Goal: Task Accomplishment & Management: Use online tool/utility

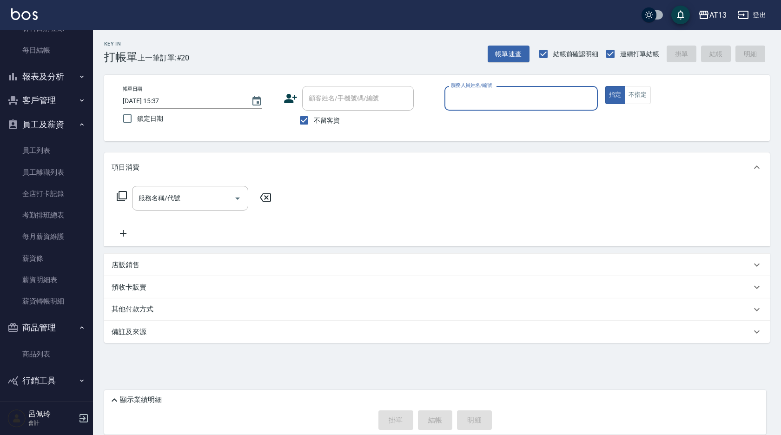
scroll to position [111, 0]
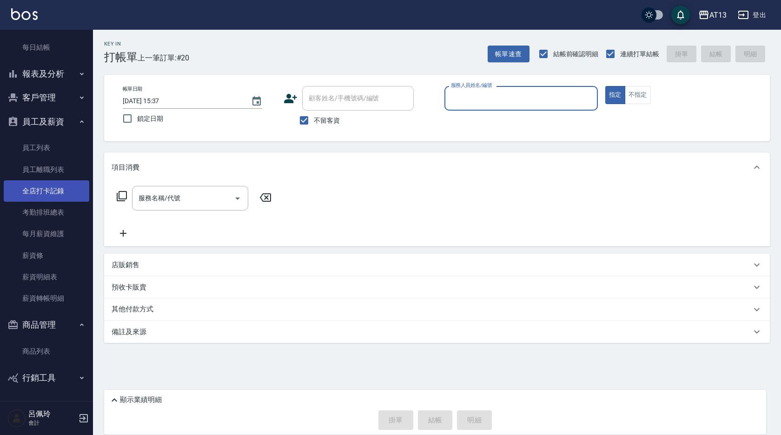
click at [42, 192] on link "全店打卡記錄" at bounding box center [46, 190] width 85 height 21
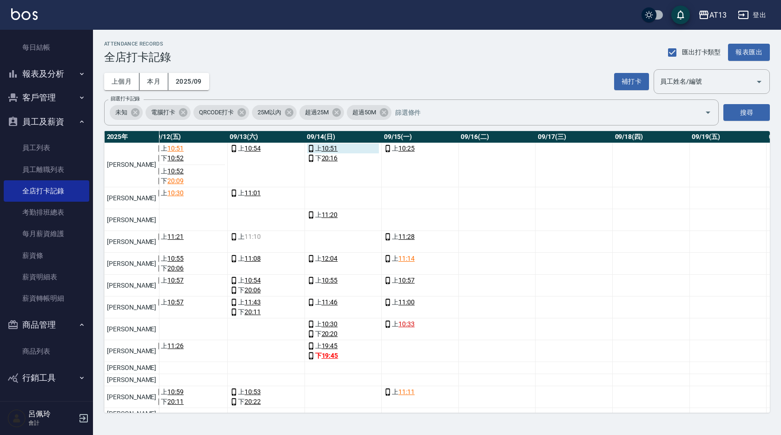
scroll to position [46, 966]
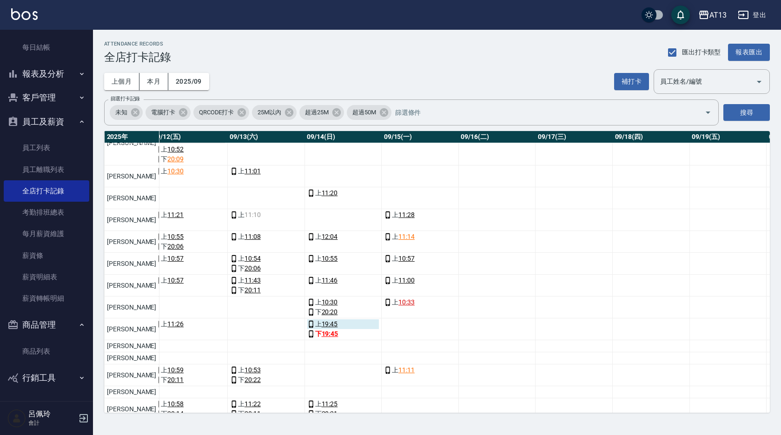
click at [322, 323] on link "19:45" at bounding box center [330, 324] width 16 height 10
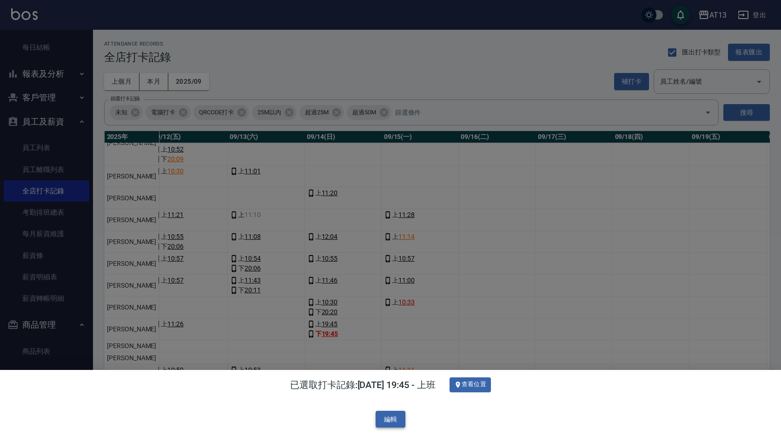
click at [388, 415] on button "編輯" at bounding box center [390, 419] width 30 height 17
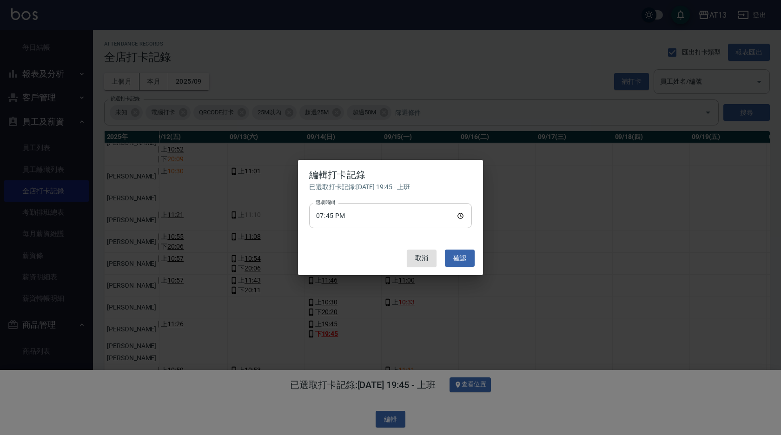
click at [463, 213] on input "19:45" at bounding box center [390, 215] width 163 height 25
type input "10:50"
click at [472, 258] on button "確認" at bounding box center [460, 258] width 30 height 17
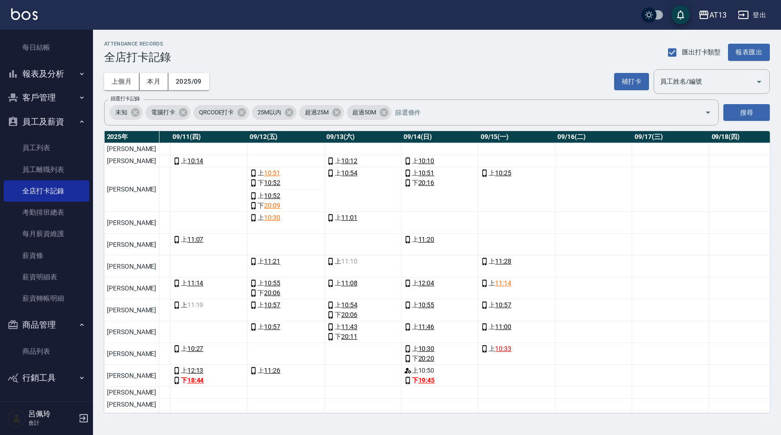
scroll to position [0, 826]
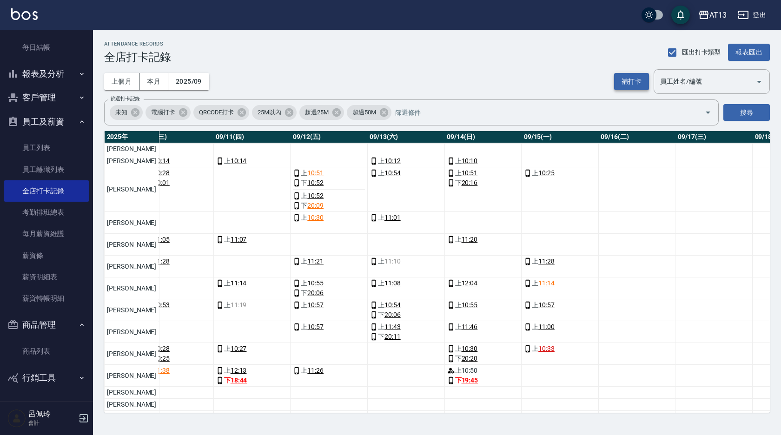
click at [631, 82] on button "補打卡" at bounding box center [631, 81] width 35 height 17
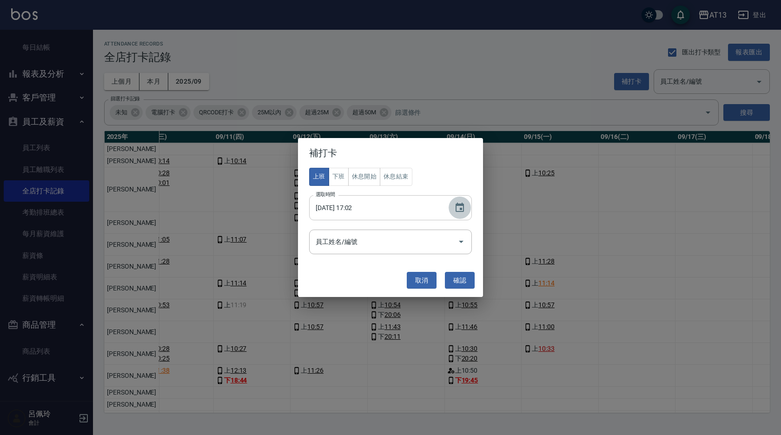
click at [465, 208] on button "Choose date, selected date is 2025-09-15" at bounding box center [459, 208] width 22 height 22
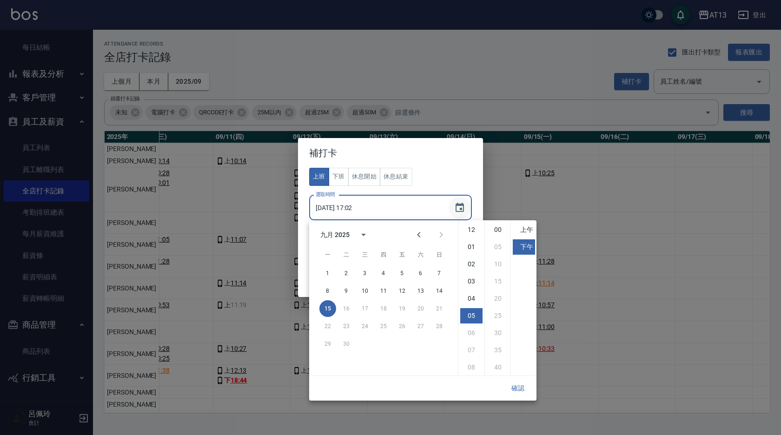
scroll to position [52, 0]
click at [441, 291] on button "14" at bounding box center [439, 291] width 17 height 17
click at [421, 289] on button "13" at bounding box center [420, 291] width 17 height 17
click at [525, 227] on li "上午" at bounding box center [524, 229] width 22 height 15
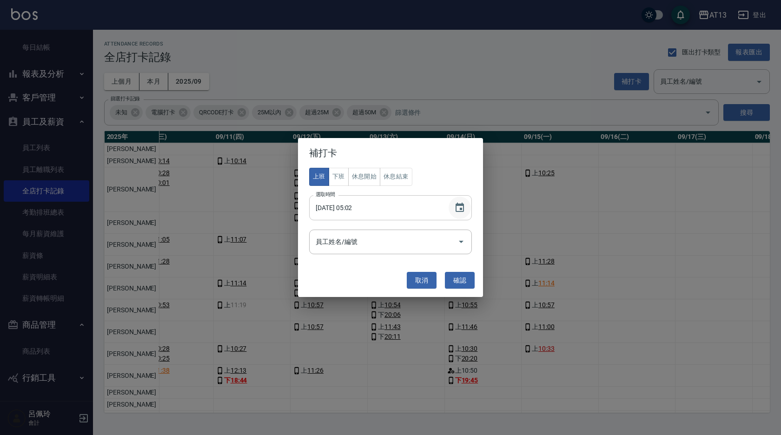
click at [460, 207] on icon "Choose date, selected date is 2025-09-13" at bounding box center [459, 207] width 11 height 11
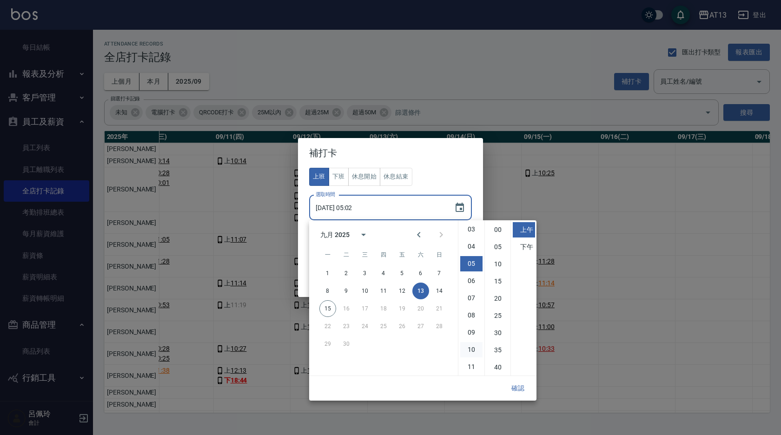
click at [471, 344] on li "10" at bounding box center [471, 349] width 22 height 15
click at [502, 368] on li "40" at bounding box center [498, 367] width 22 height 15
type input "[DATE] 10:40"
click at [515, 384] on button "確認" at bounding box center [518, 388] width 30 height 17
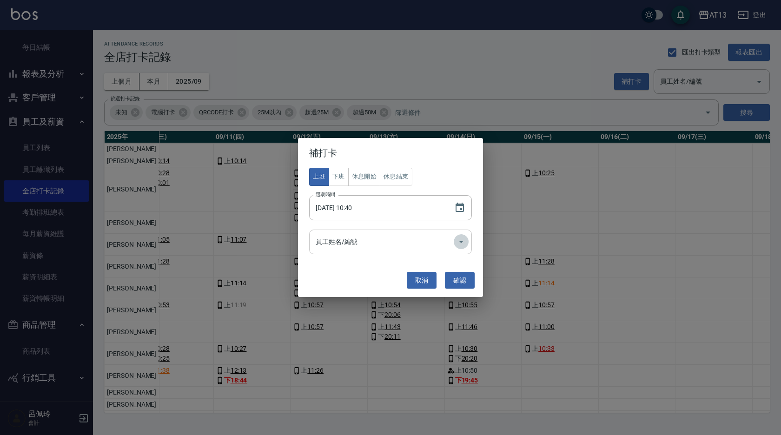
click at [455, 242] on icon "Open" at bounding box center [460, 241] width 11 height 11
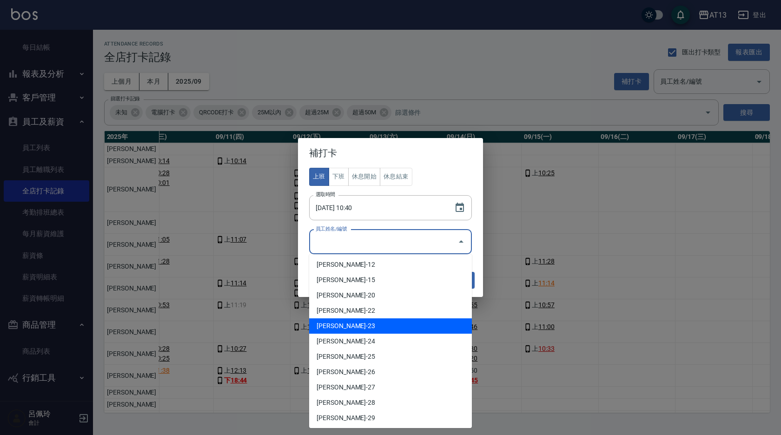
scroll to position [139, 0]
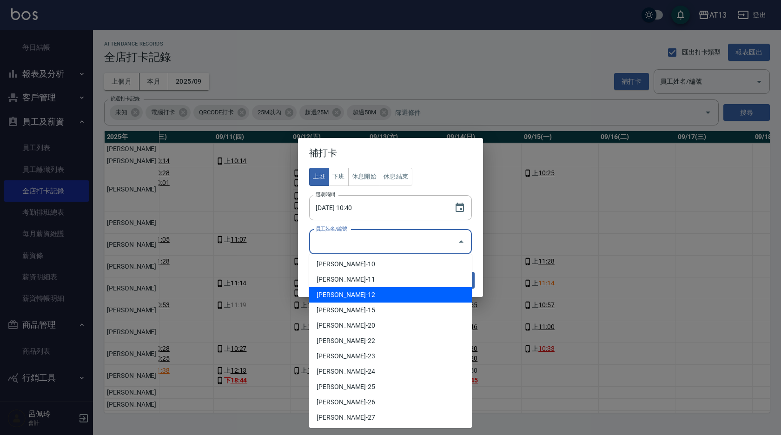
click at [373, 289] on li "[PERSON_NAME]-12" at bounding box center [390, 294] width 163 height 15
type input "[PERSON_NAME]"
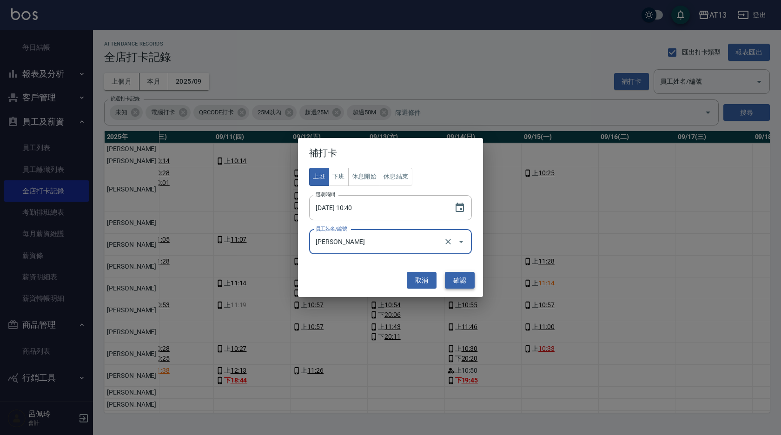
click at [458, 280] on button "確認" at bounding box center [460, 280] width 30 height 17
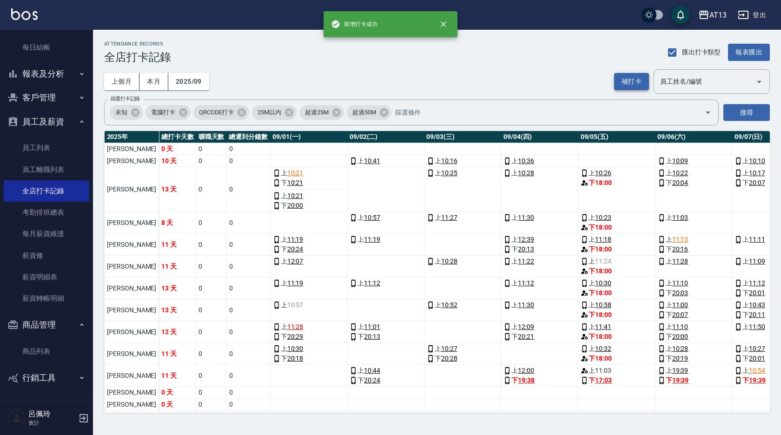
click at [631, 76] on button "補打卡" at bounding box center [631, 81] width 35 height 17
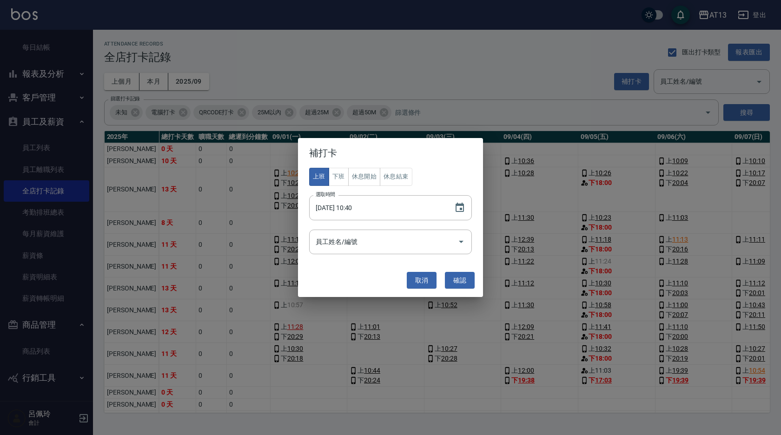
click at [339, 176] on button "下班" at bounding box center [339, 177] width 20 height 18
click at [458, 212] on icon "Choose date, selected date is 2025-09-13" at bounding box center [459, 207] width 11 height 11
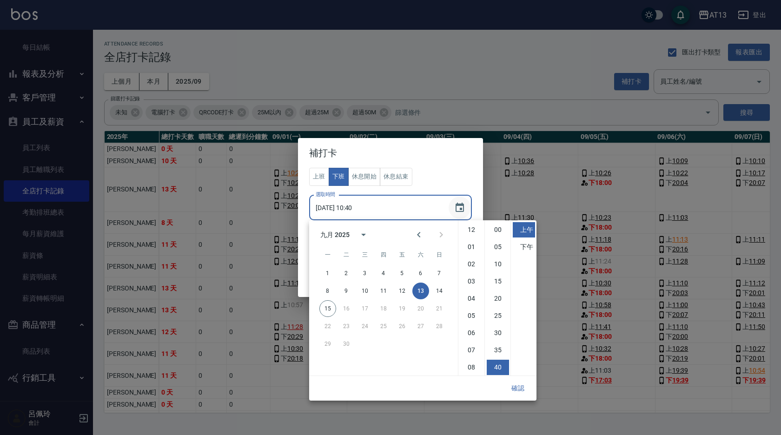
scroll to position [52, 0]
click at [525, 241] on li "下午" at bounding box center [524, 246] width 22 height 15
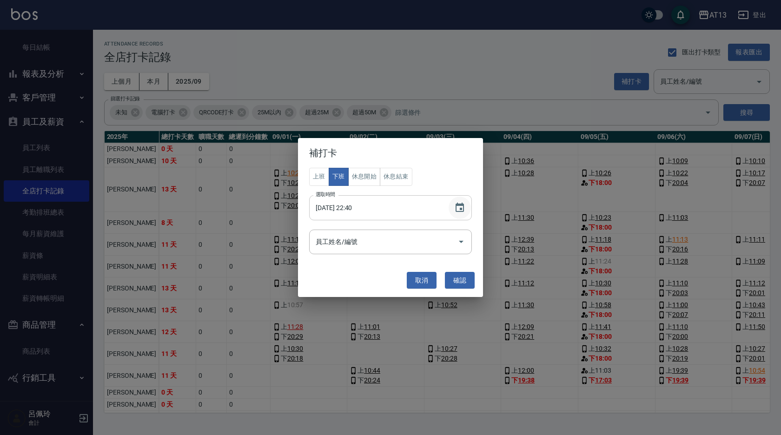
click at [459, 208] on icon "Choose date, selected date is 2025-09-13" at bounding box center [459, 207] width 11 height 11
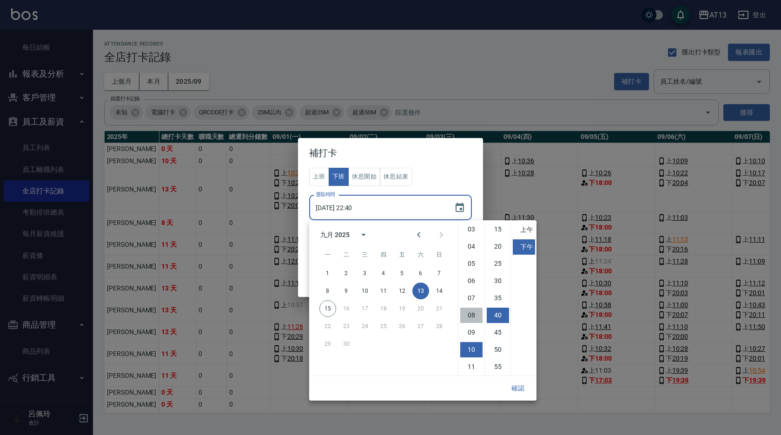
click at [474, 314] on li "08" at bounding box center [471, 315] width 22 height 15
click at [498, 247] on li "20" at bounding box center [498, 246] width 22 height 15
click at [469, 299] on li "07" at bounding box center [471, 297] width 22 height 15
type input "[DATE] 19:20"
click at [518, 389] on button "確認" at bounding box center [518, 388] width 30 height 17
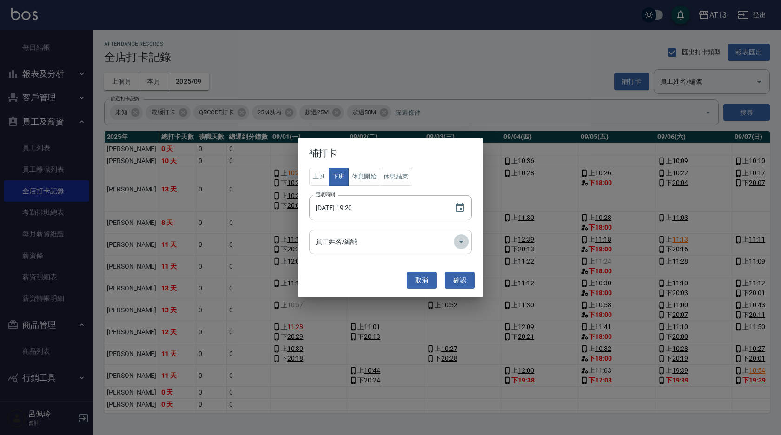
click at [460, 245] on icon "Open" at bounding box center [460, 241] width 11 height 11
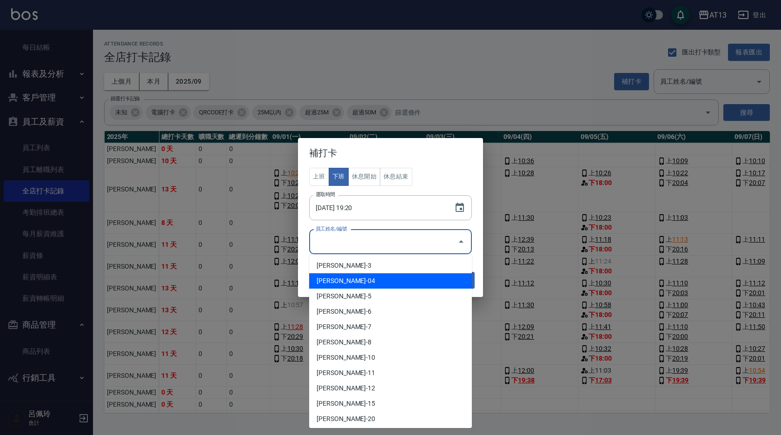
scroll to position [139, 0]
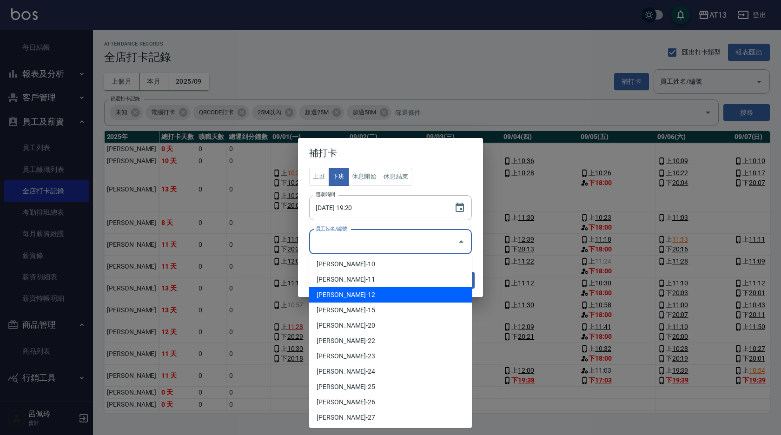
click at [394, 300] on li "[PERSON_NAME]-12" at bounding box center [390, 294] width 163 height 15
type input "[PERSON_NAME]"
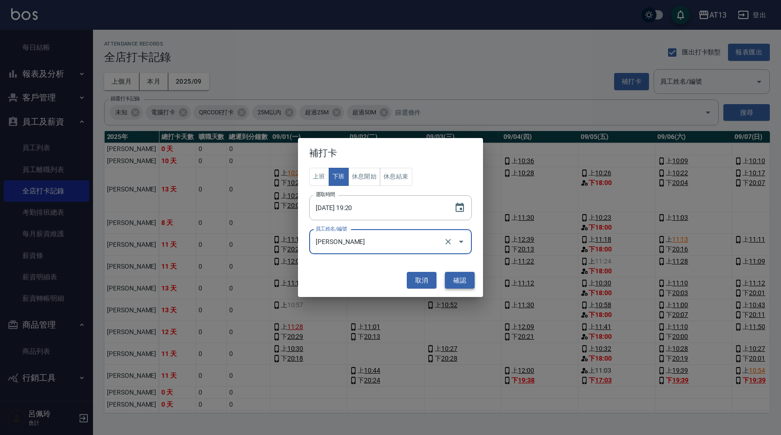
click at [453, 281] on button "確認" at bounding box center [460, 280] width 30 height 17
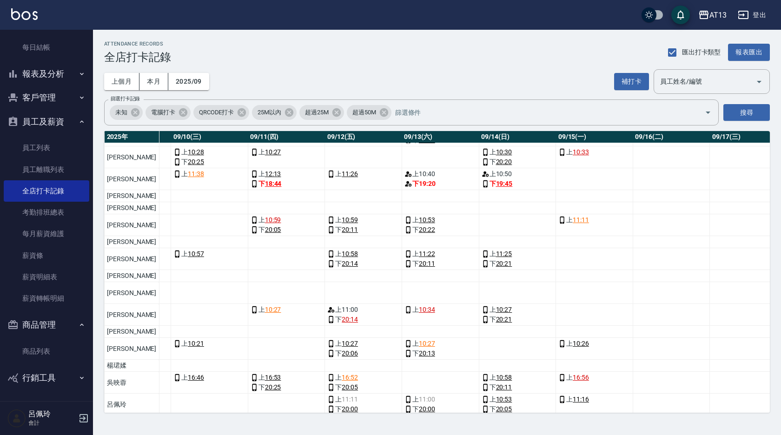
scroll to position [206, 792]
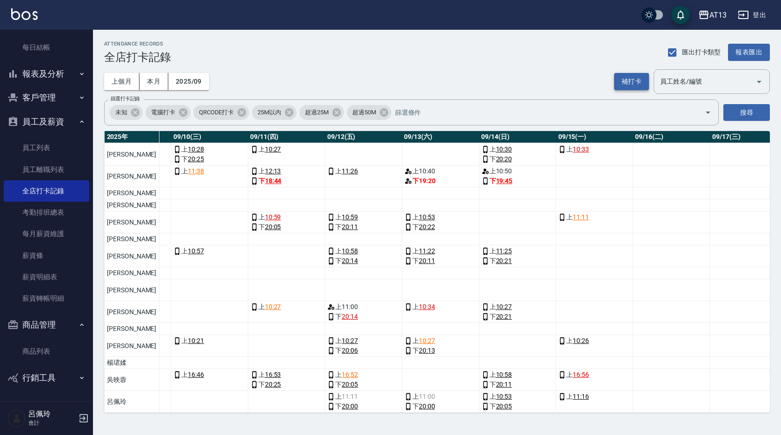
click at [626, 85] on button "補打卡" at bounding box center [631, 81] width 35 height 17
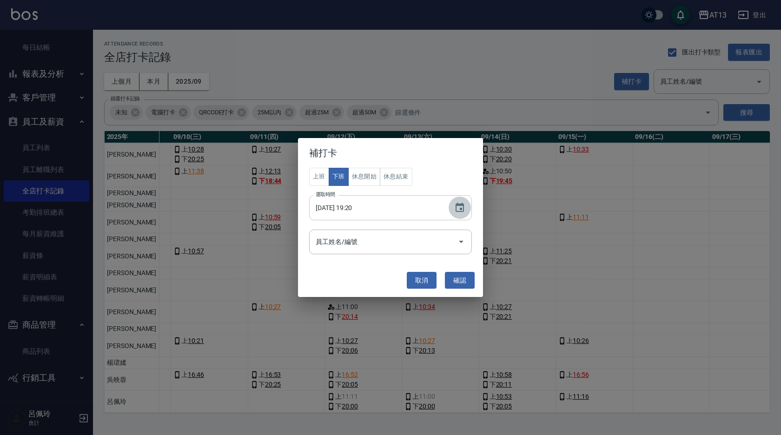
click at [460, 207] on icon "Choose date, selected date is 2025-09-13" at bounding box center [459, 207] width 11 height 11
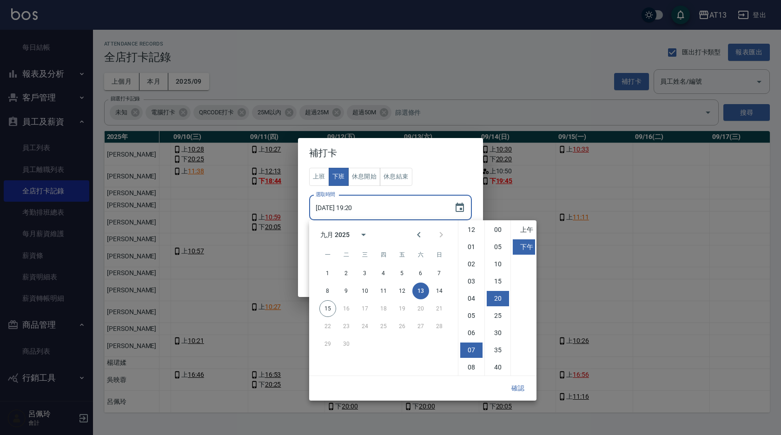
scroll to position [52, 0]
click at [473, 311] on li "08" at bounding box center [471, 315] width 22 height 15
type input "[DATE] 20:20"
click at [515, 382] on button "確認" at bounding box center [518, 388] width 30 height 17
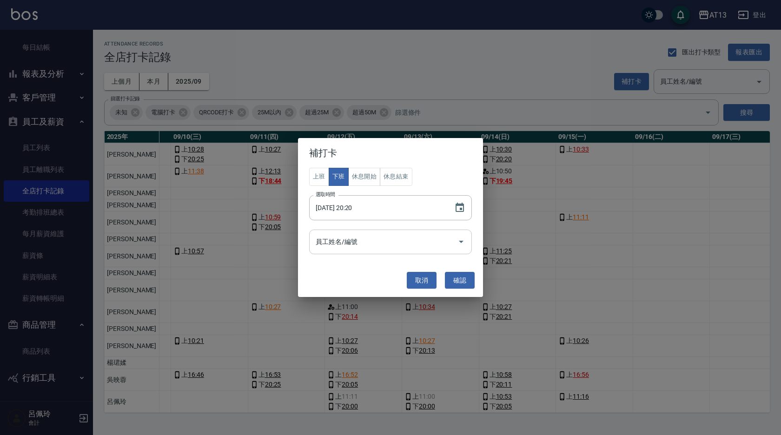
click at [465, 244] on icon "Open" at bounding box center [460, 241] width 11 height 11
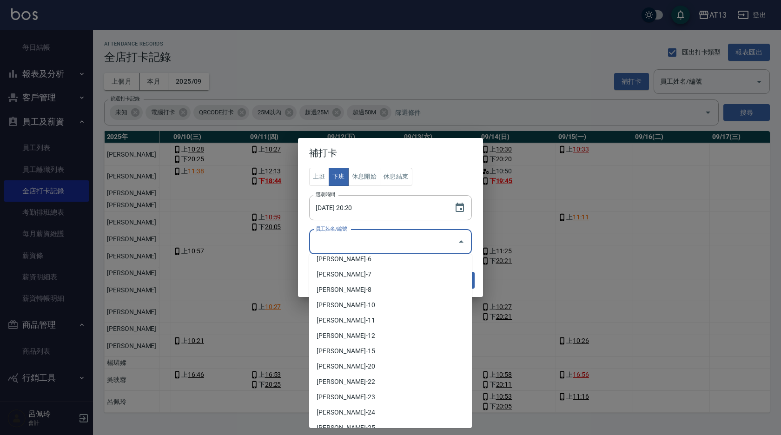
scroll to position [232, 0]
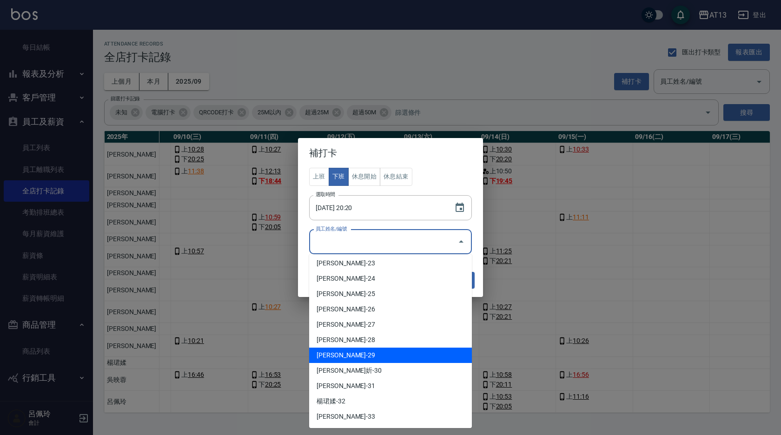
click at [403, 352] on li "[PERSON_NAME]-29" at bounding box center [390, 355] width 163 height 15
type input "[PERSON_NAME]"
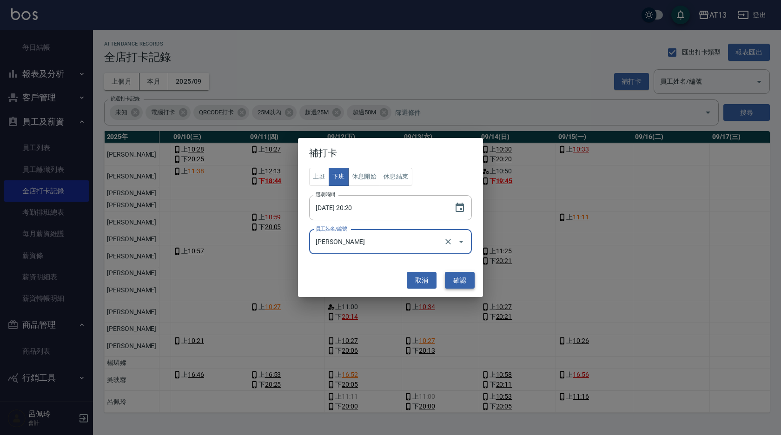
click at [464, 284] on button "確認" at bounding box center [460, 280] width 30 height 17
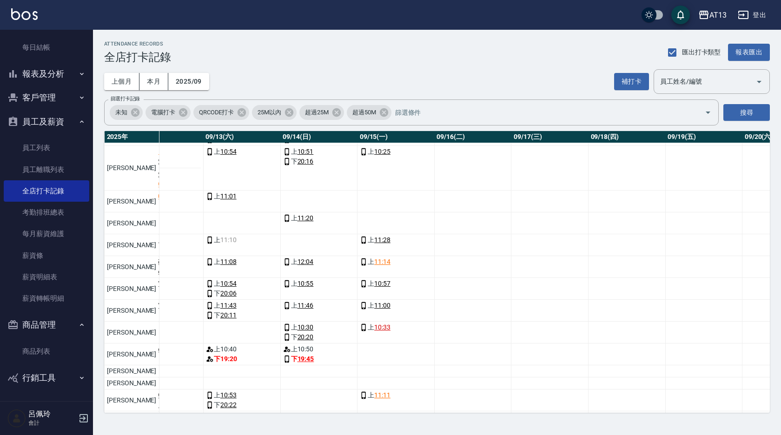
scroll to position [0, 990]
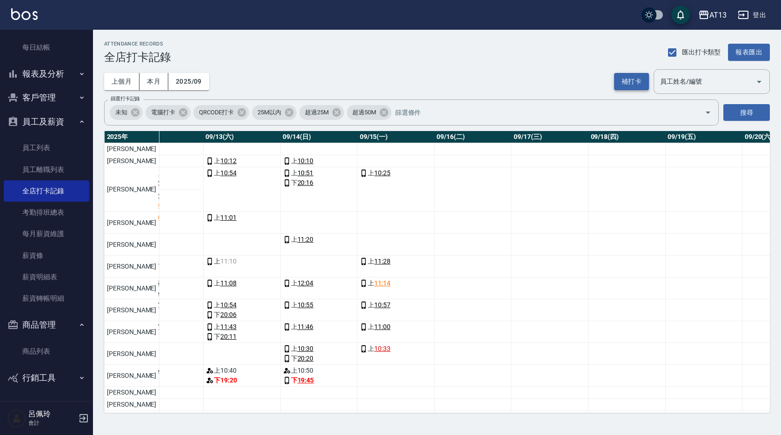
click at [625, 87] on button "補打卡" at bounding box center [631, 81] width 35 height 17
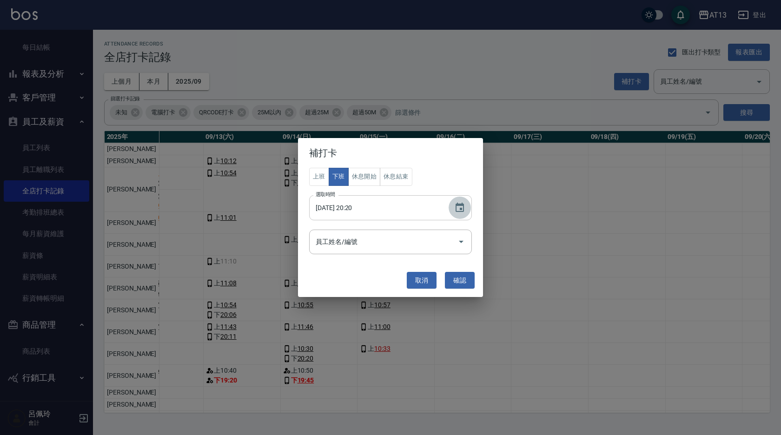
click at [458, 207] on icon "Choose date, selected date is 2025-09-13" at bounding box center [459, 207] width 11 height 11
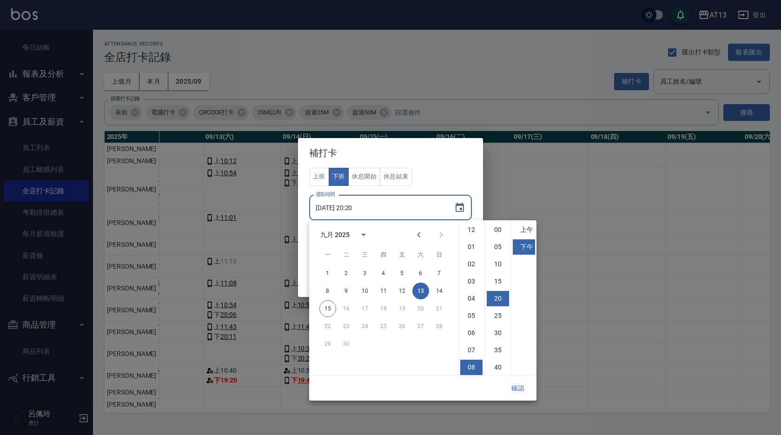
scroll to position [52, 0]
click at [440, 293] on button "14" at bounding box center [439, 291] width 17 height 17
type input "[DATE] 20:20"
click at [519, 384] on button "確認" at bounding box center [518, 388] width 30 height 17
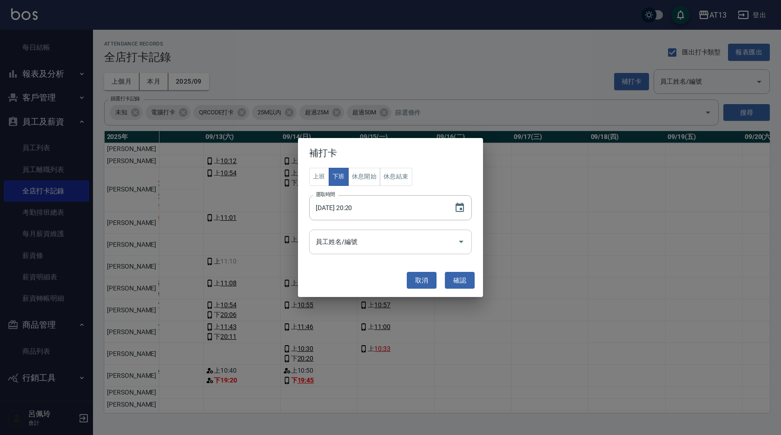
click at [458, 243] on icon "Open" at bounding box center [460, 241] width 11 height 11
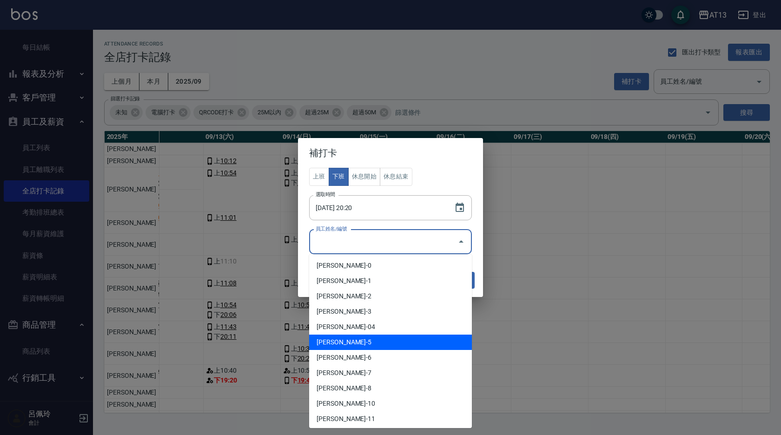
click at [377, 345] on li "[PERSON_NAME]-5" at bounding box center [390, 342] width 163 height 15
type input "[PERSON_NAME]"
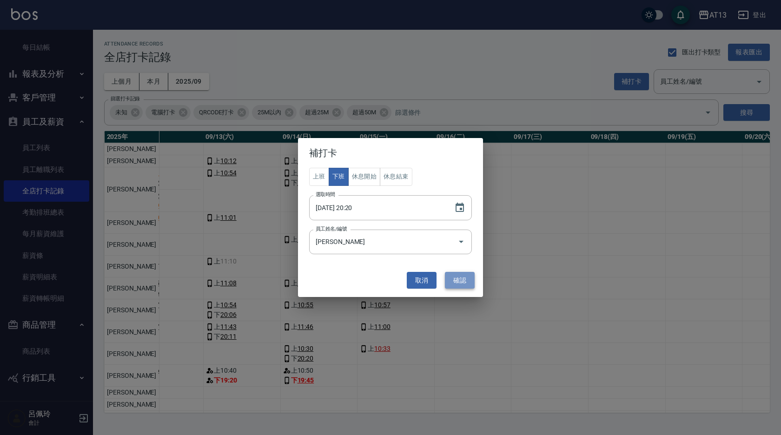
click at [447, 284] on button "確認" at bounding box center [460, 280] width 30 height 17
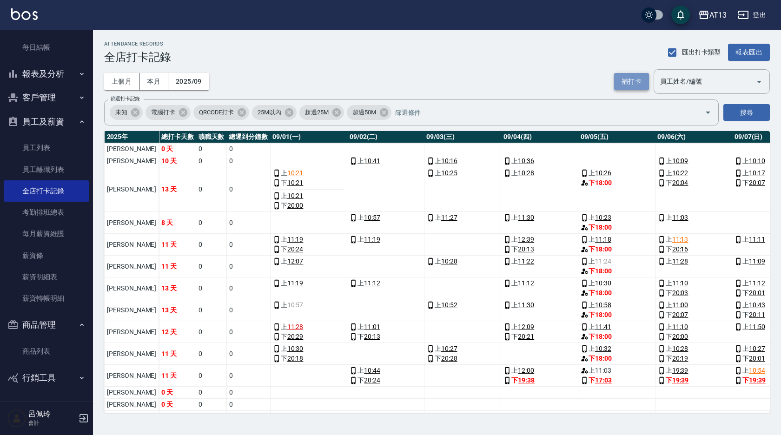
click at [636, 79] on button "補打卡" at bounding box center [631, 81] width 35 height 17
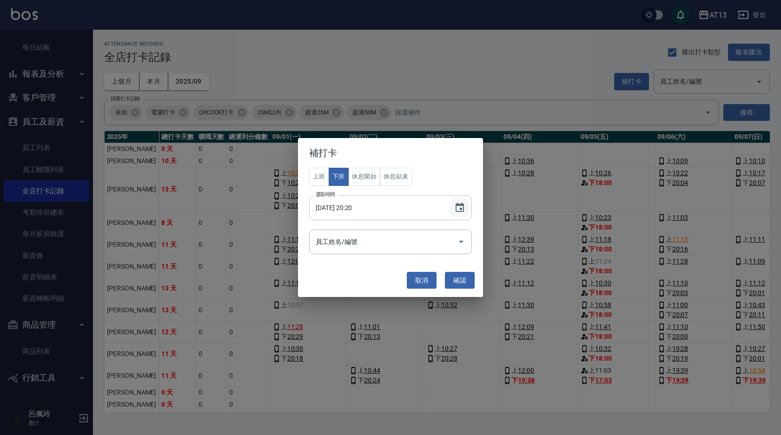
click at [463, 209] on icon "Choose date, selected date is 2025-09-14" at bounding box center [459, 207] width 8 height 9
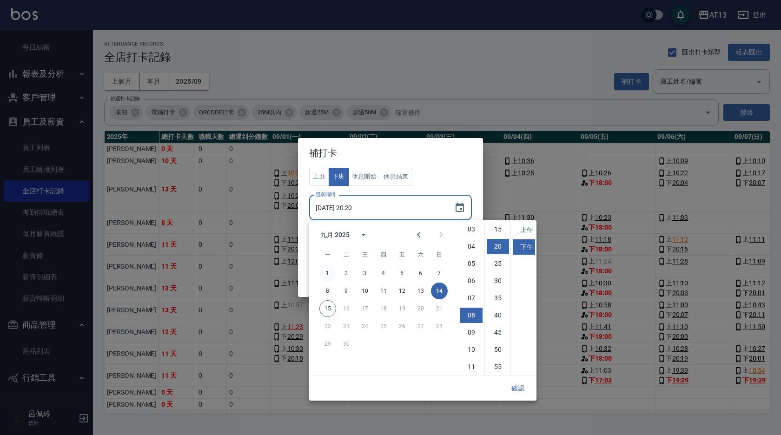
click at [322, 270] on button "1" at bounding box center [327, 273] width 17 height 17
type input "[DATE] 20:20"
click at [527, 390] on button "確認" at bounding box center [518, 388] width 30 height 17
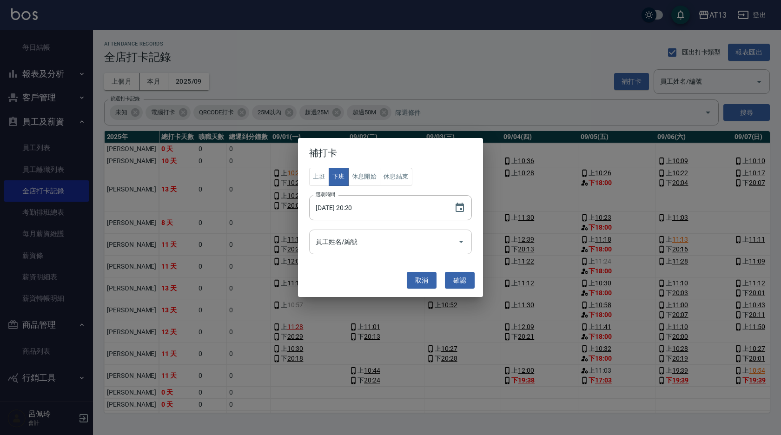
click at [462, 243] on icon "Open" at bounding box center [460, 241] width 11 height 11
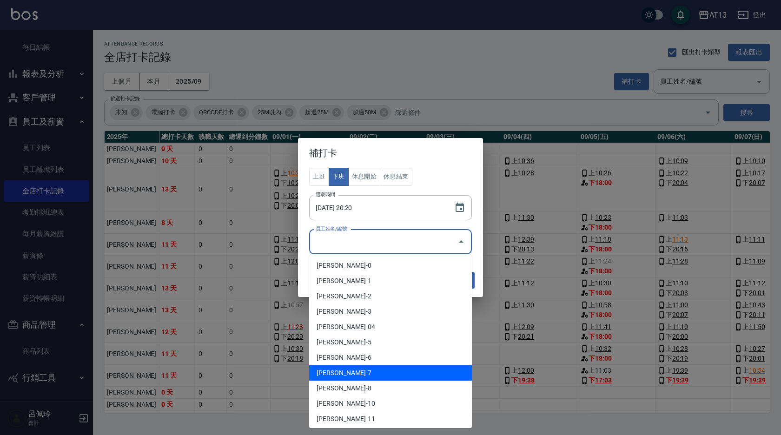
click at [397, 368] on li "[PERSON_NAME]-7" at bounding box center [390, 372] width 163 height 15
type input "[PERSON_NAME]"
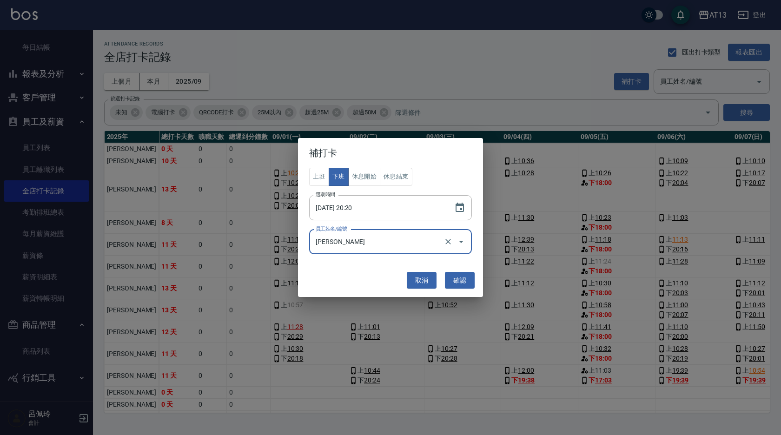
click at [460, 284] on button "確認" at bounding box center [460, 280] width 30 height 17
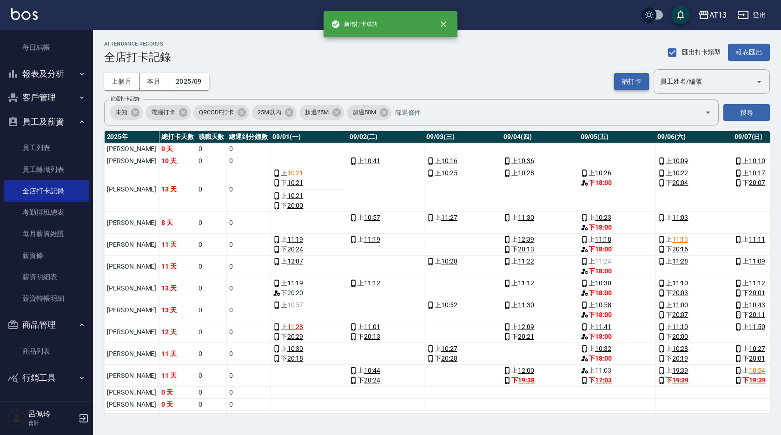
click at [631, 77] on button "補打卡" at bounding box center [631, 81] width 35 height 17
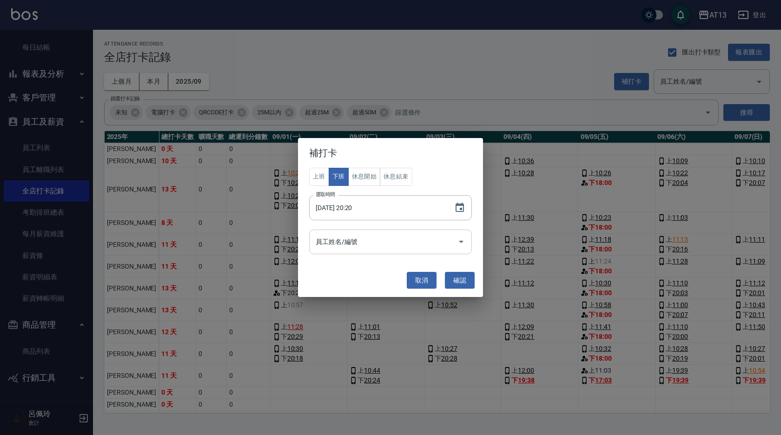
click at [459, 241] on icon "Open" at bounding box center [461, 242] width 5 height 2
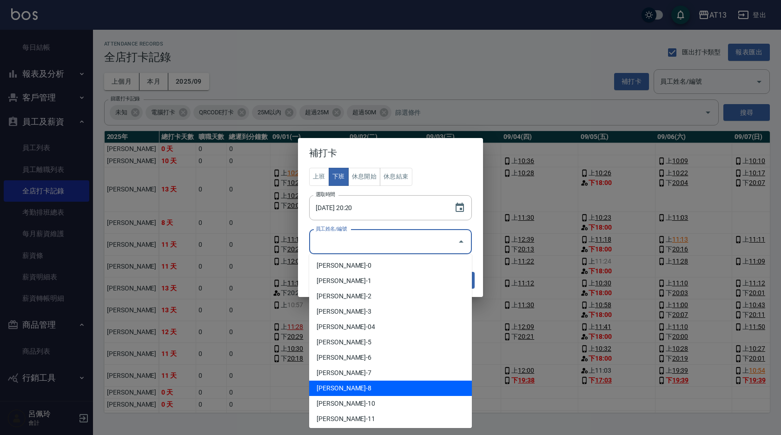
click at [377, 387] on li "[PERSON_NAME]-8" at bounding box center [390, 388] width 163 height 15
type input "[PERSON_NAME]"
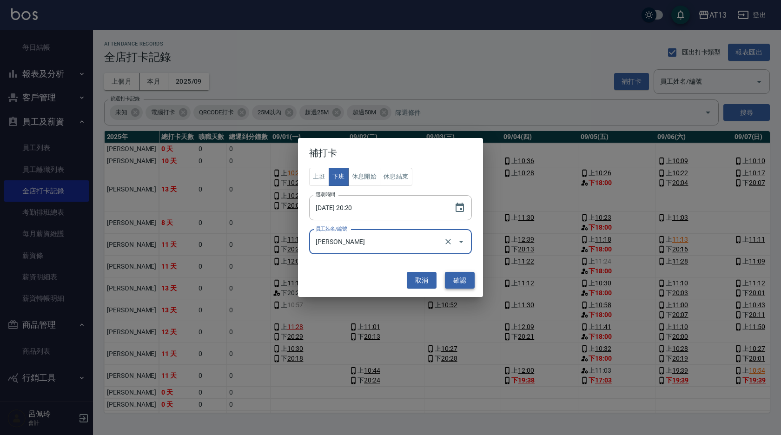
click at [461, 283] on button "確認" at bounding box center [460, 280] width 30 height 17
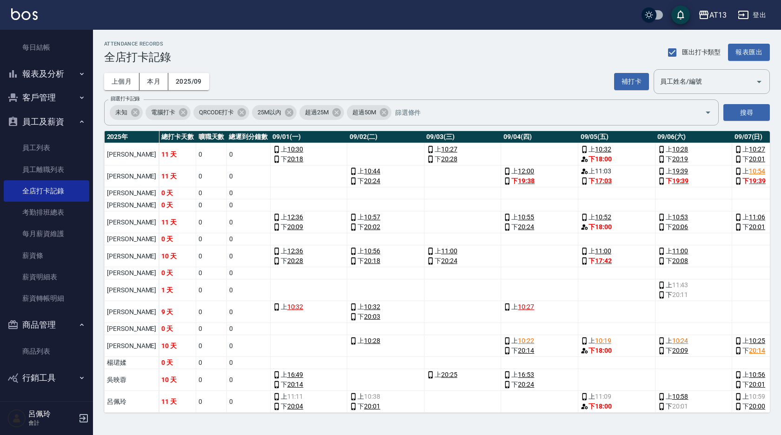
scroll to position [206, 0]
click at [626, 79] on button "補打卡" at bounding box center [631, 81] width 35 height 17
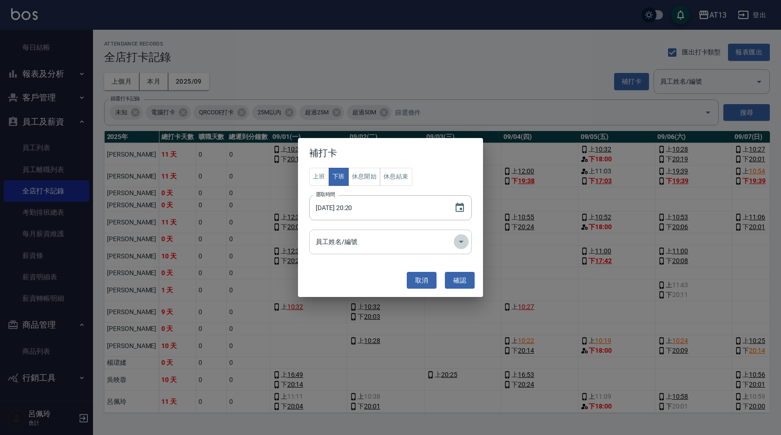
click at [463, 240] on icon "Open" at bounding box center [460, 241] width 11 height 11
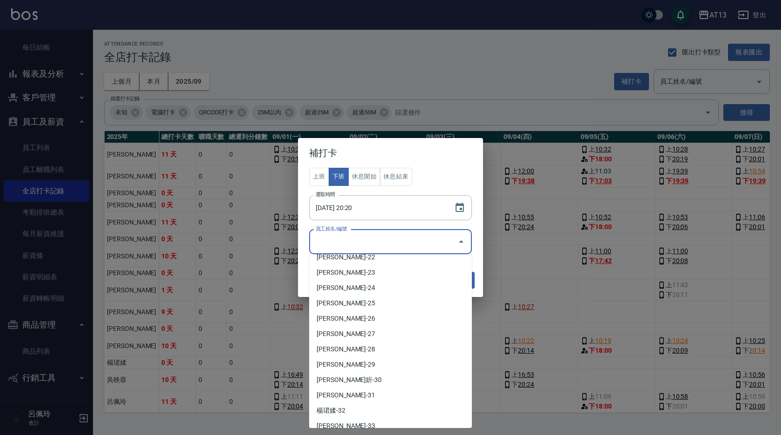
scroll to position [279, 0]
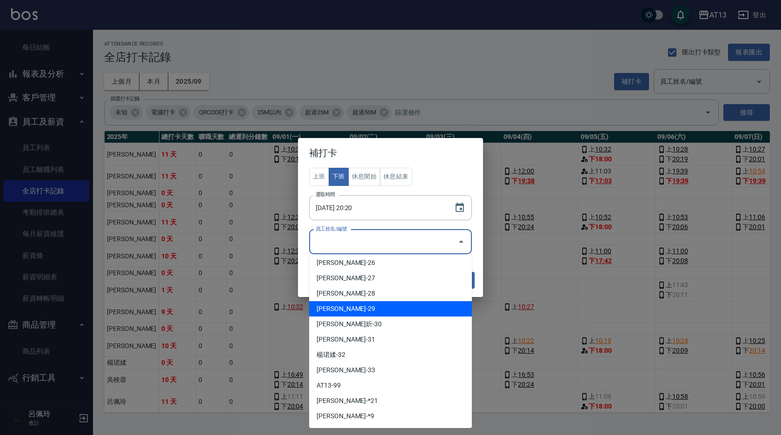
click at [364, 308] on li "[PERSON_NAME]-29" at bounding box center [390, 308] width 163 height 15
type input "[PERSON_NAME]"
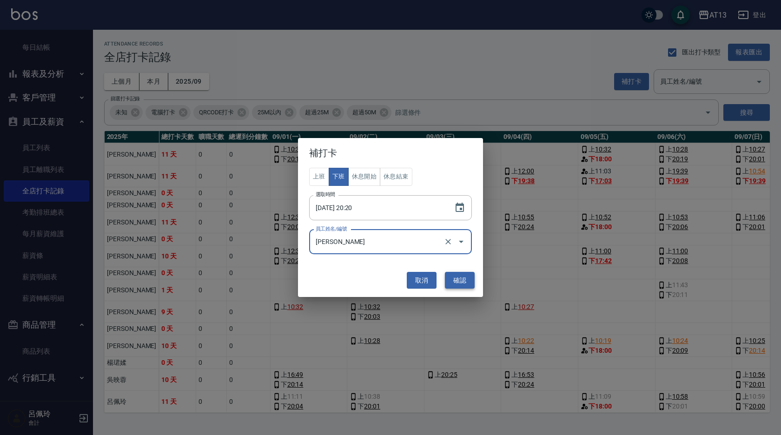
click at [457, 277] on button "確認" at bounding box center [460, 280] width 30 height 17
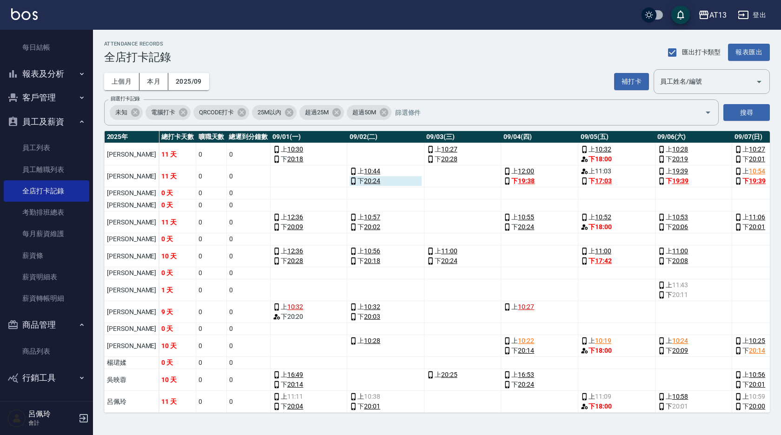
scroll to position [0, 0]
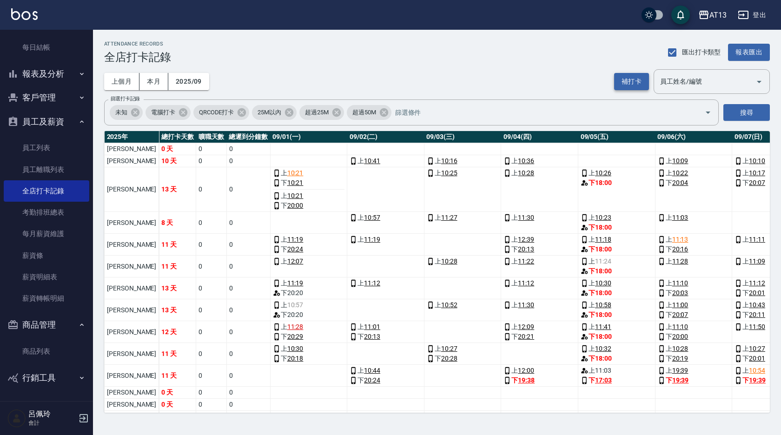
click at [625, 84] on button "補打卡" at bounding box center [631, 81] width 35 height 17
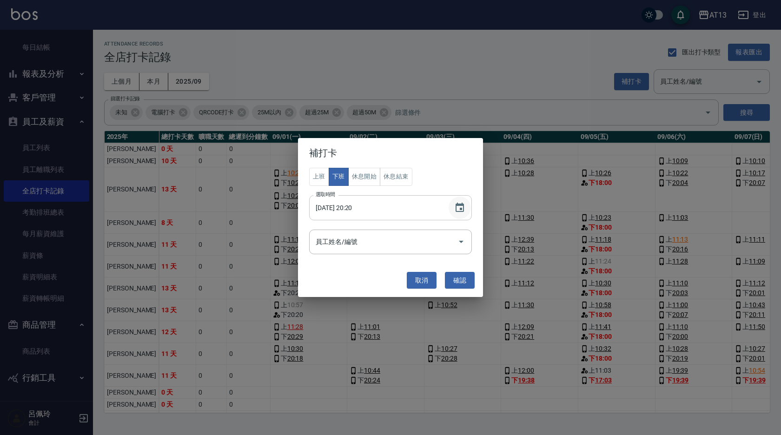
click at [461, 206] on icon "Choose date, selected date is 2025-09-01" at bounding box center [459, 207] width 11 height 11
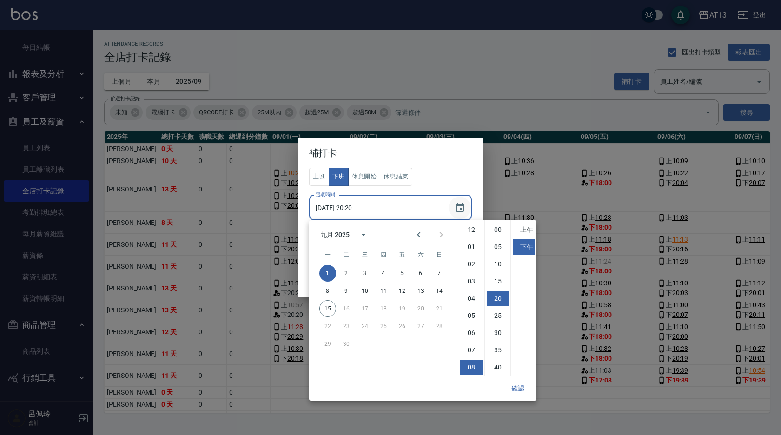
scroll to position [52, 0]
click at [351, 270] on button "2" at bounding box center [346, 273] width 17 height 17
click at [500, 230] on li "00" at bounding box center [498, 229] width 22 height 15
type input "[DATE] 20:00"
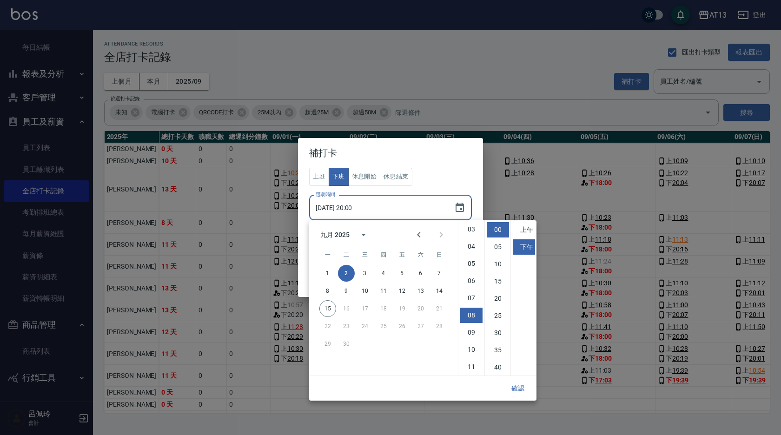
click at [523, 385] on button "確認" at bounding box center [518, 388] width 30 height 17
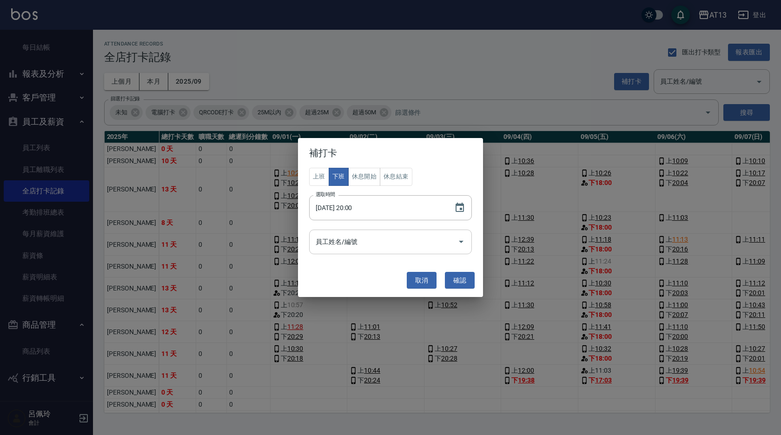
click at [461, 243] on icon "Open" at bounding box center [460, 241] width 11 height 11
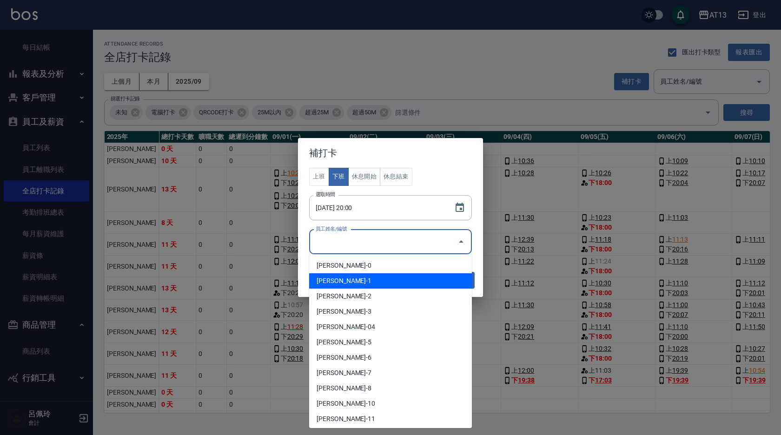
click at [387, 278] on li "[PERSON_NAME]-1" at bounding box center [390, 280] width 163 height 15
type input "[PERSON_NAME]"
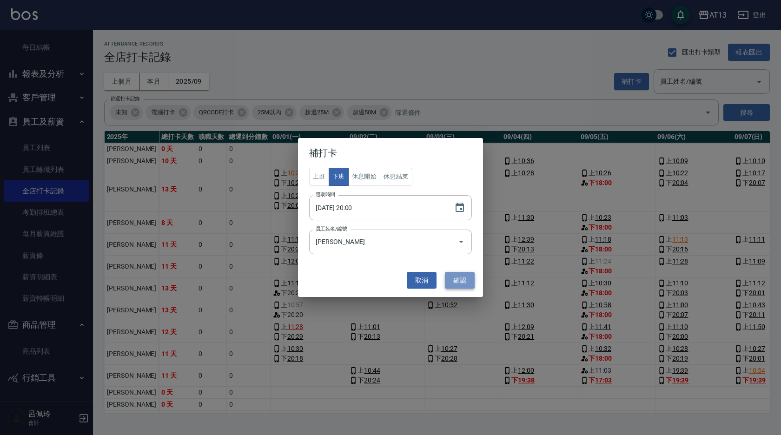
click at [460, 275] on button "確認" at bounding box center [460, 280] width 30 height 17
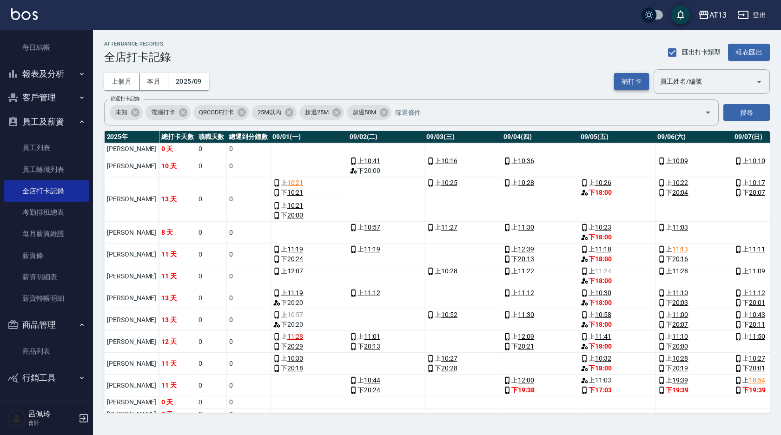
click at [619, 81] on button "補打卡" at bounding box center [631, 81] width 35 height 17
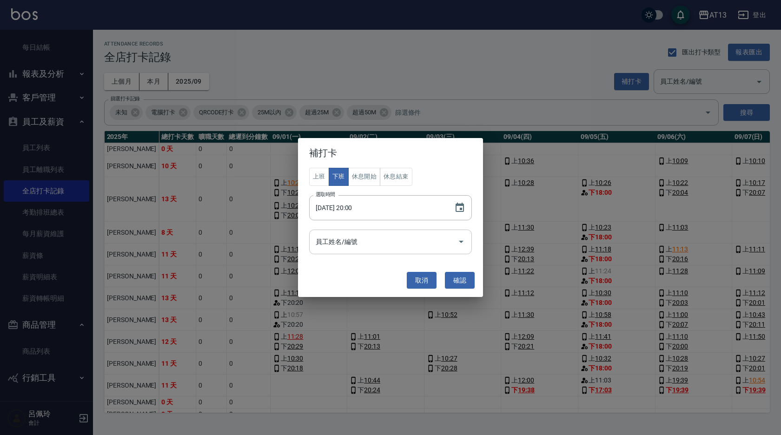
click at [462, 241] on icon "Open" at bounding box center [460, 241] width 11 height 11
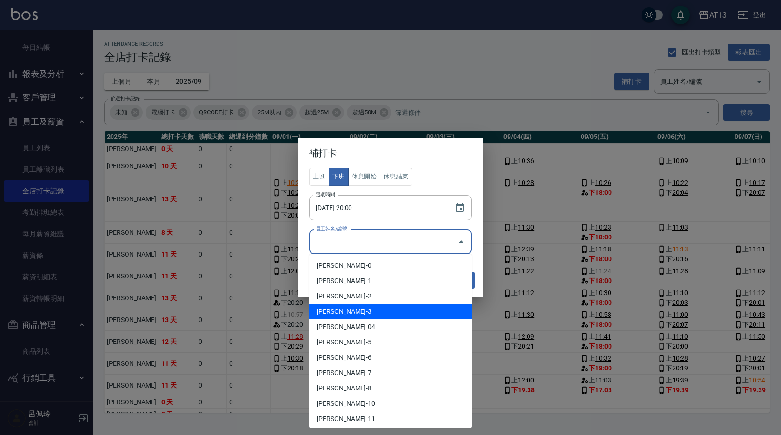
click at [414, 314] on li "[PERSON_NAME]-3" at bounding box center [390, 311] width 163 height 15
type input "[PERSON_NAME]"
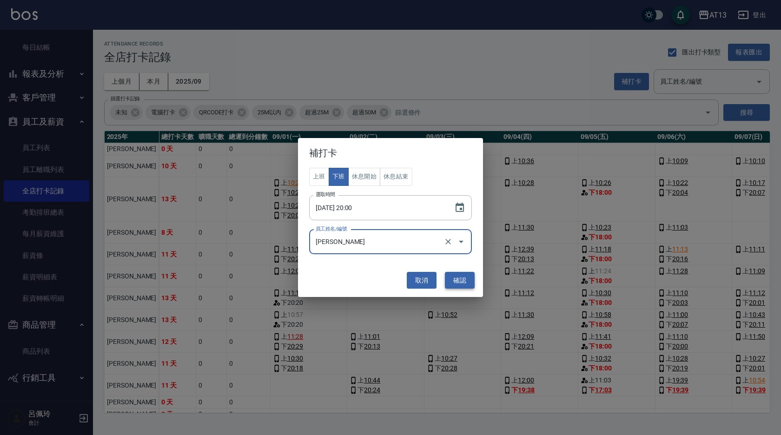
click at [452, 279] on button "確認" at bounding box center [460, 280] width 30 height 17
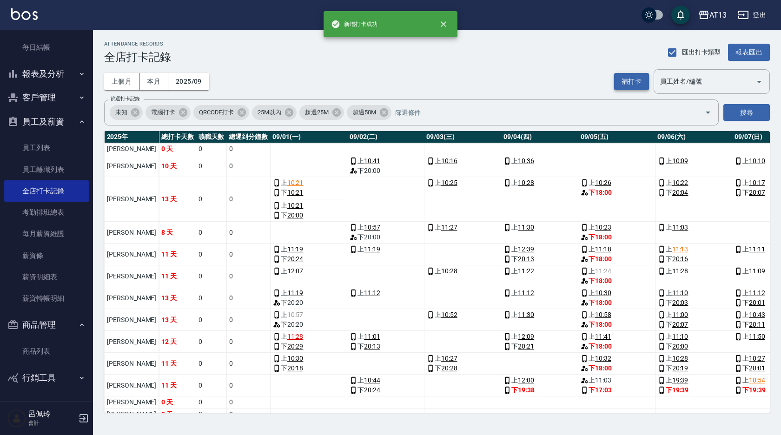
click at [631, 83] on button "補打卡" at bounding box center [631, 81] width 35 height 17
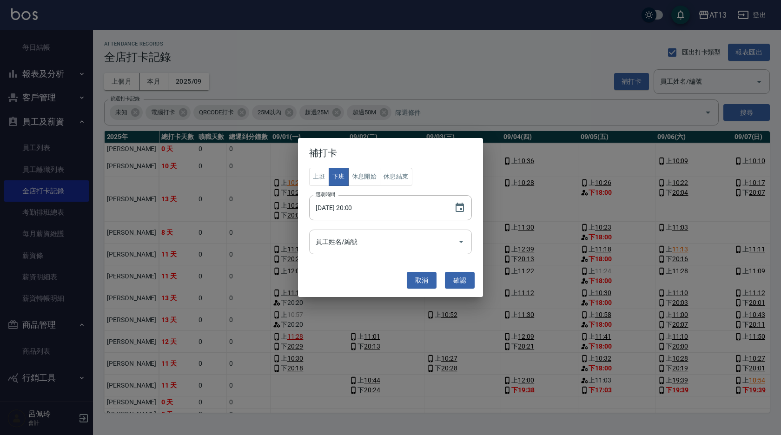
click at [460, 239] on icon "Open" at bounding box center [460, 241] width 11 height 11
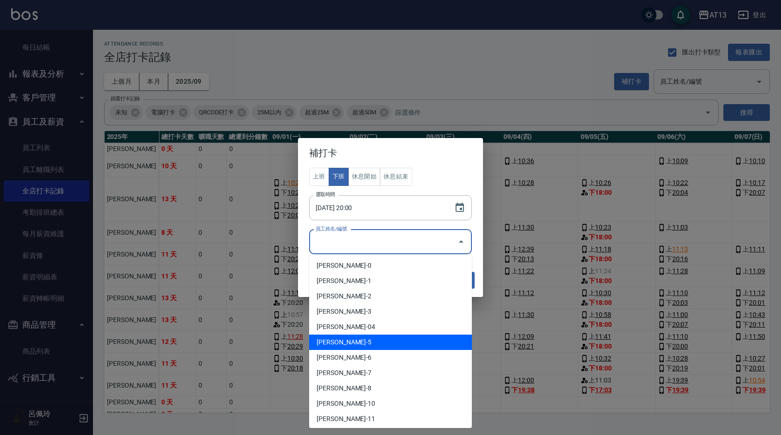
click at [386, 342] on li "[PERSON_NAME]-5" at bounding box center [390, 342] width 163 height 15
type input "[PERSON_NAME]"
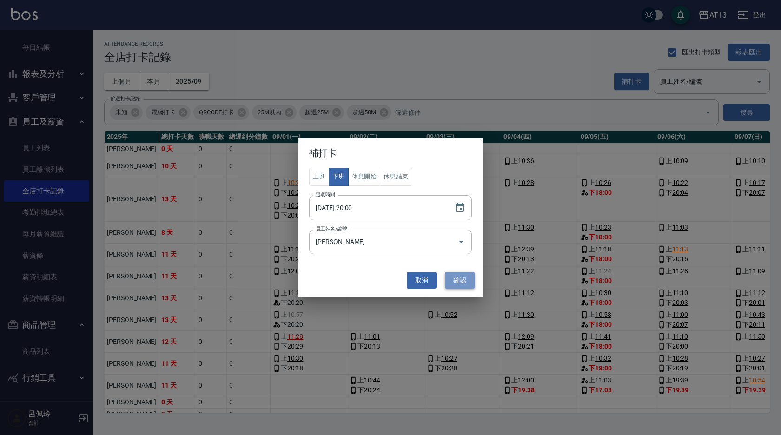
click at [455, 279] on button "確認" at bounding box center [460, 280] width 30 height 17
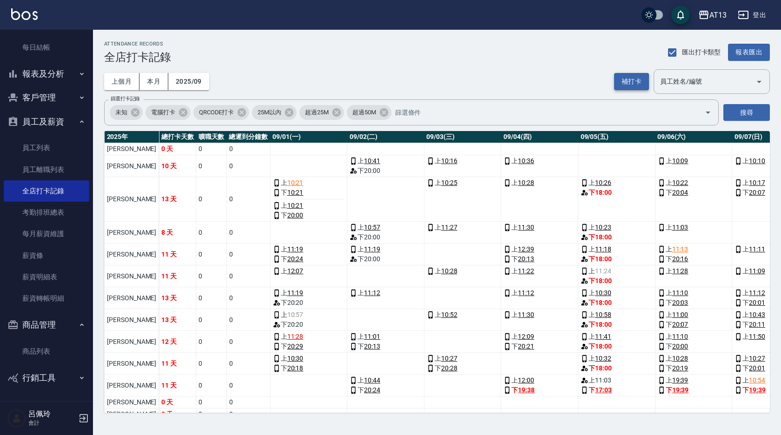
click at [628, 85] on button "補打卡" at bounding box center [631, 81] width 35 height 17
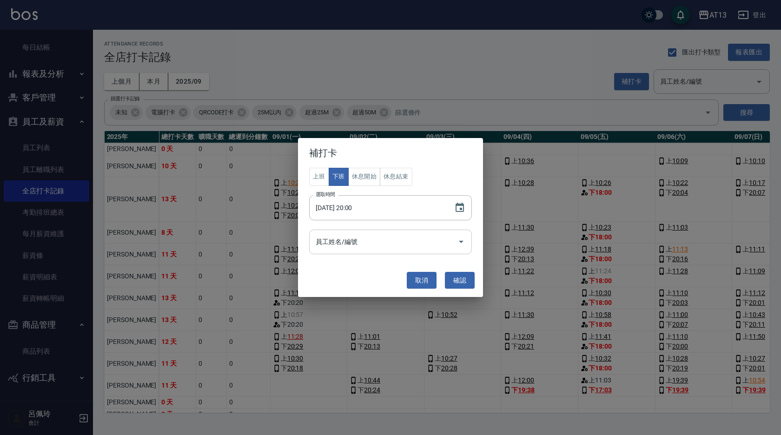
click at [460, 241] on icon "Open" at bounding box center [461, 242] width 5 height 2
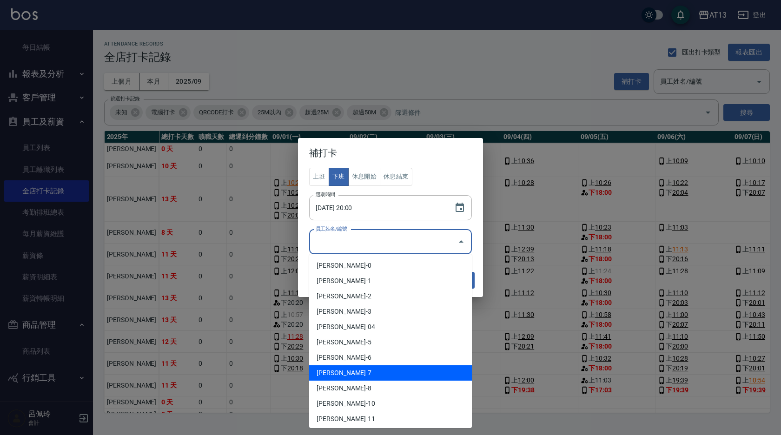
click at [386, 370] on li "[PERSON_NAME]-7" at bounding box center [390, 372] width 163 height 15
type input "[PERSON_NAME]"
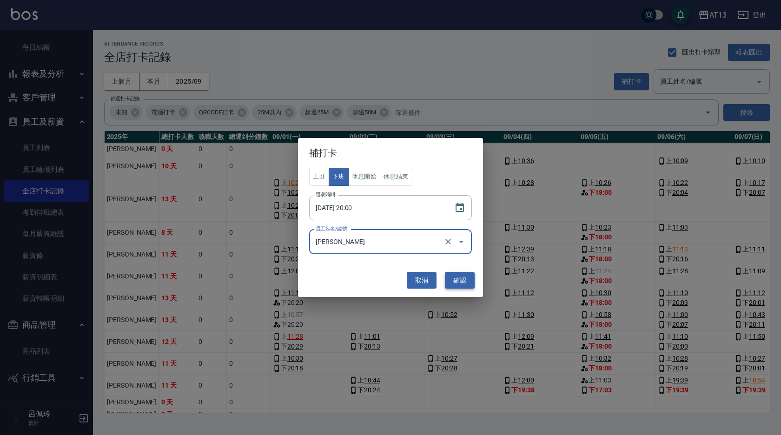
click at [459, 285] on button "確認" at bounding box center [460, 280] width 30 height 17
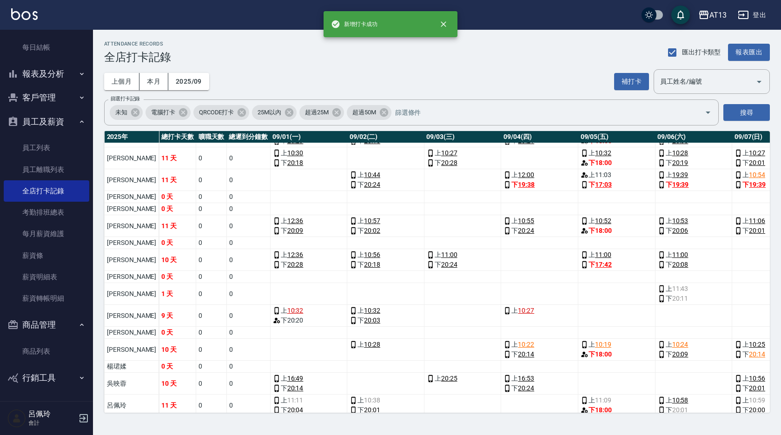
scroll to position [216, 0]
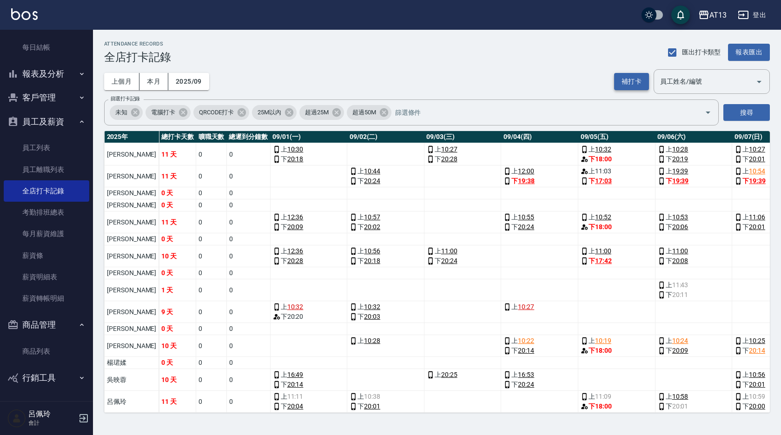
click at [629, 86] on button "補打卡" at bounding box center [631, 81] width 35 height 17
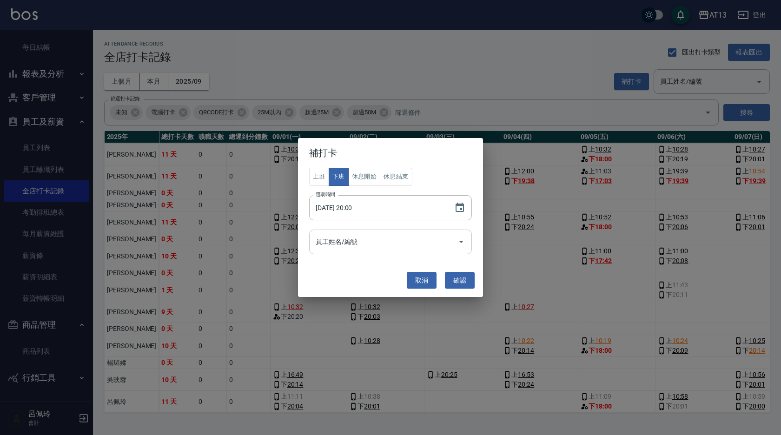
click at [462, 242] on icon "Open" at bounding box center [461, 242] width 5 height 2
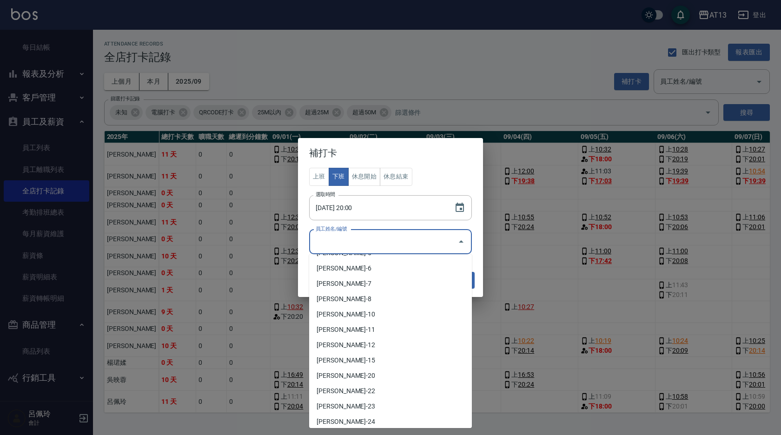
scroll to position [325, 0]
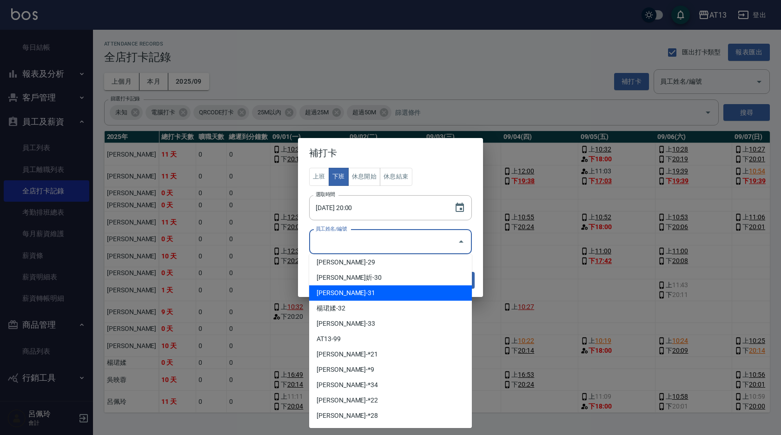
click at [369, 296] on li "[PERSON_NAME]-31" at bounding box center [390, 292] width 163 height 15
type input "[PERSON_NAME]"
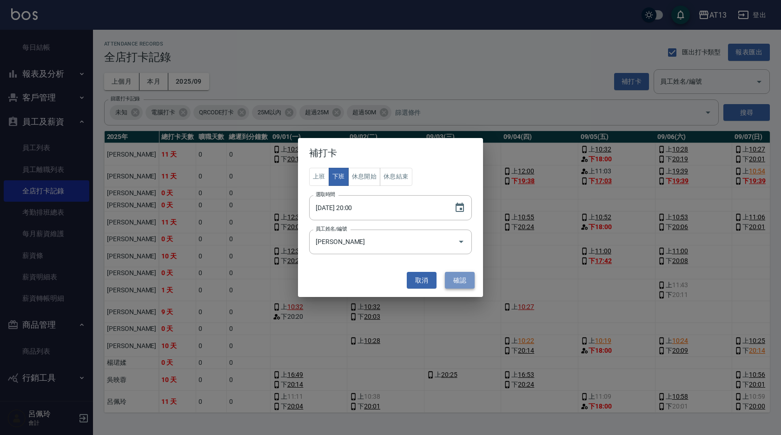
click at [456, 282] on button "確認" at bounding box center [460, 280] width 30 height 17
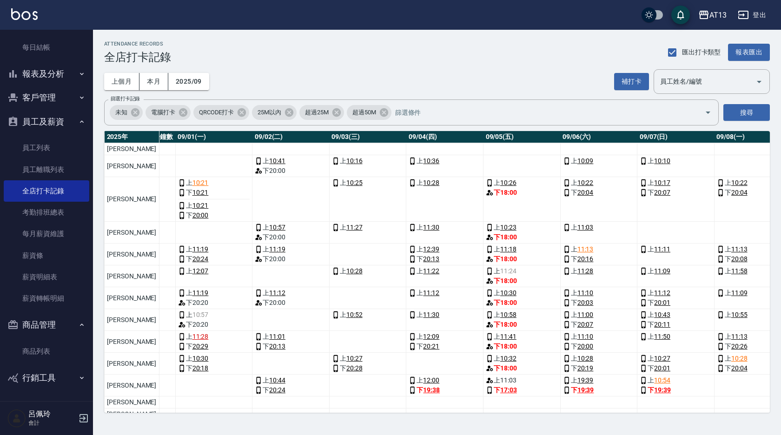
scroll to position [0, 100]
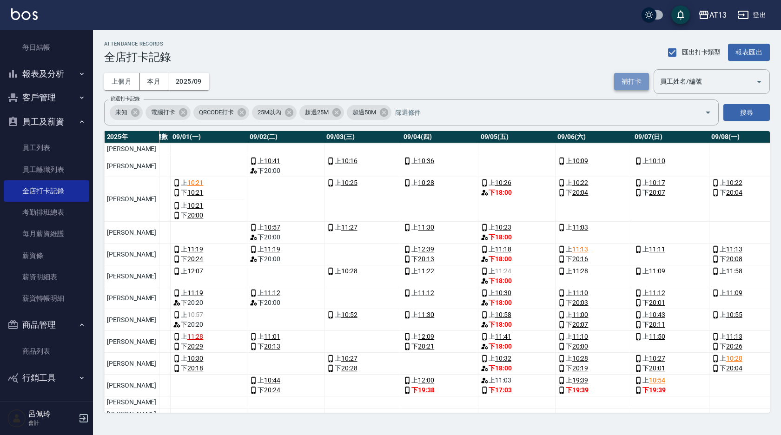
click at [626, 81] on button "補打卡" at bounding box center [631, 81] width 35 height 17
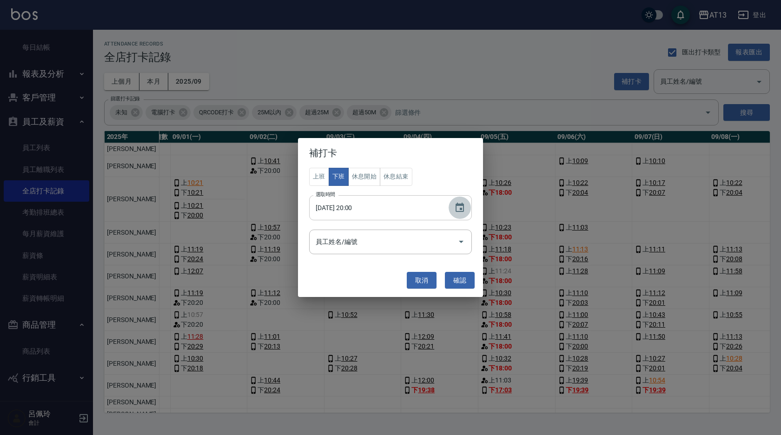
click at [461, 202] on icon "Choose date, selected date is 2025-09-02" at bounding box center [459, 207] width 11 height 11
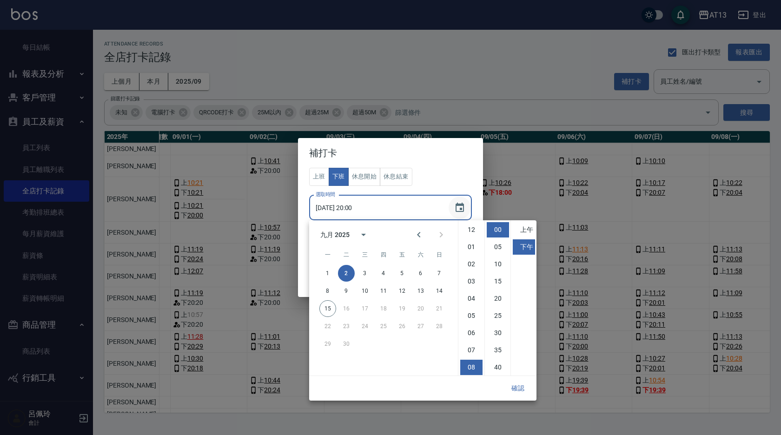
scroll to position [52, 0]
click at [364, 268] on button "3" at bounding box center [364, 273] width 17 height 17
click at [498, 280] on li "15" at bounding box center [498, 281] width 22 height 15
type input "[DATE] 20:15"
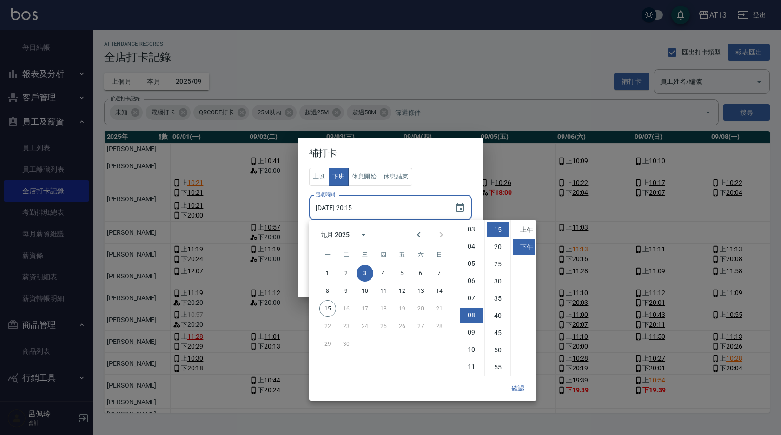
click at [520, 388] on button "確認" at bounding box center [518, 388] width 30 height 17
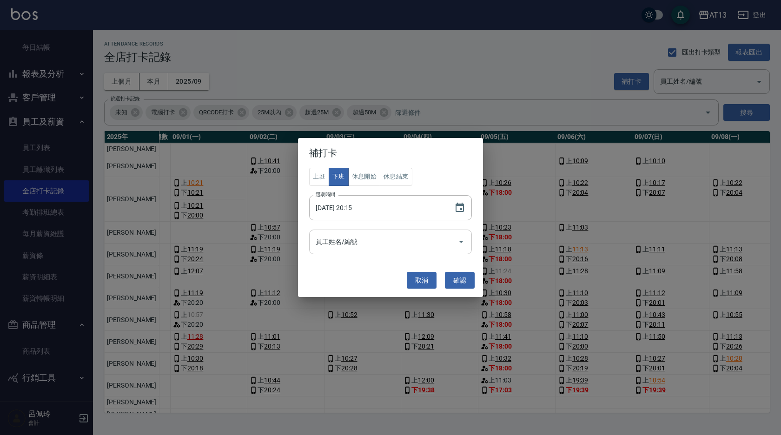
click at [462, 237] on icon "Open" at bounding box center [460, 241] width 11 height 11
click at [469, 96] on div "補打卡 上班 下班 休息開始 休息結束 選取時間 [DATE] 20:15 選取時間 員工姓名/編號 員工姓名/編號 取消 確認" at bounding box center [390, 217] width 781 height 435
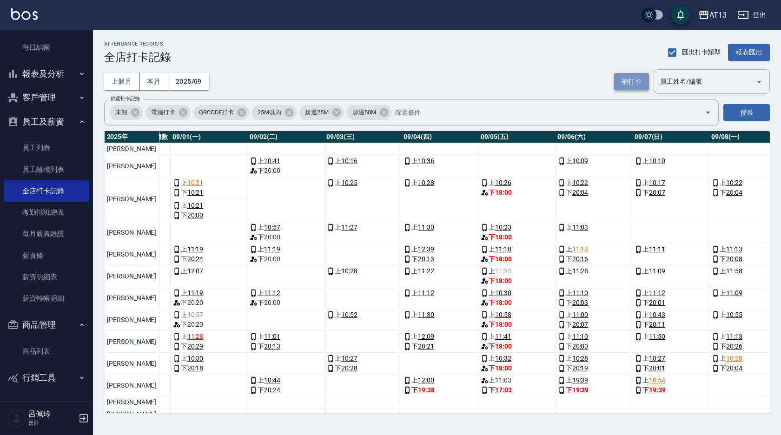
click at [623, 81] on button "補打卡" at bounding box center [631, 81] width 35 height 17
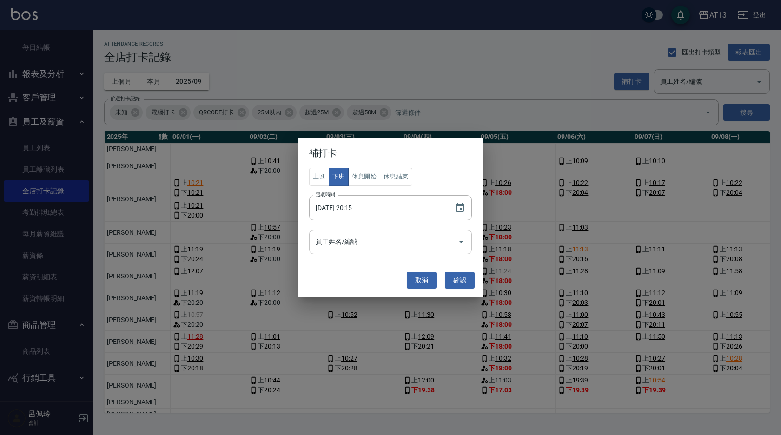
click at [462, 240] on icon "Open" at bounding box center [460, 241] width 11 height 11
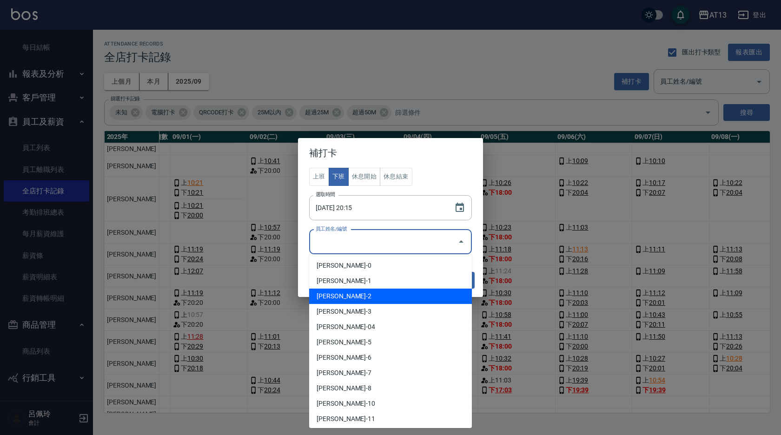
click at [386, 294] on li "[PERSON_NAME]-2" at bounding box center [390, 296] width 163 height 15
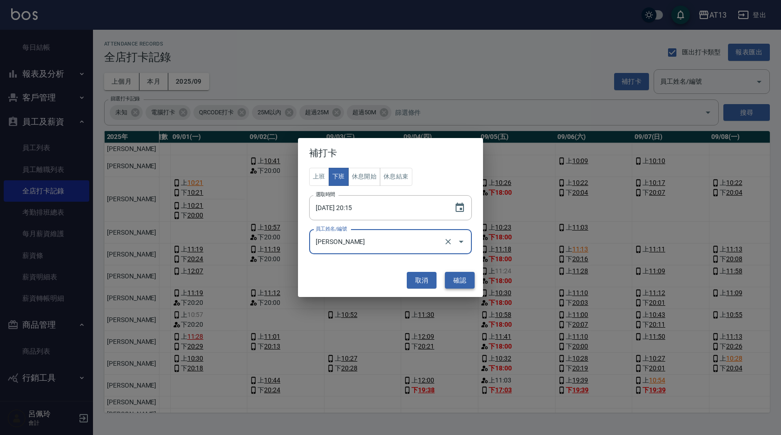
type input "[PERSON_NAME]"
click at [467, 276] on button "確認" at bounding box center [460, 280] width 30 height 17
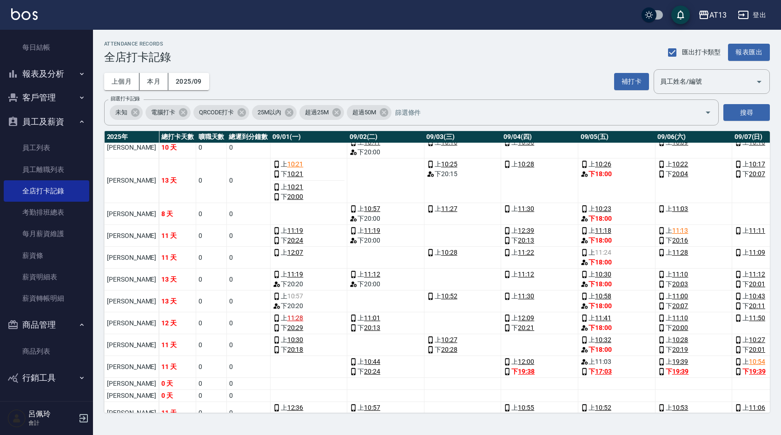
scroll to position [0, 0]
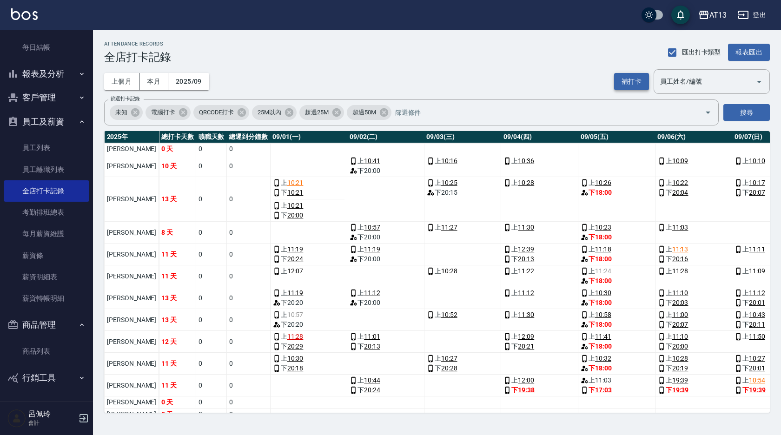
click at [624, 89] on button "補打卡" at bounding box center [631, 81] width 35 height 17
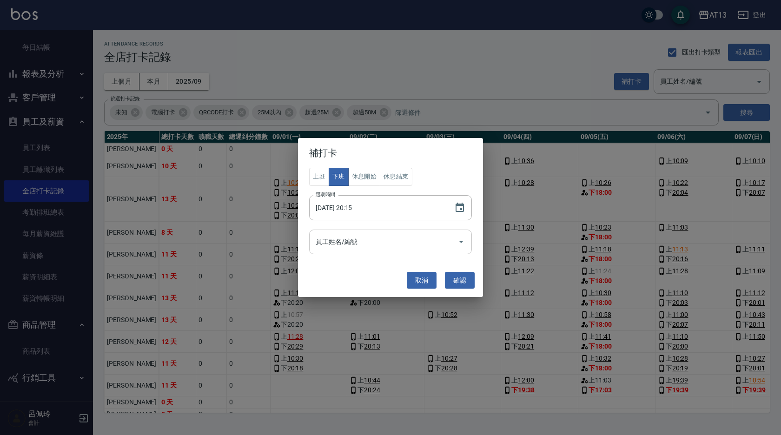
click at [460, 239] on icon "Open" at bounding box center [460, 241] width 11 height 11
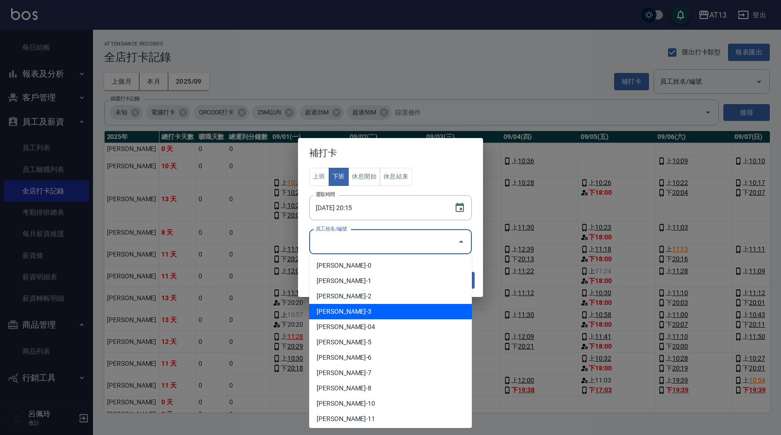
drag, startPoint x: 399, startPoint y: 306, endPoint x: 404, endPoint y: 306, distance: 5.1
click at [399, 307] on li "[PERSON_NAME]-3" at bounding box center [390, 311] width 163 height 15
type input "[PERSON_NAME]"
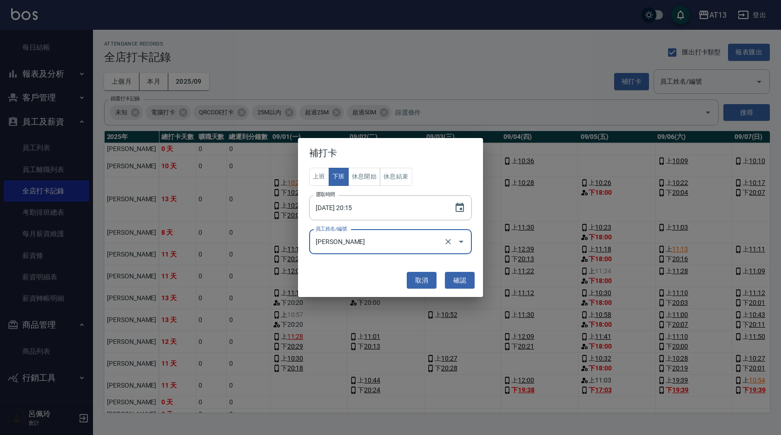
click at [457, 284] on button "確認" at bounding box center [460, 280] width 30 height 17
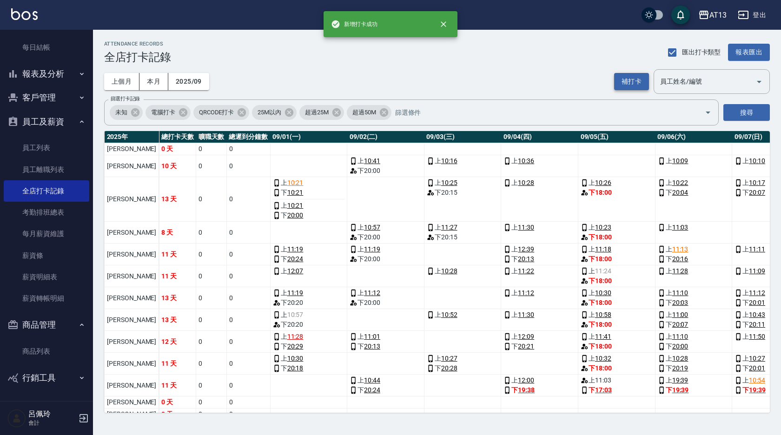
click at [630, 80] on button "補打卡" at bounding box center [631, 81] width 35 height 17
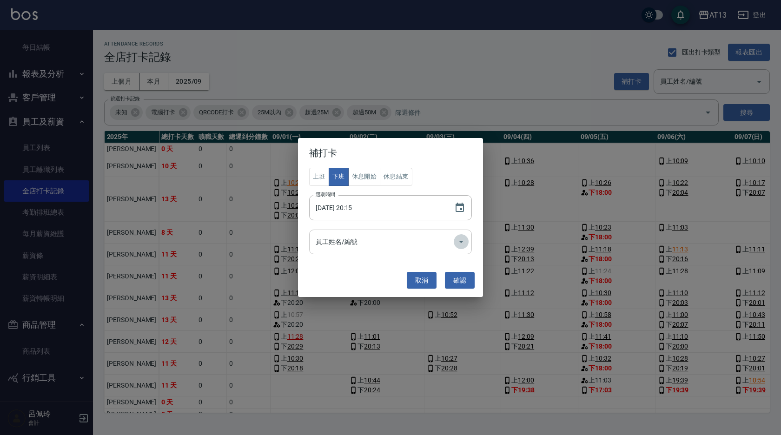
drag, startPoint x: 461, startPoint y: 243, endPoint x: 452, endPoint y: 253, distance: 13.8
click at [461, 243] on icon "Open" at bounding box center [460, 241] width 11 height 11
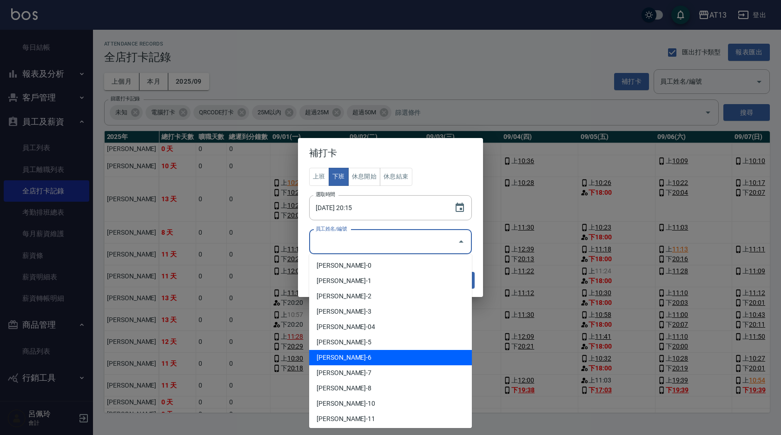
drag, startPoint x: 409, startPoint y: 351, endPoint x: 417, endPoint y: 344, distance: 10.2
click at [409, 351] on li "[PERSON_NAME]-6" at bounding box center [390, 357] width 163 height 15
type input "[PERSON_NAME]"
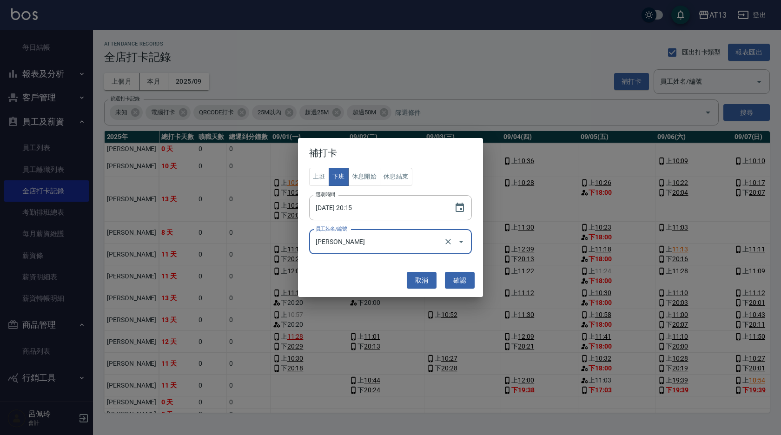
drag, startPoint x: 460, startPoint y: 281, endPoint x: 460, endPoint y: 270, distance: 11.2
click at [461, 281] on button "確認" at bounding box center [460, 280] width 30 height 17
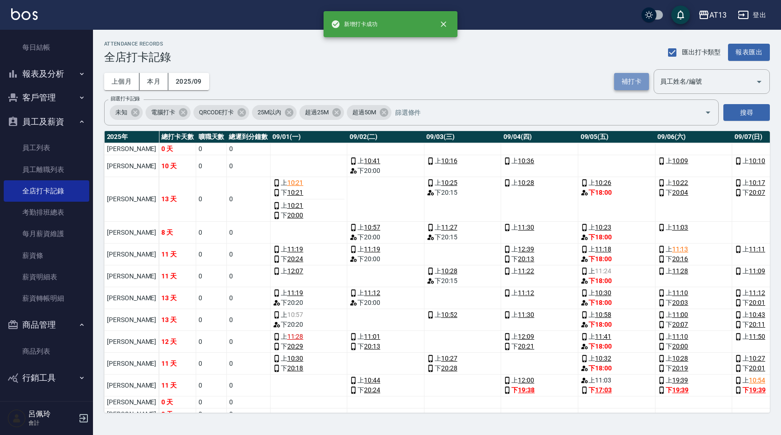
click at [636, 83] on button "補打卡" at bounding box center [631, 81] width 35 height 17
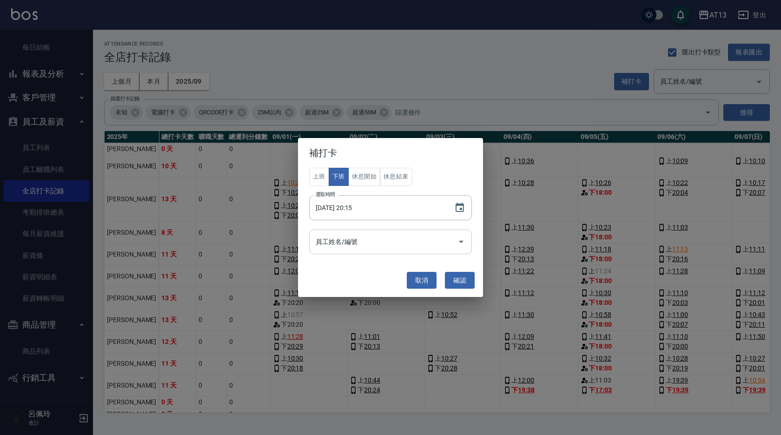
click at [460, 240] on icon "Open" at bounding box center [460, 241] width 11 height 11
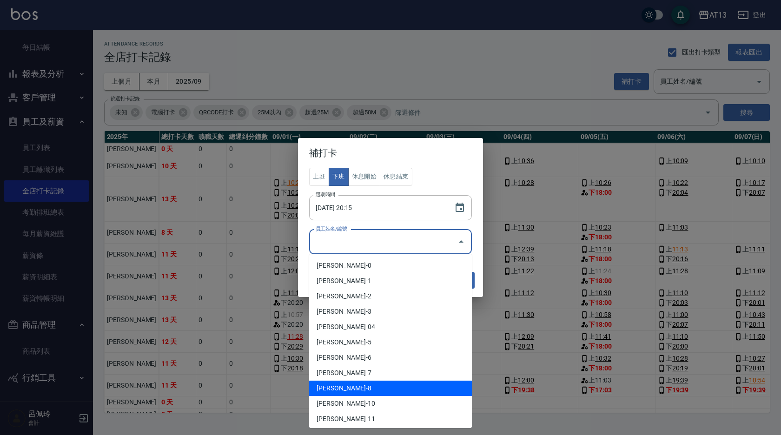
click at [394, 388] on li "[PERSON_NAME]-8" at bounding box center [390, 388] width 163 height 15
type input "[PERSON_NAME]"
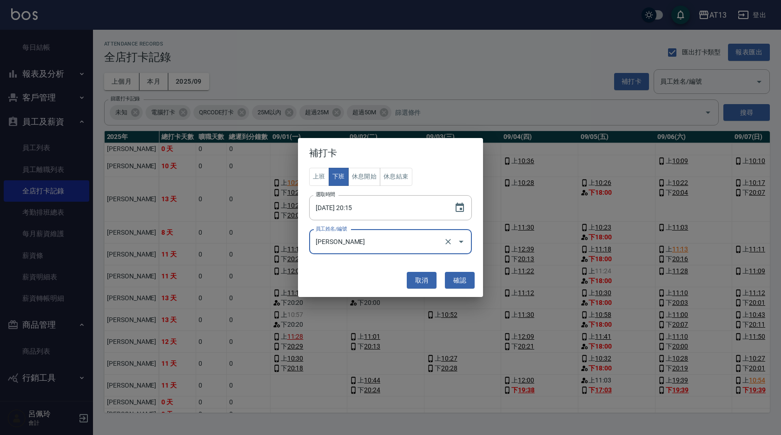
click at [455, 281] on button "確認" at bounding box center [460, 280] width 30 height 17
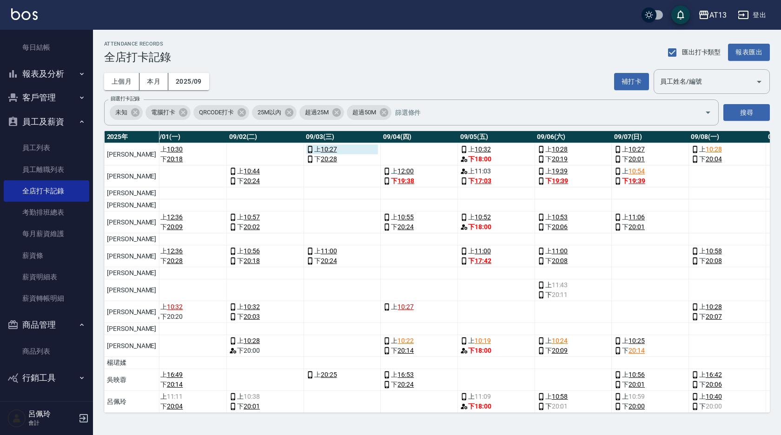
scroll to position [216, 120]
click at [619, 80] on button "補打卡" at bounding box center [631, 81] width 35 height 17
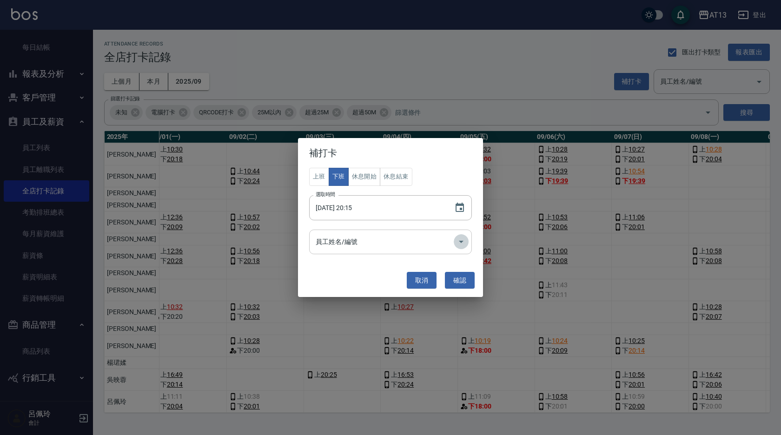
click at [462, 243] on icon "Open" at bounding box center [460, 241] width 11 height 11
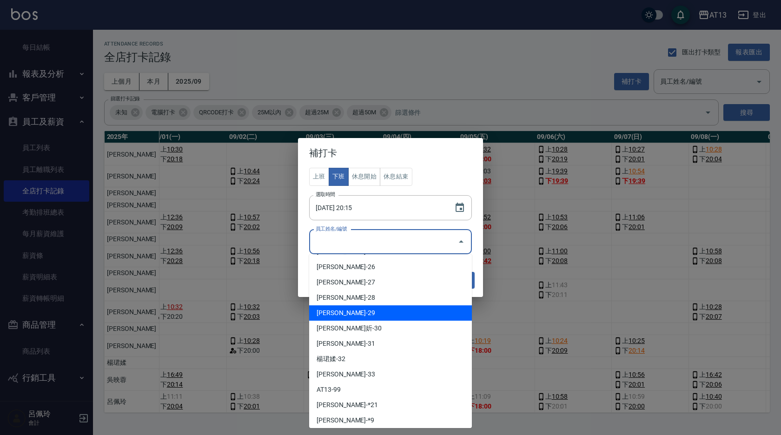
scroll to position [279, 0]
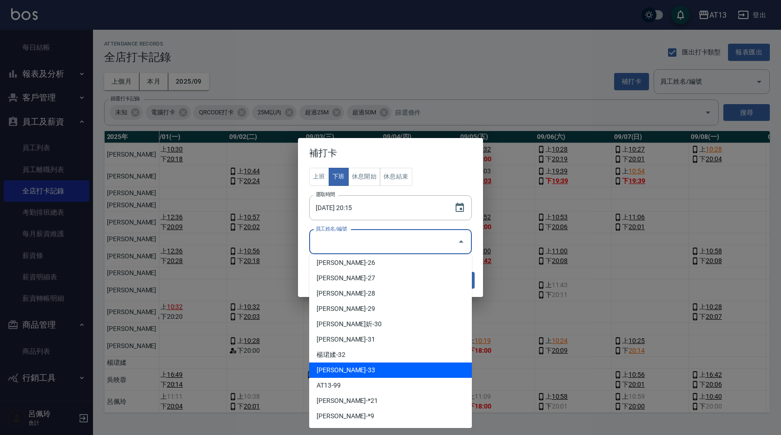
click at [364, 367] on li "[PERSON_NAME]-33" at bounding box center [390, 369] width 163 height 15
type input "吳映蓉"
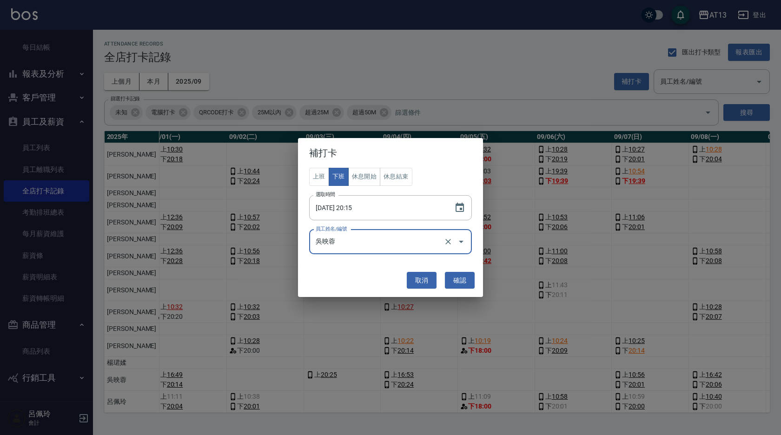
click at [462, 276] on button "確認" at bounding box center [460, 280] width 30 height 17
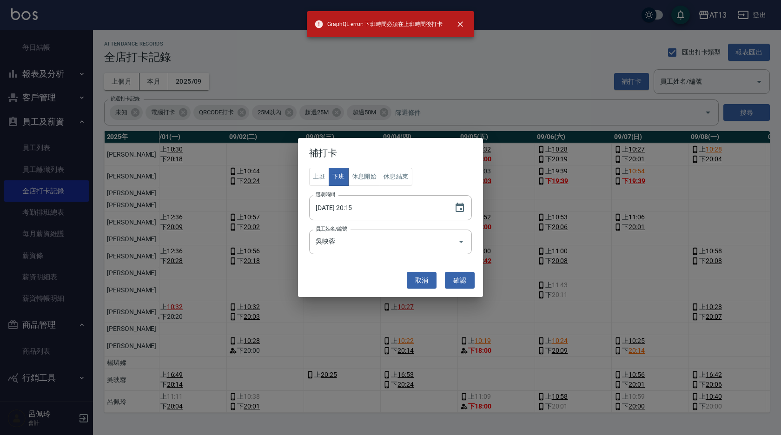
click at [461, 80] on div "補打卡 上班 下班 休息開始 休息結束 選取時間 [DATE] 20:15 選取時間 員工姓名/編號 [PERSON_NAME] 員工姓名/編號 取消 確認" at bounding box center [390, 217] width 781 height 435
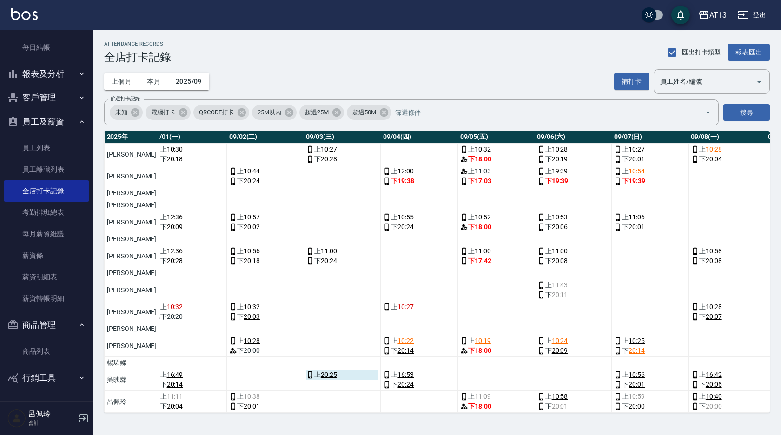
click at [321, 370] on link "20:25" at bounding box center [329, 375] width 16 height 10
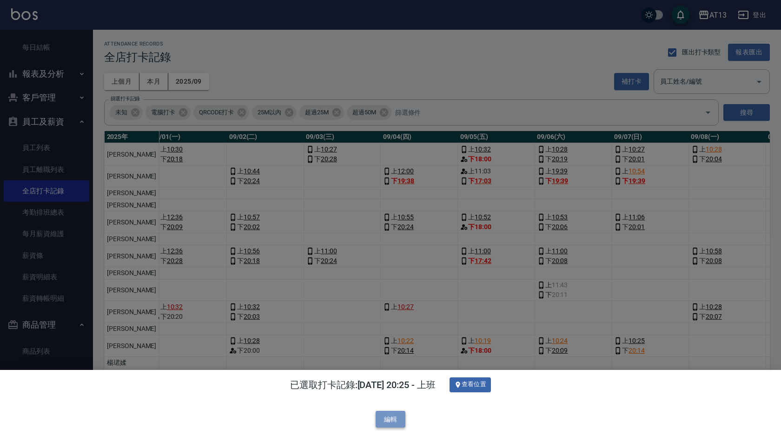
click at [384, 416] on button "編輯" at bounding box center [390, 419] width 30 height 17
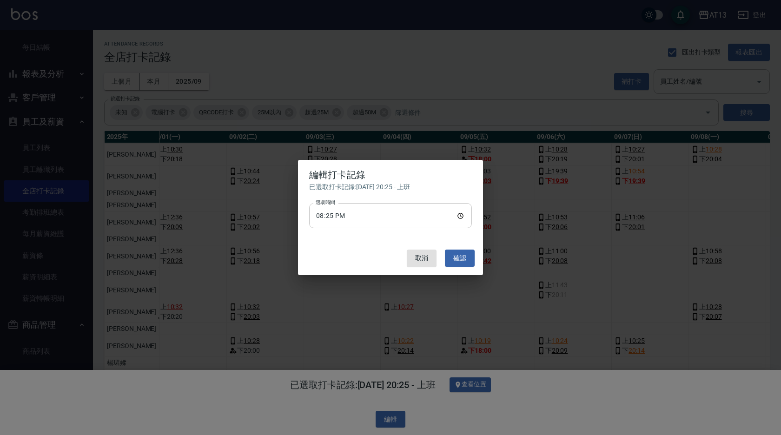
click at [465, 215] on input "20:25" at bounding box center [390, 215] width 163 height 25
type input "17:00"
click at [454, 257] on button "確認" at bounding box center [460, 258] width 30 height 17
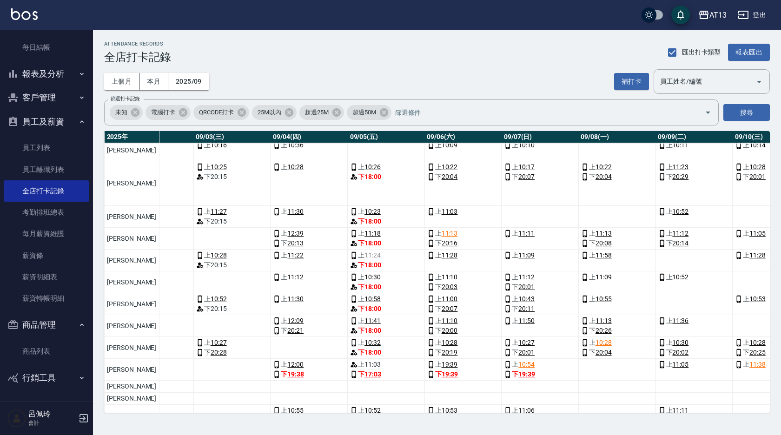
scroll to position [0, 230]
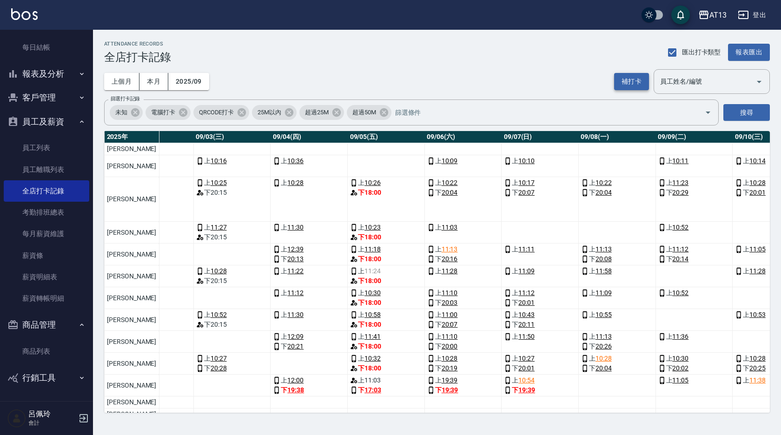
click at [625, 81] on button "補打卡" at bounding box center [631, 81] width 35 height 17
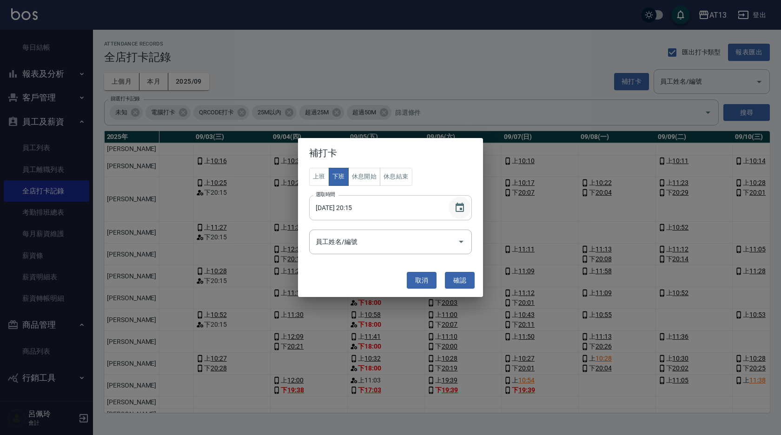
click at [457, 207] on icon "Choose date, selected date is 2025-09-03" at bounding box center [459, 207] width 11 height 11
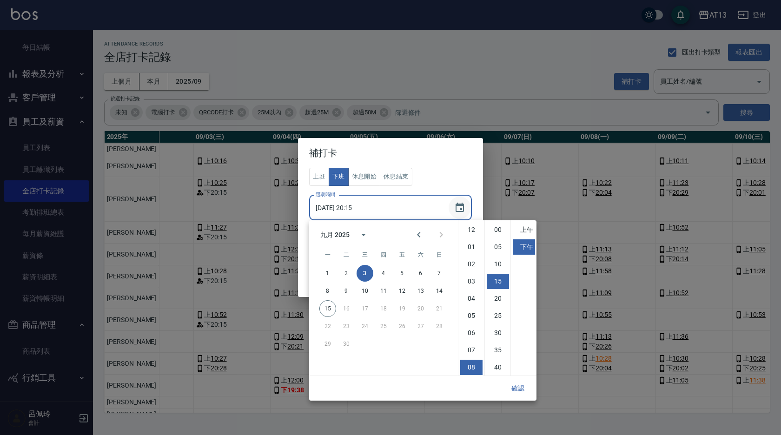
scroll to position [52, 0]
click at [384, 275] on button "4" at bounding box center [383, 273] width 17 height 17
type input "[DATE] 20:15"
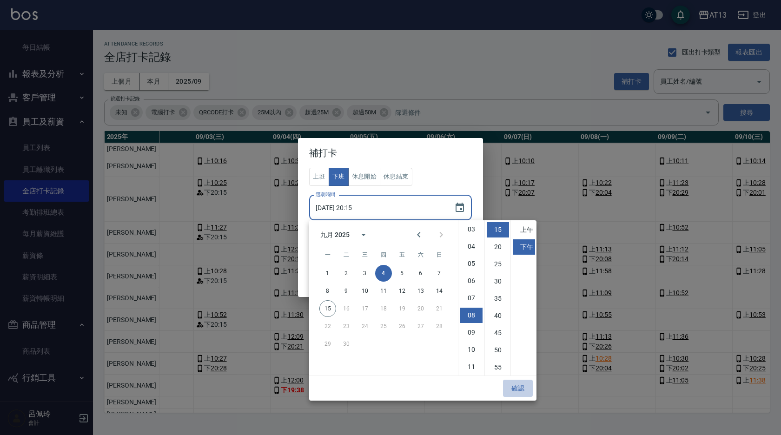
click at [516, 388] on button "確認" at bounding box center [518, 388] width 30 height 17
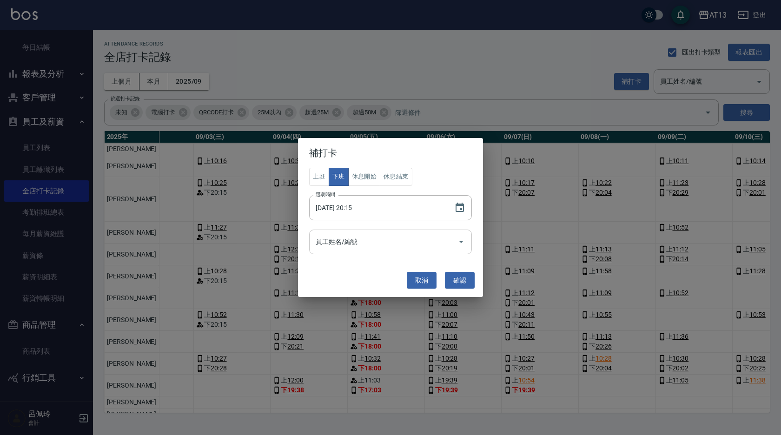
click at [463, 241] on icon "Open" at bounding box center [461, 242] width 5 height 2
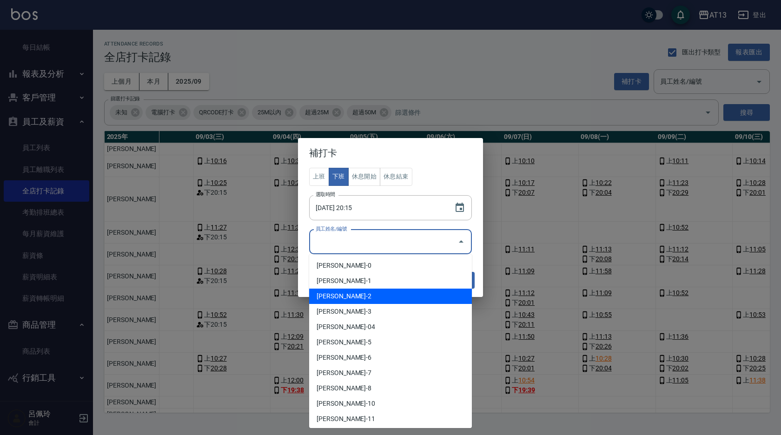
click at [390, 292] on li "[PERSON_NAME]-2" at bounding box center [390, 296] width 163 height 15
type input "[PERSON_NAME]"
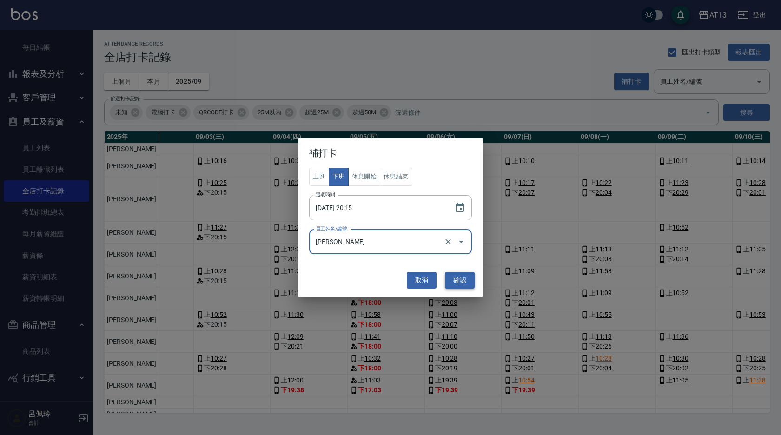
click at [462, 285] on button "確認" at bounding box center [460, 280] width 30 height 17
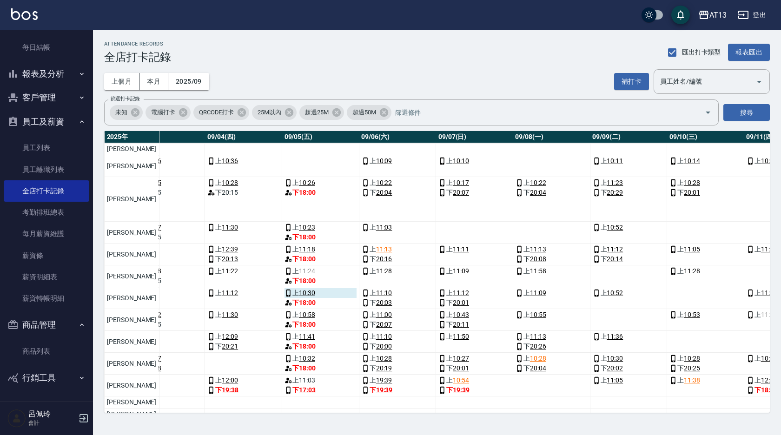
scroll to position [46, 296]
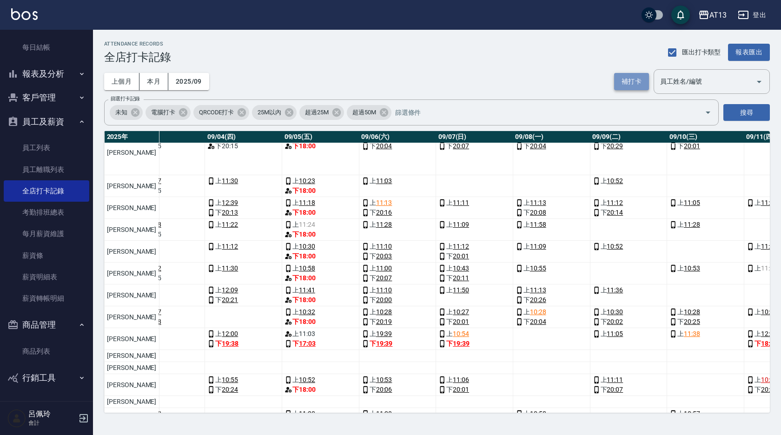
click at [634, 80] on button "補打卡" at bounding box center [631, 81] width 35 height 17
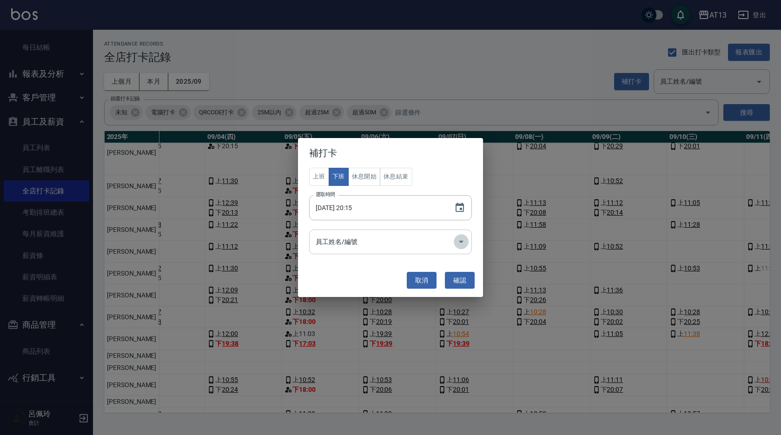
click at [460, 240] on icon "Open" at bounding box center [460, 241] width 11 height 11
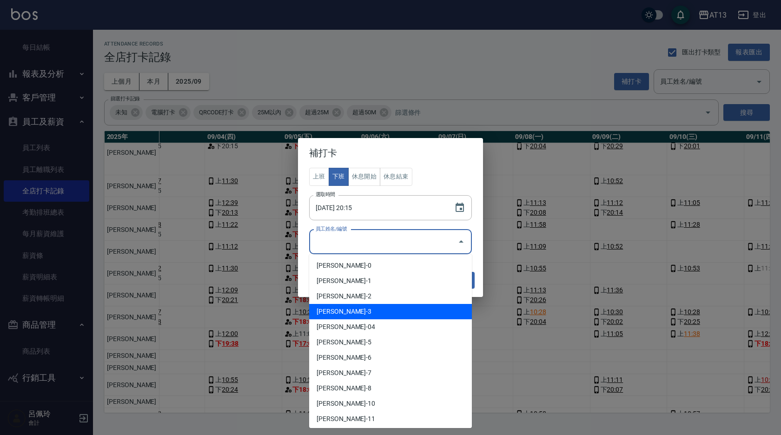
click at [393, 312] on li "[PERSON_NAME]-3" at bounding box center [390, 311] width 163 height 15
type input "[PERSON_NAME]"
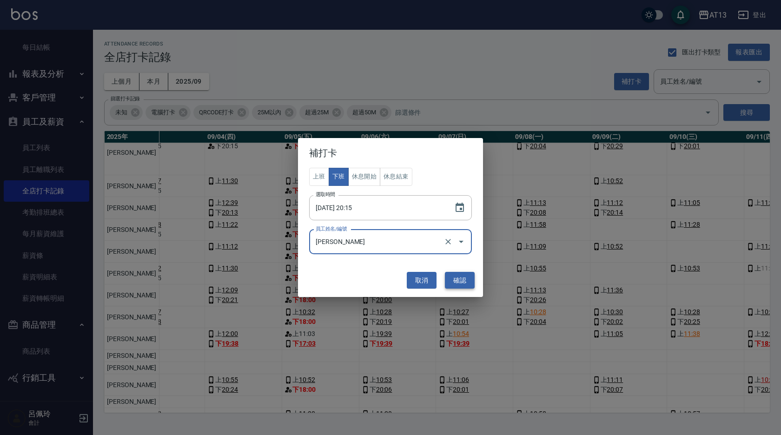
click at [451, 281] on button "確認" at bounding box center [460, 280] width 30 height 17
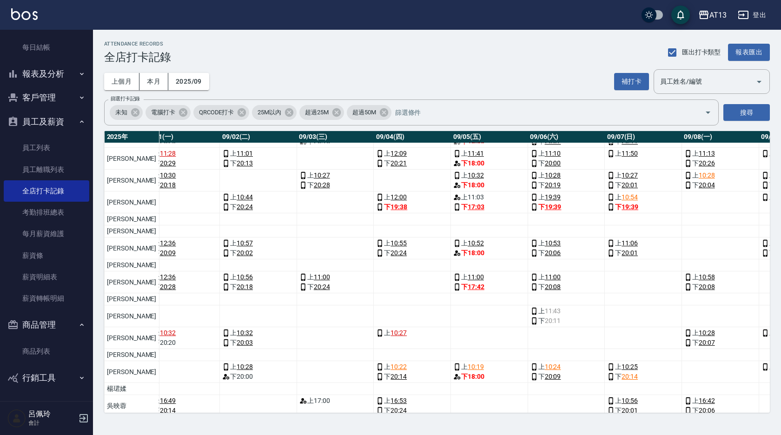
scroll to position [216, 127]
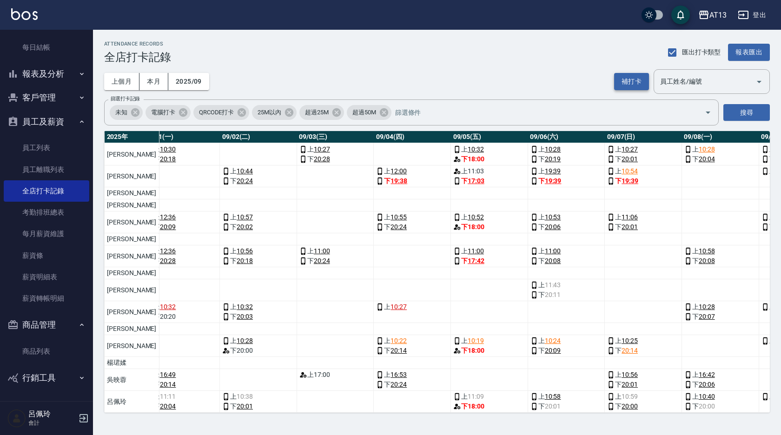
click at [623, 84] on button "補打卡" at bounding box center [631, 81] width 35 height 17
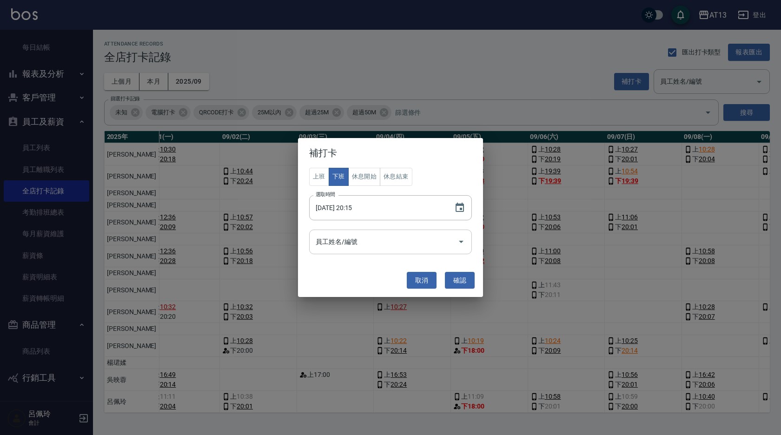
click at [465, 242] on icon "Open" at bounding box center [460, 241] width 11 height 11
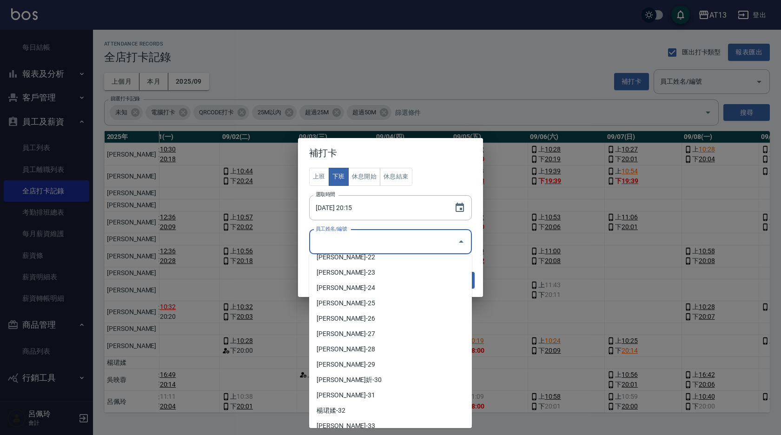
scroll to position [279, 0]
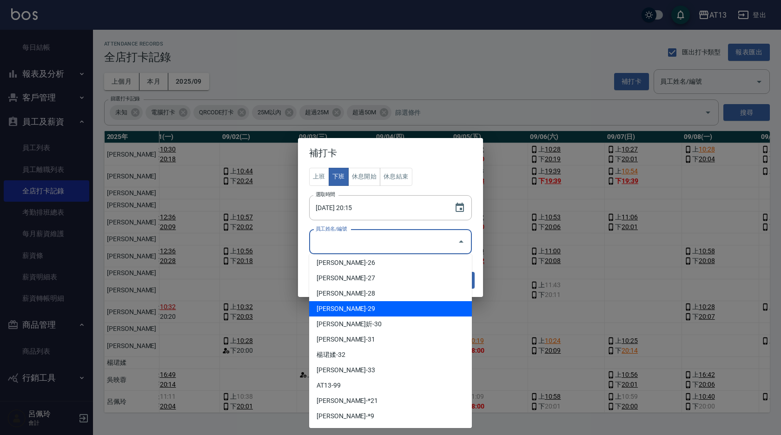
click at [388, 312] on li "[PERSON_NAME]-29" at bounding box center [390, 308] width 163 height 15
type input "[PERSON_NAME]"
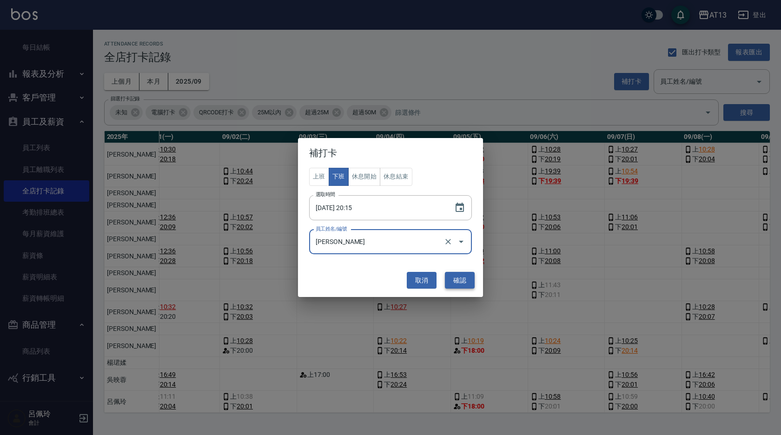
click at [455, 278] on button "確認" at bounding box center [460, 280] width 30 height 17
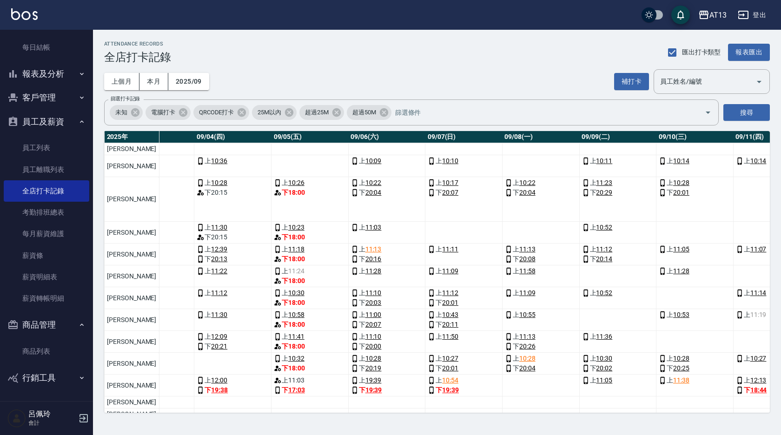
scroll to position [46, 307]
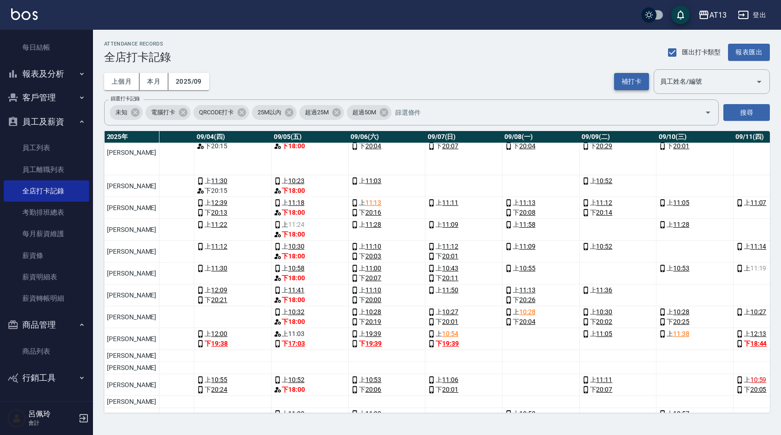
click at [621, 84] on button "補打卡" at bounding box center [631, 81] width 35 height 17
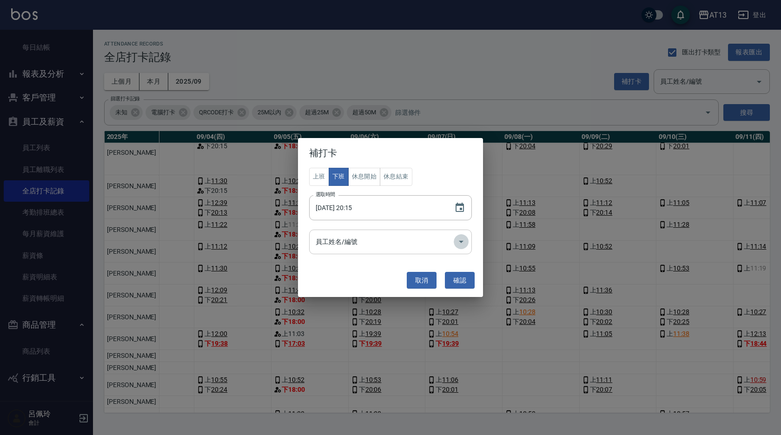
click at [462, 239] on icon "Open" at bounding box center [460, 241] width 11 height 11
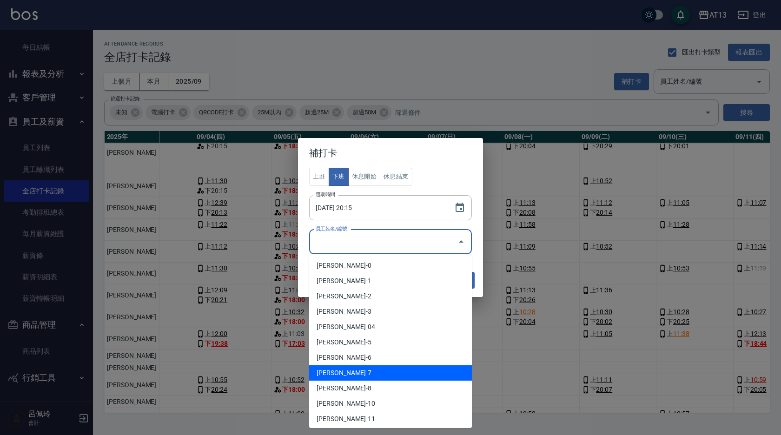
click at [372, 369] on li "[PERSON_NAME]-7" at bounding box center [390, 372] width 163 height 15
type input "[PERSON_NAME]"
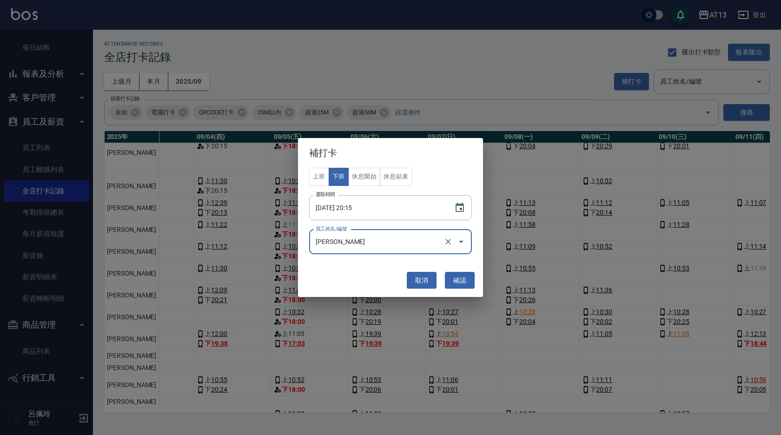
click at [459, 283] on button "確認" at bounding box center [460, 280] width 30 height 17
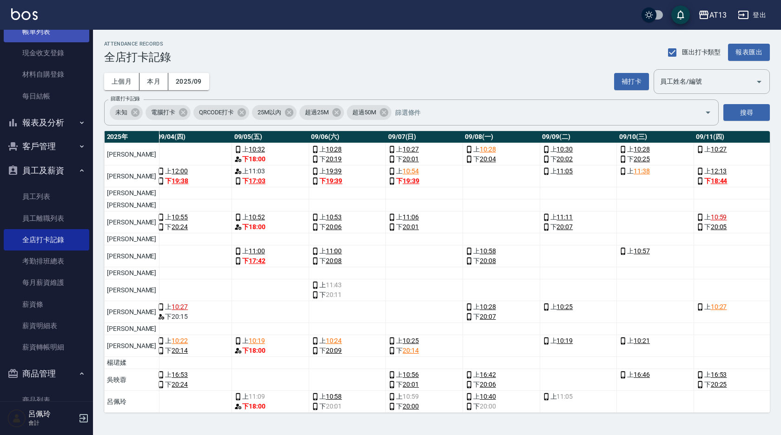
scroll to position [0, 0]
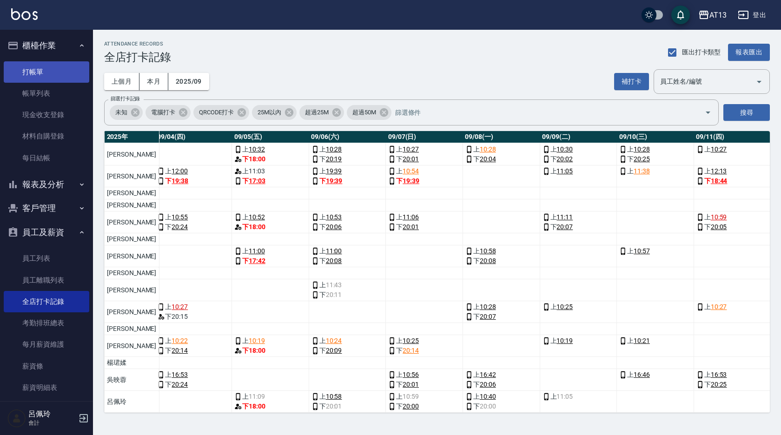
click at [36, 72] on link "打帳單" at bounding box center [46, 71] width 85 height 21
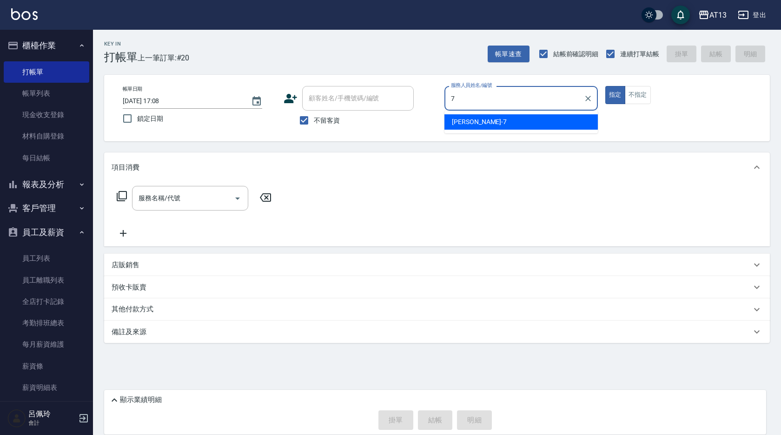
click at [489, 117] on div "[PERSON_NAME]-7" at bounding box center [520, 121] width 153 height 15
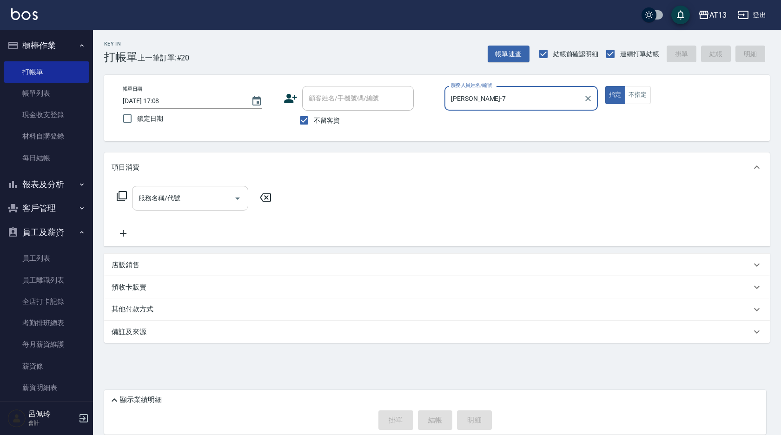
type input "[PERSON_NAME]-7"
click at [184, 194] on input "服務名稱/代號" at bounding box center [183, 198] width 94 height 16
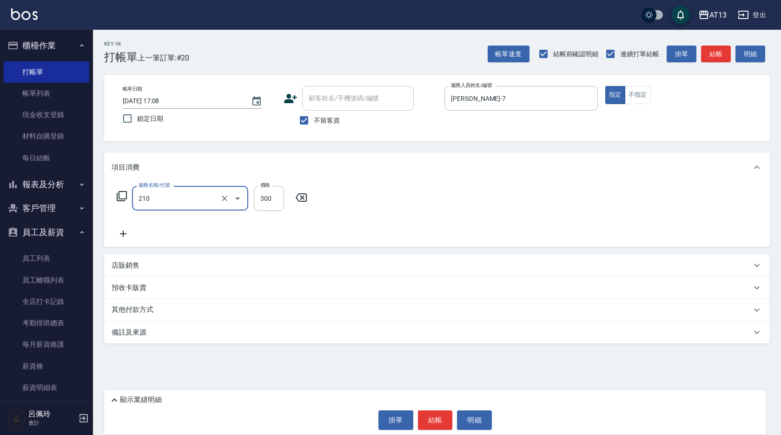
type input "[PERSON_NAME]洗髮精(210)"
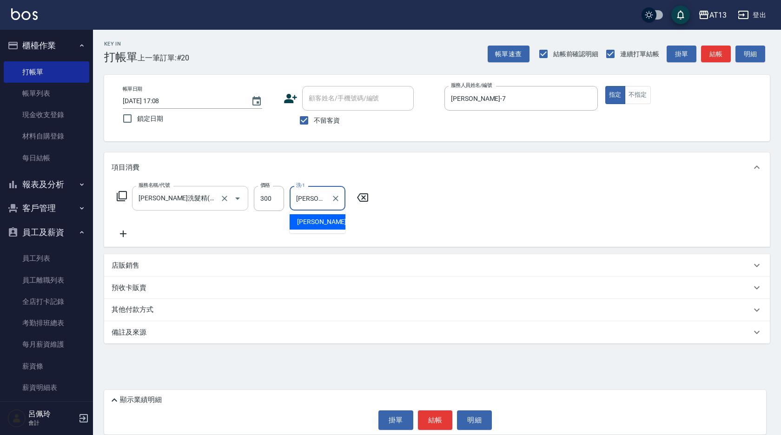
type input "[PERSON_NAME]-31"
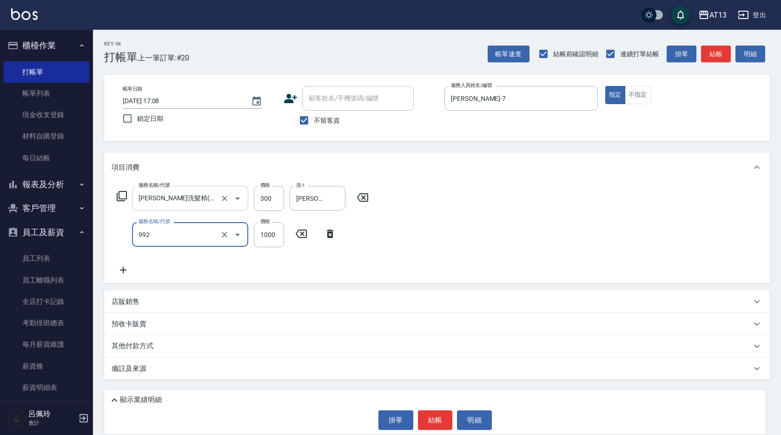
type input "接髮(992)"
type input "1500"
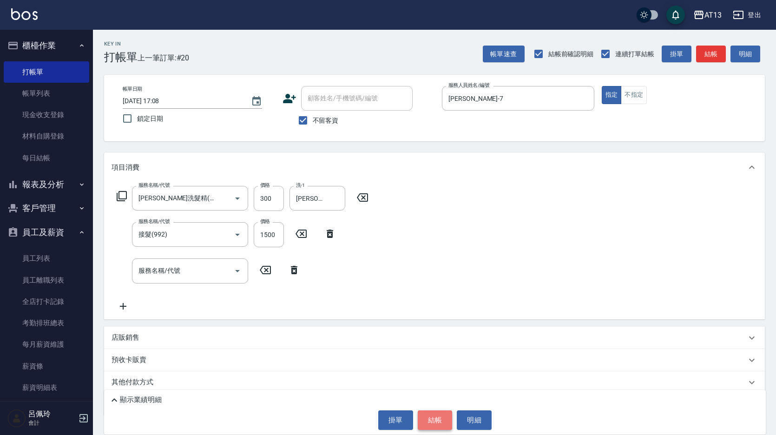
click at [438, 419] on button "結帳" at bounding box center [435, 420] width 35 height 20
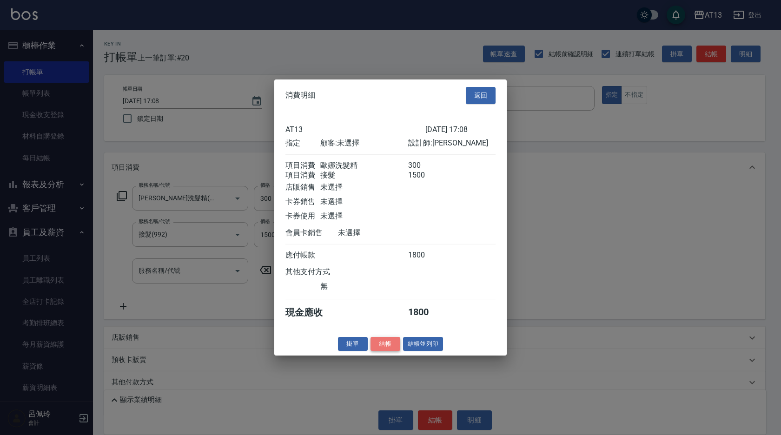
click at [379, 351] on button "結帳" at bounding box center [385, 343] width 30 height 14
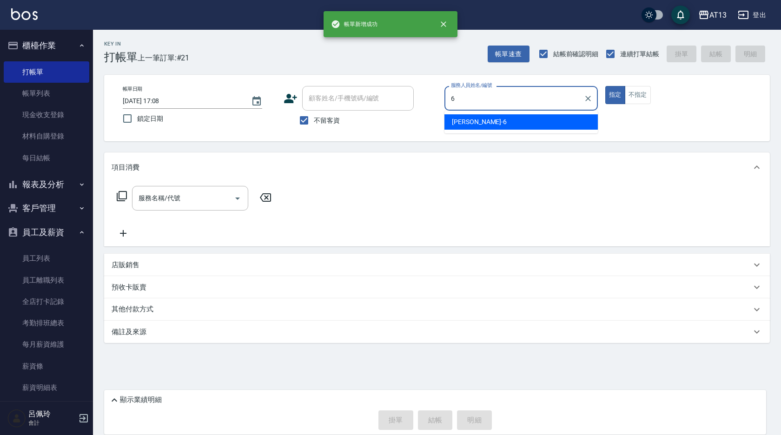
click at [543, 117] on div "亭妤 -6" at bounding box center [520, 121] width 153 height 15
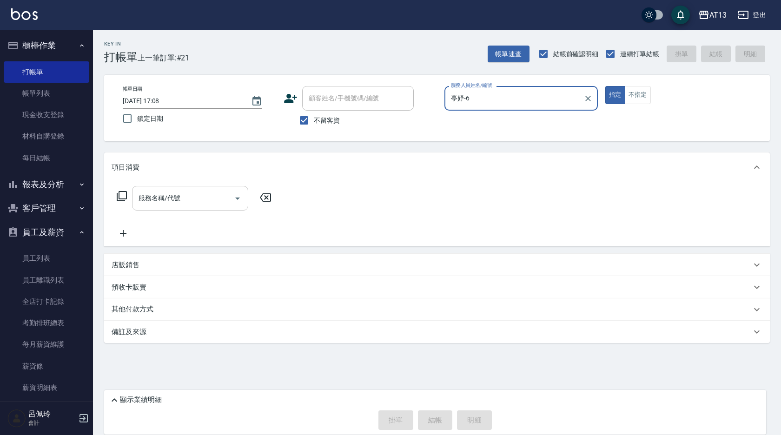
type input "亭妤-6"
click at [222, 199] on input "服務名稱/代號" at bounding box center [183, 198] width 94 height 16
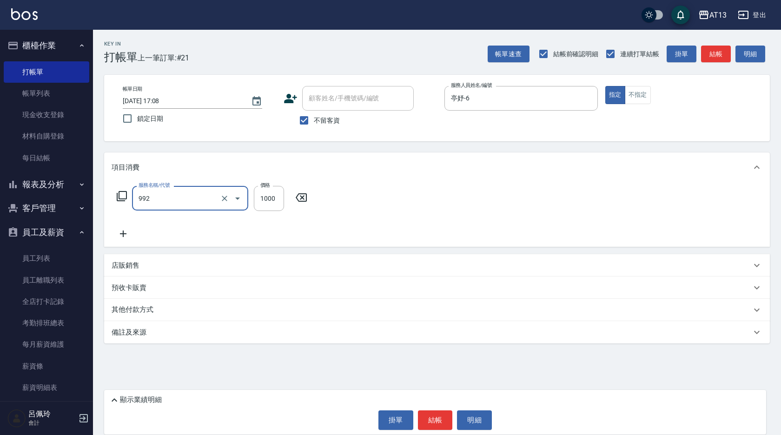
type input "接髮(992)"
type input "1500"
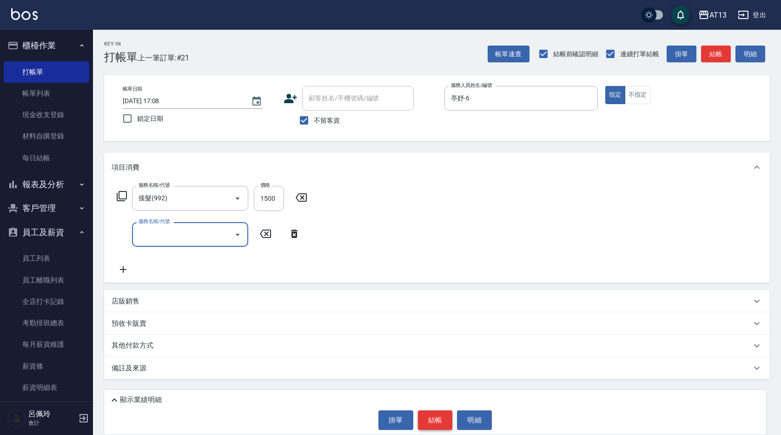
click at [452, 424] on button "結帳" at bounding box center [435, 420] width 35 height 20
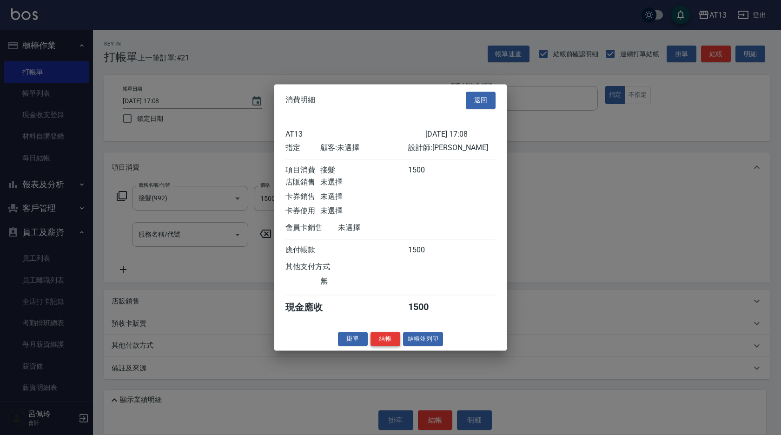
click at [390, 346] on button "結帳" at bounding box center [385, 339] width 30 height 14
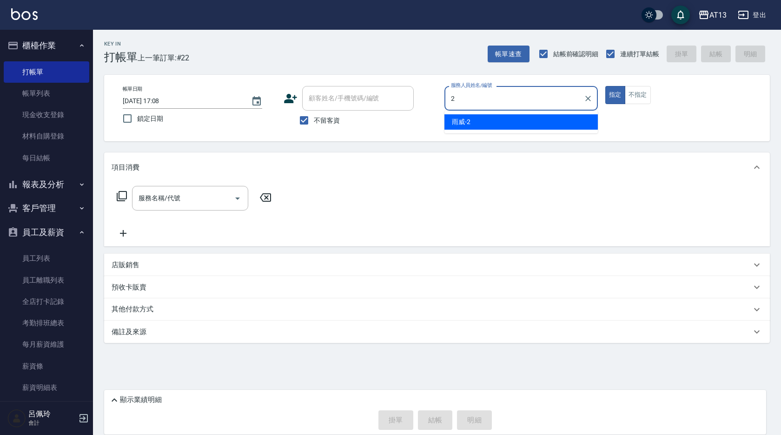
drag, startPoint x: 543, startPoint y: 119, endPoint x: 355, endPoint y: 161, distance: 191.9
click at [542, 119] on div "雨威 -2" at bounding box center [520, 121] width 153 height 15
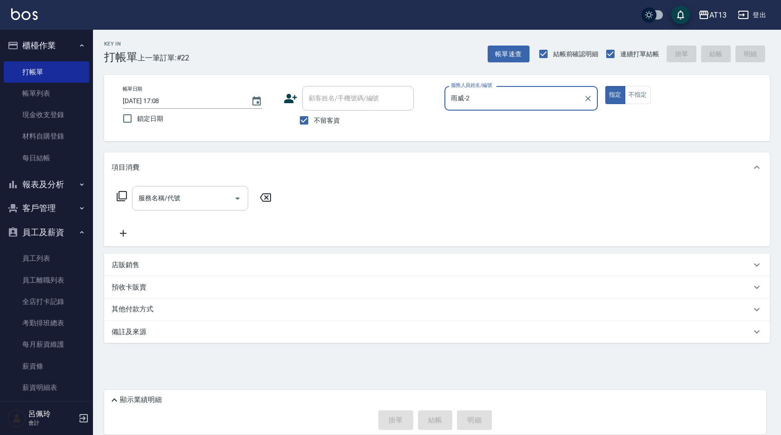
type input "雨威-2"
click at [217, 196] on input "服務名稱/代號" at bounding box center [183, 198] width 94 height 16
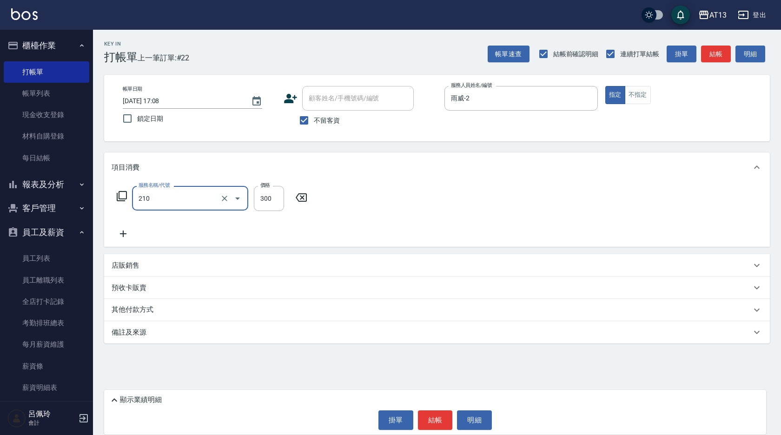
type input "[PERSON_NAME]洗髮精(210)"
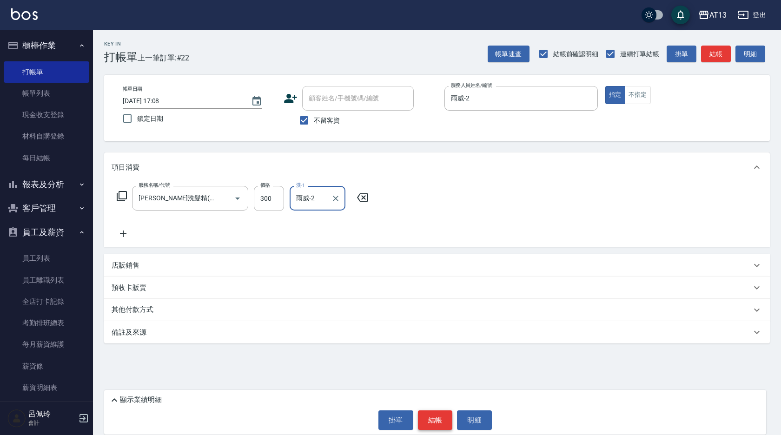
type input "雨威-2"
click at [436, 413] on button "結帳" at bounding box center [435, 420] width 35 height 20
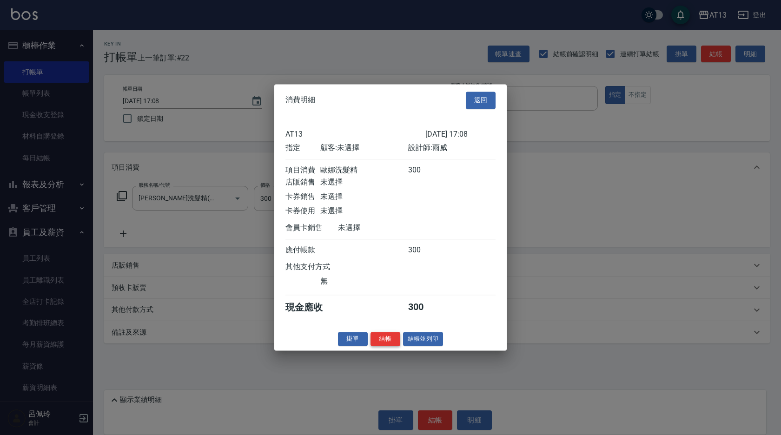
click at [390, 346] on button "結帳" at bounding box center [385, 339] width 30 height 14
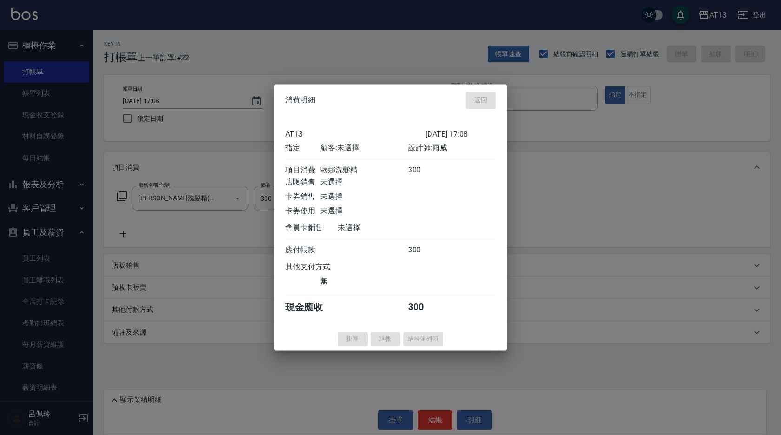
type input "[DATE] 17:09"
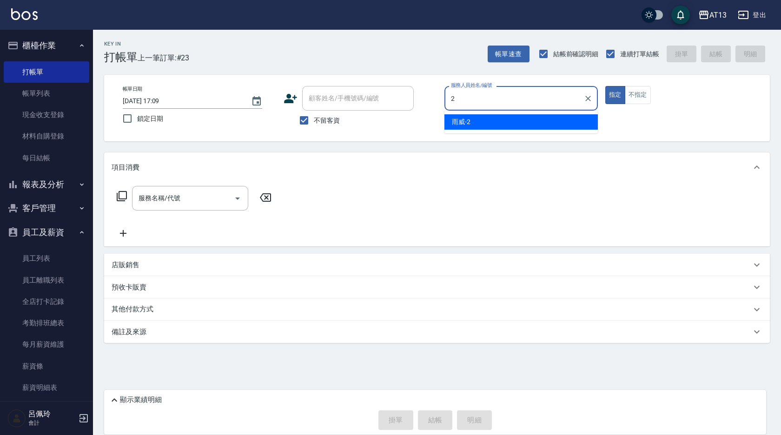
click at [503, 120] on div "雨威 -2" at bounding box center [520, 121] width 153 height 15
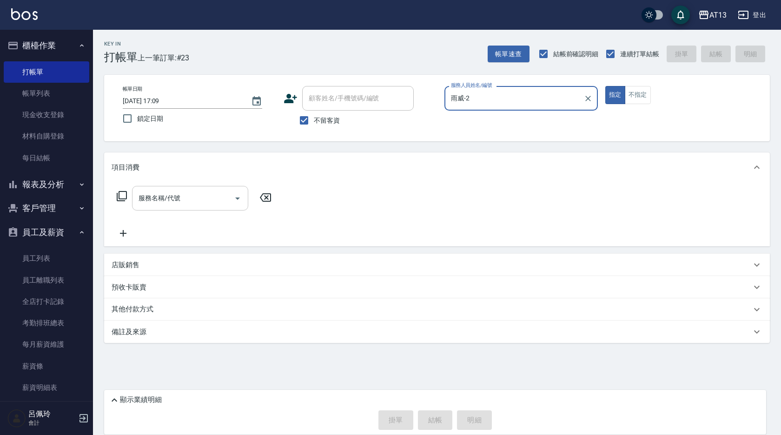
type input "雨威-2"
click at [200, 191] on input "服務名稱/代號" at bounding box center [183, 198] width 94 height 16
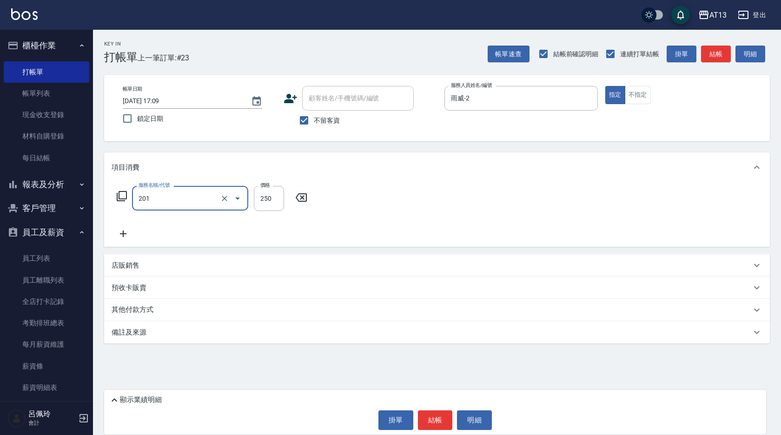
type input "洗髮(201)"
type input "雨威-2"
click at [442, 422] on button "結帳" at bounding box center [435, 420] width 35 height 20
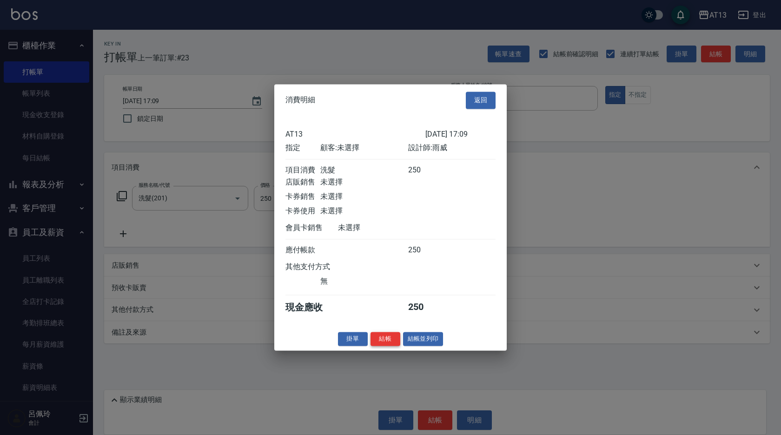
click at [387, 346] on button "結帳" at bounding box center [385, 339] width 30 height 14
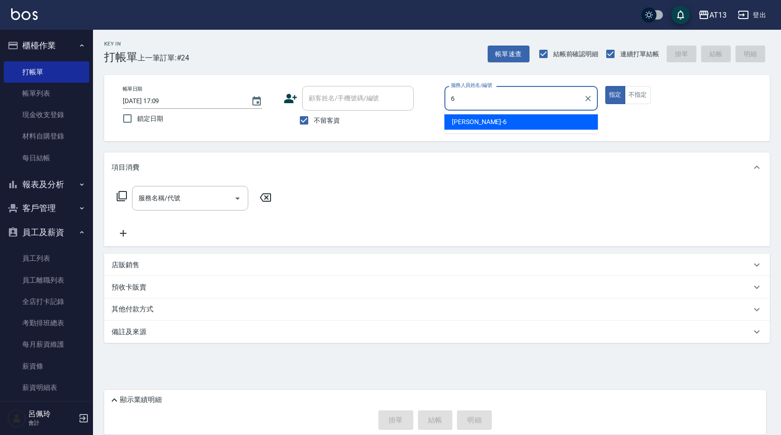
click at [467, 115] on div "亭妤 -6" at bounding box center [520, 121] width 153 height 15
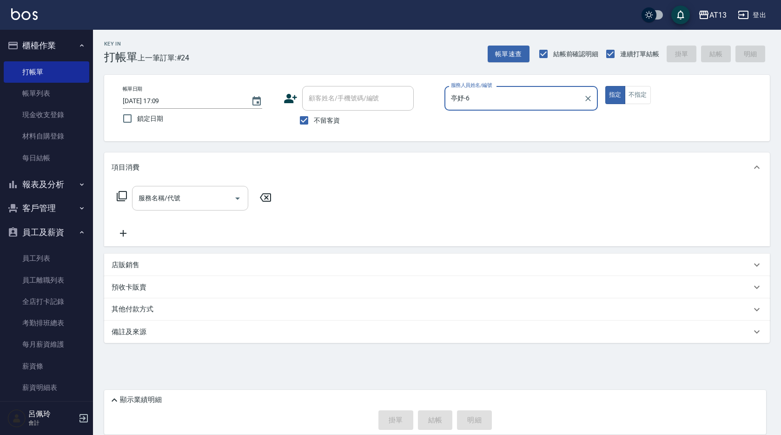
click at [224, 208] on div "服務名稱/代號" at bounding box center [190, 198] width 116 height 25
type input "亭妤-6"
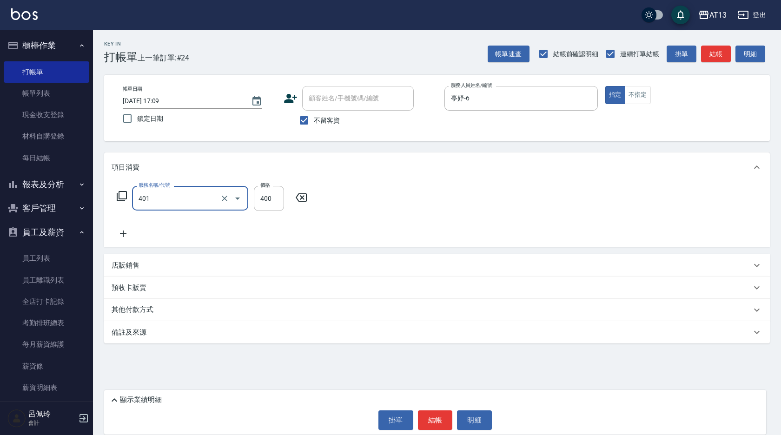
type input "剪髮(401)"
type input "300"
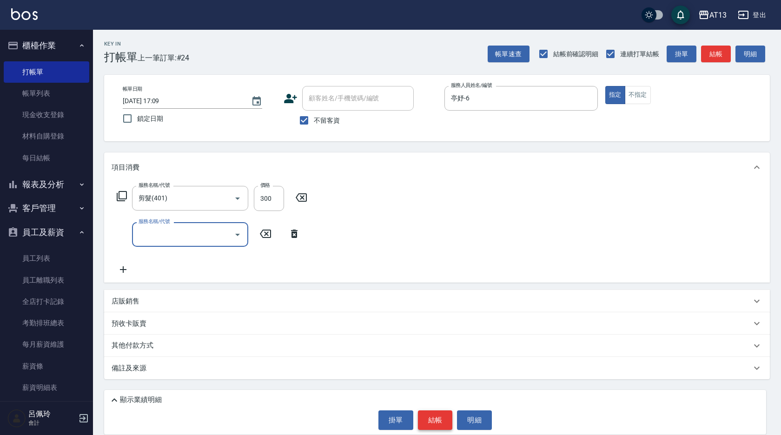
click at [422, 425] on button "結帳" at bounding box center [435, 420] width 35 height 20
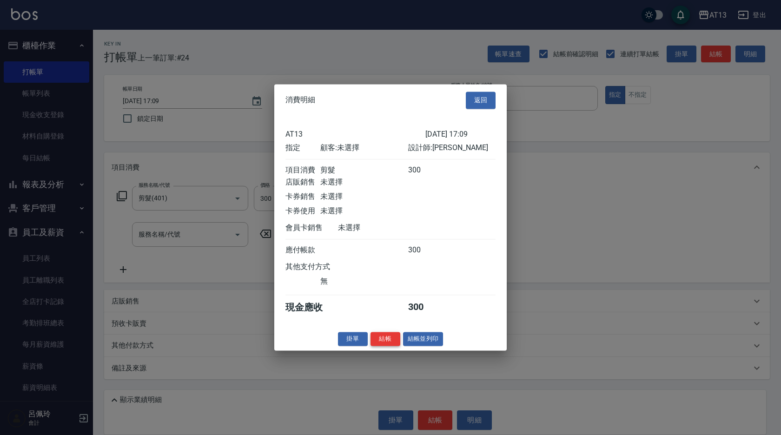
click at [385, 346] on button "結帳" at bounding box center [385, 339] width 30 height 14
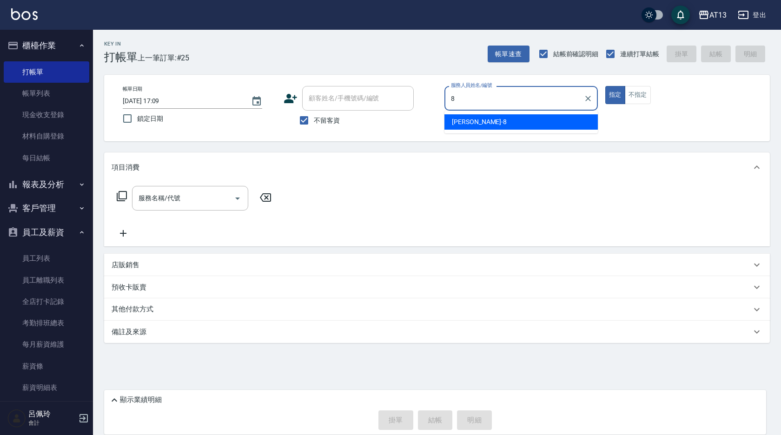
click at [554, 125] on div "[PERSON_NAME] -8" at bounding box center [520, 121] width 153 height 15
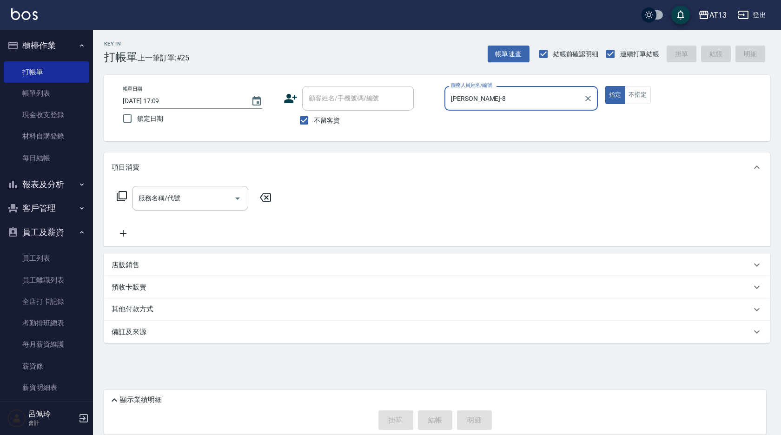
type input "[PERSON_NAME]-8"
click at [640, 96] on button "不指定" at bounding box center [638, 95] width 26 height 18
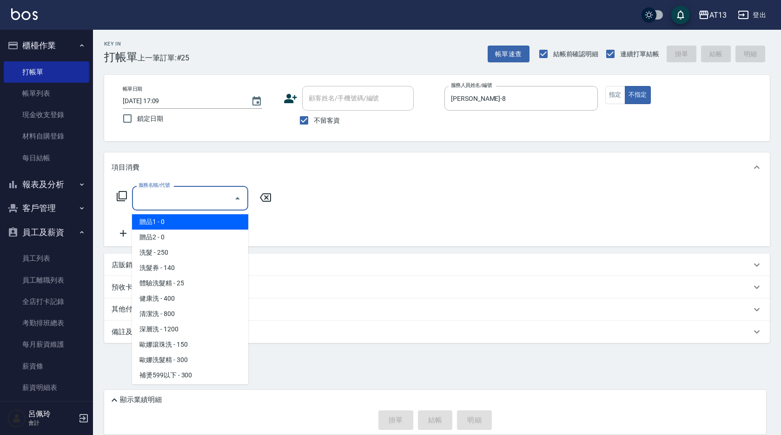
click at [192, 201] on input "服務名稱/代號" at bounding box center [183, 198] width 94 height 16
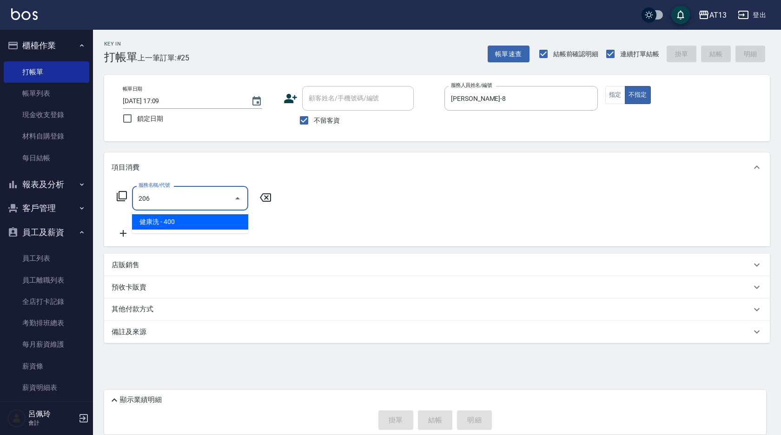
type input "健康洗(206)"
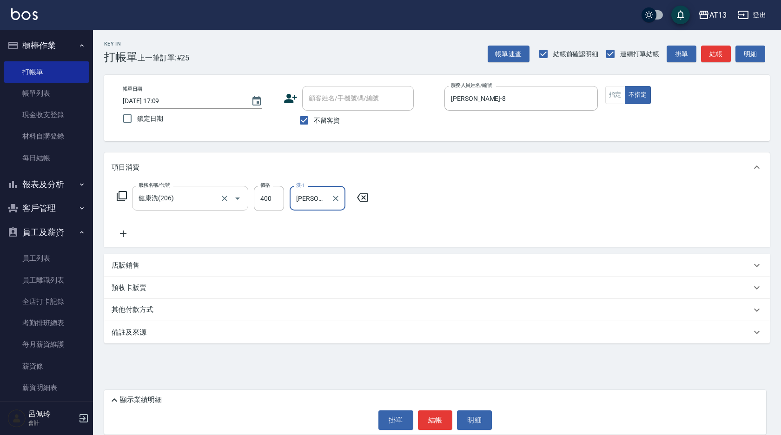
type input "[PERSON_NAME]-24"
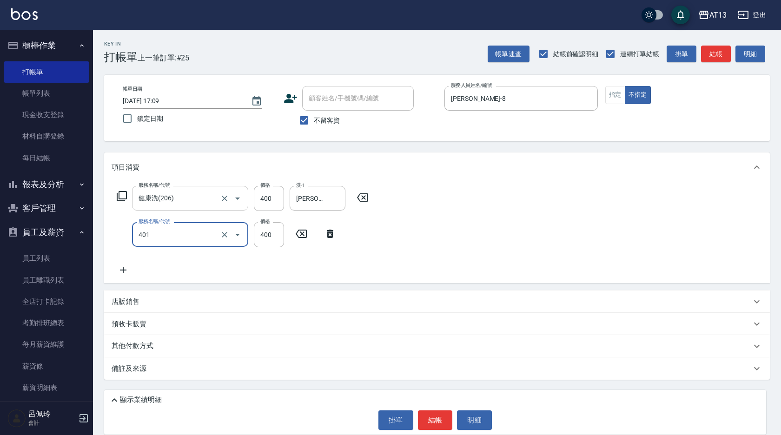
type input "剪髮(401)"
type input "200"
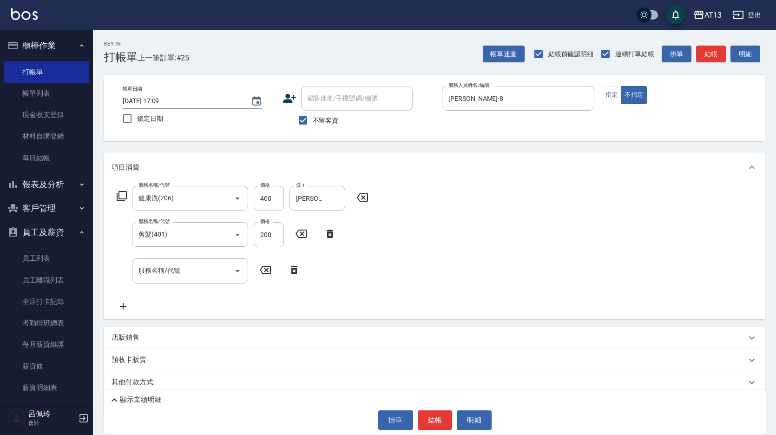
click at [422, 408] on div "顯示業績明細 掛單 結帳 明細" at bounding box center [435, 412] width 662 height 45
click at [428, 415] on button "結帳" at bounding box center [435, 420] width 35 height 20
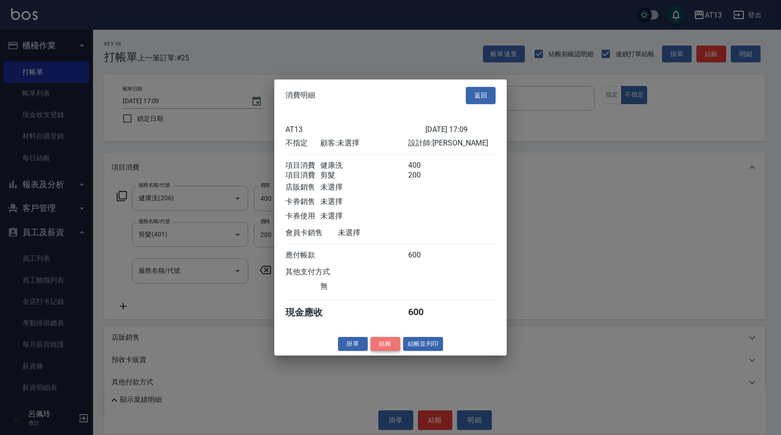
click at [381, 351] on button "結帳" at bounding box center [385, 343] width 30 height 14
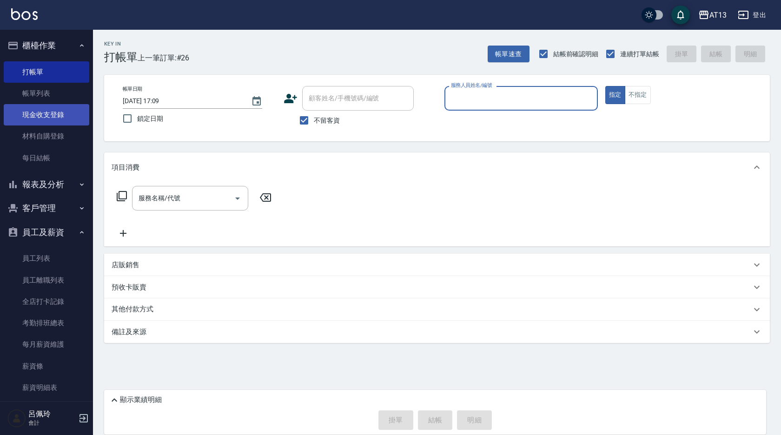
click at [50, 116] on link "現金收支登錄" at bounding box center [46, 114] width 85 height 21
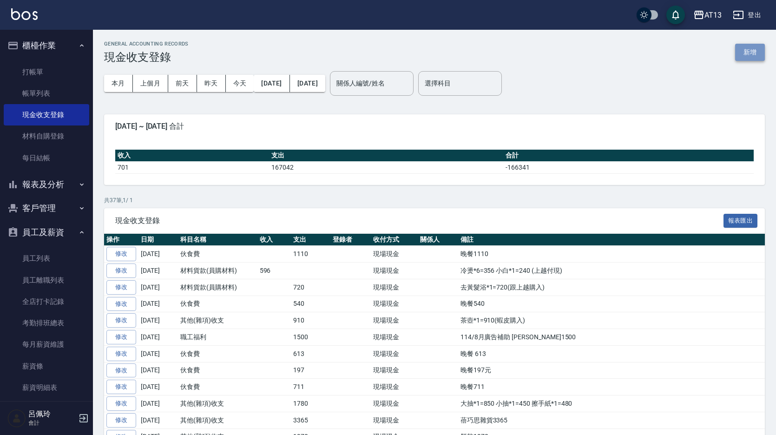
click at [747, 52] on button "新增" at bounding box center [750, 52] width 30 height 17
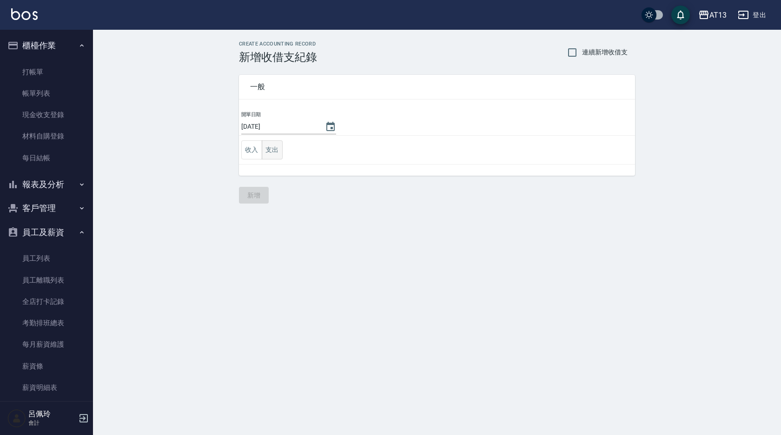
click at [268, 153] on button "支出" at bounding box center [272, 149] width 21 height 19
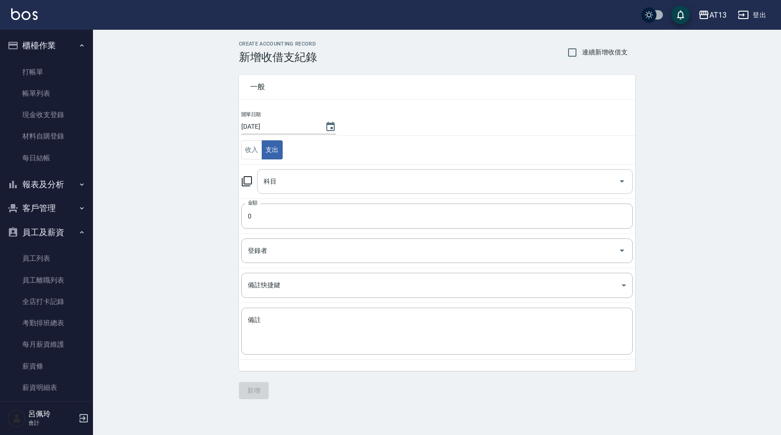
click at [618, 183] on icon "Open" at bounding box center [621, 181] width 11 height 11
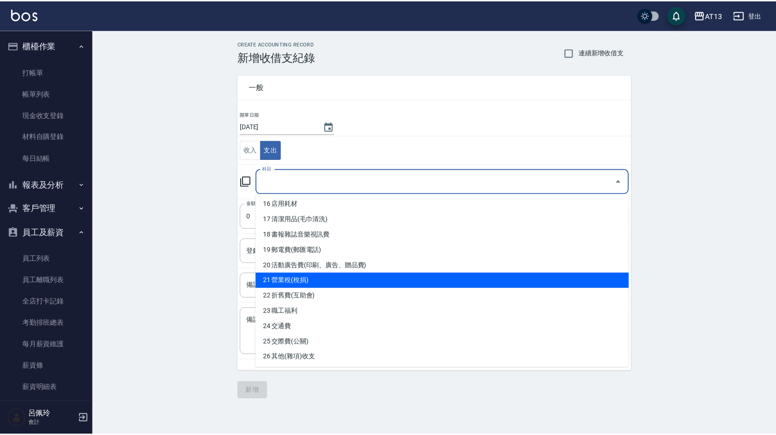
scroll to position [184, 0]
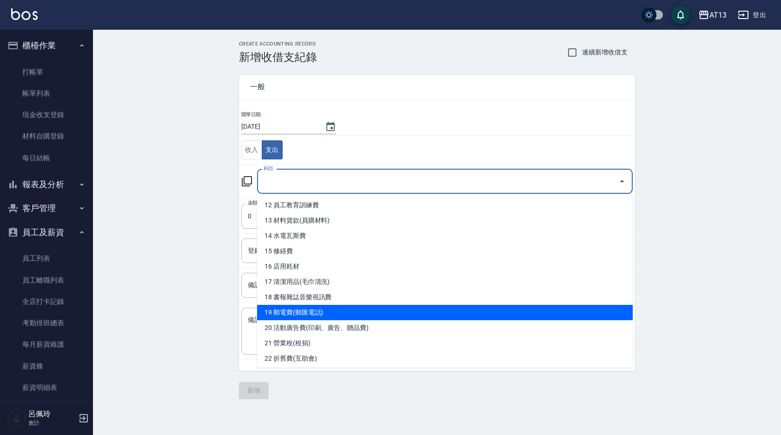
click at [321, 307] on li "19 郵電費(郵匯電話)" at bounding box center [444, 312] width 375 height 15
type input "19 郵電費(郵匯電話)"
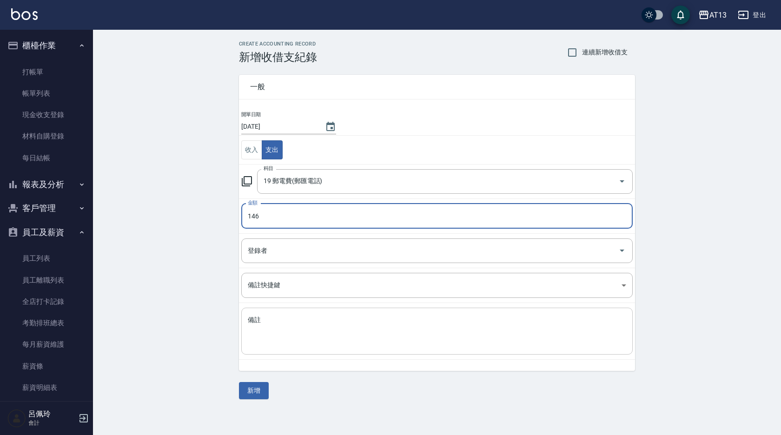
type input "146"
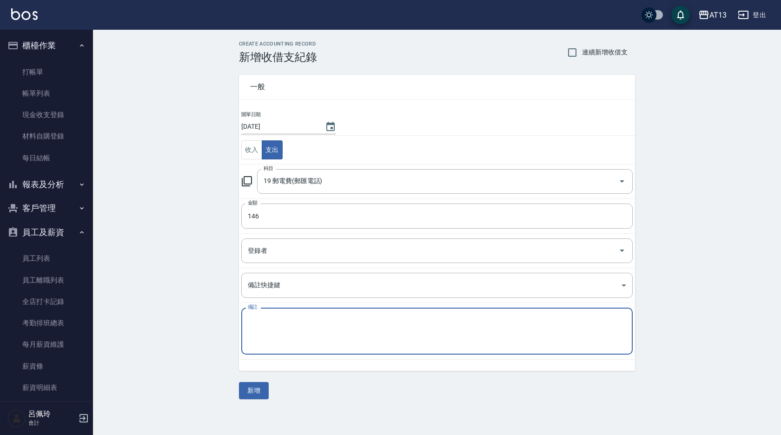
click at [289, 316] on textarea "備註" at bounding box center [437, 332] width 378 height 32
click at [383, 318] on textarea "24240828 $146 (114/7/26~8/25計費)" at bounding box center [437, 332] width 378 height 32
type textarea "24240828 $146 (114/7/26~8/25計費)"
click at [258, 390] on button "新增" at bounding box center [254, 390] width 30 height 17
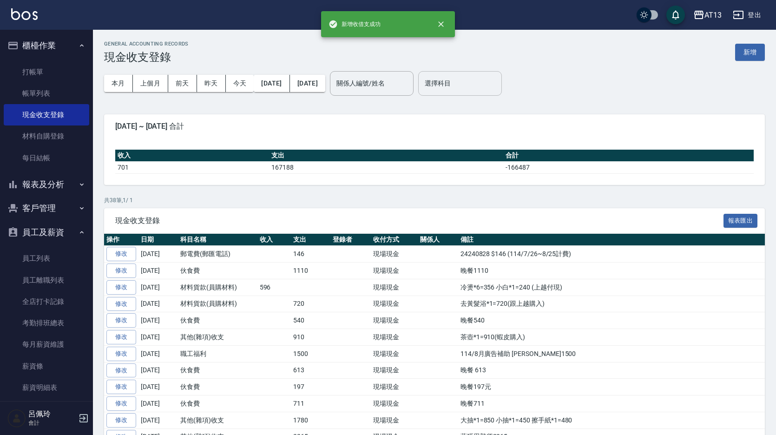
click at [484, 79] on input "選擇科目" at bounding box center [459, 83] width 75 height 16
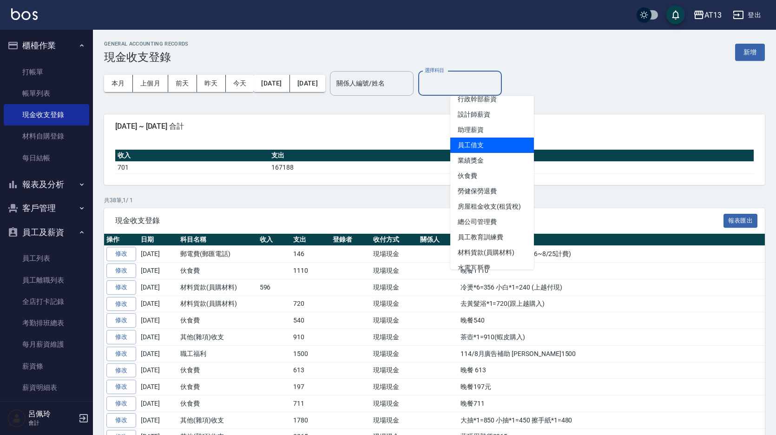
scroll to position [232, 0]
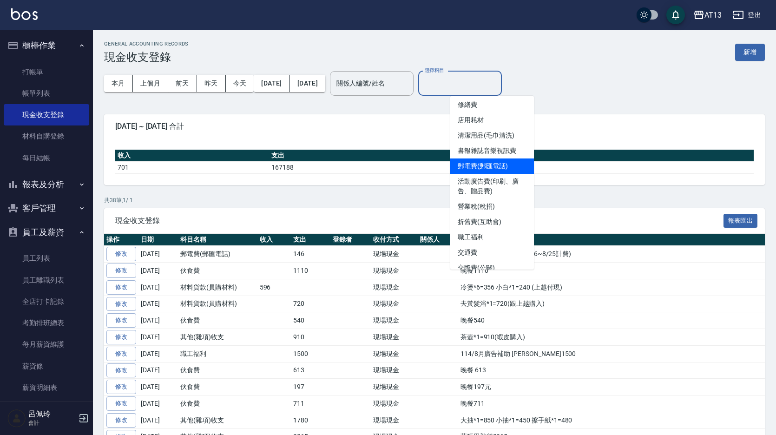
click at [496, 169] on li "郵電費(郵匯電話)" at bounding box center [492, 165] width 84 height 15
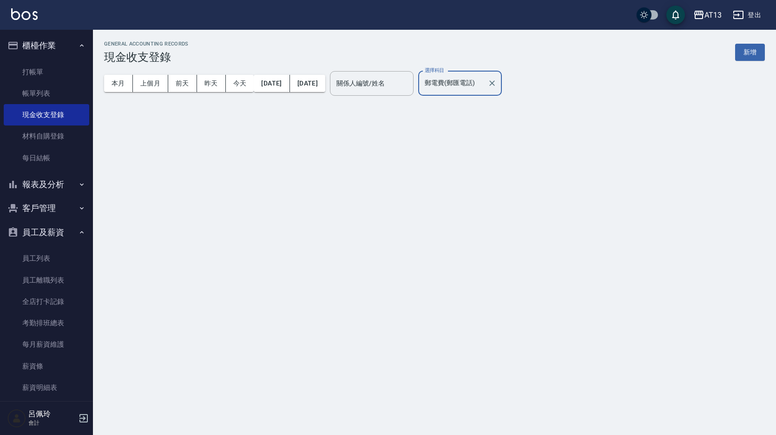
type input "郵電費(郵匯電話)"
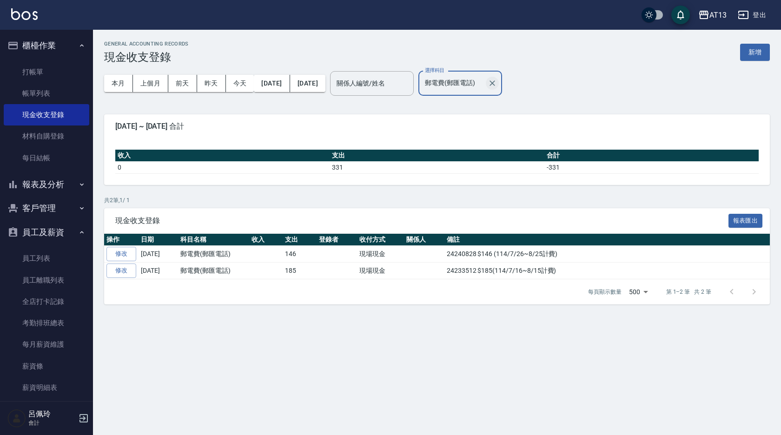
click at [497, 83] on icon "Clear" at bounding box center [491, 83] width 9 height 9
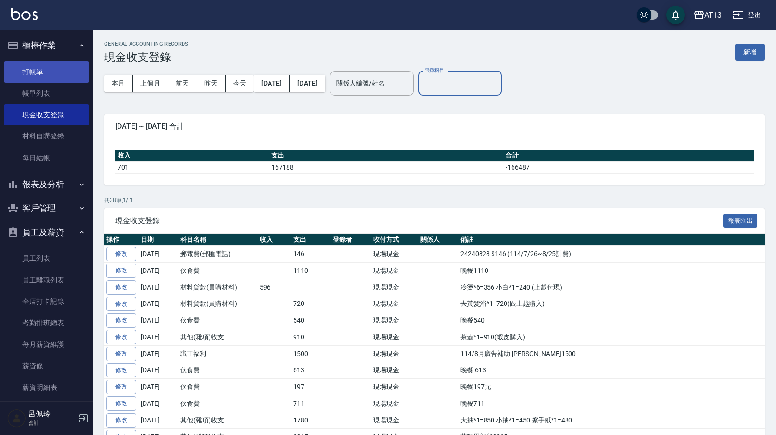
click at [31, 71] on link "打帳單" at bounding box center [46, 71] width 85 height 21
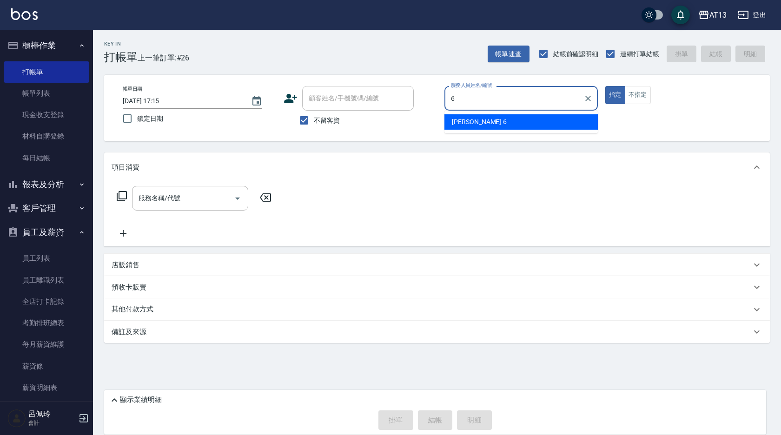
click at [480, 127] on div "亭妤 -6" at bounding box center [520, 121] width 153 height 15
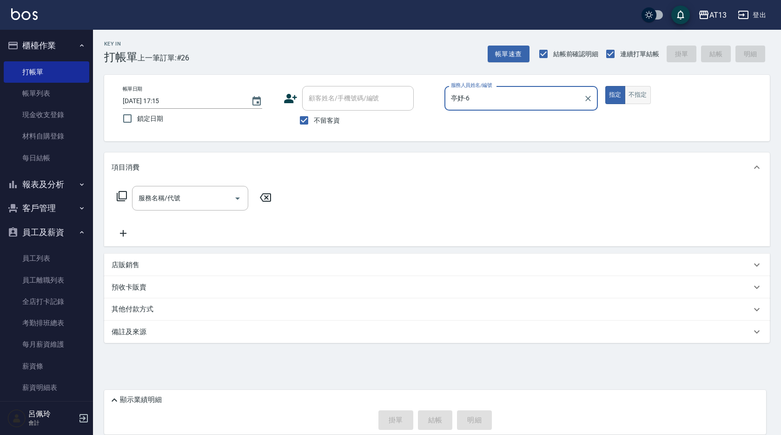
type input "亭妤-6"
click at [641, 95] on button "不指定" at bounding box center [638, 95] width 26 height 18
click at [153, 200] on div "服務名稱/代號 服務名稱/代號" at bounding box center [190, 198] width 116 height 25
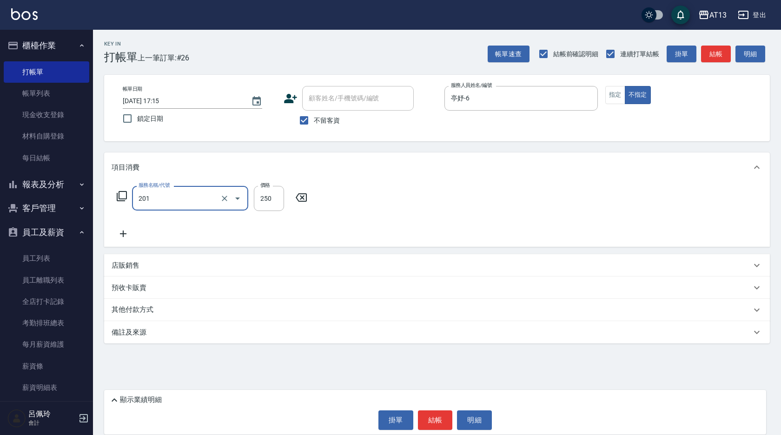
type input "洗髮(201)"
type input "[PERSON_NAME]-24"
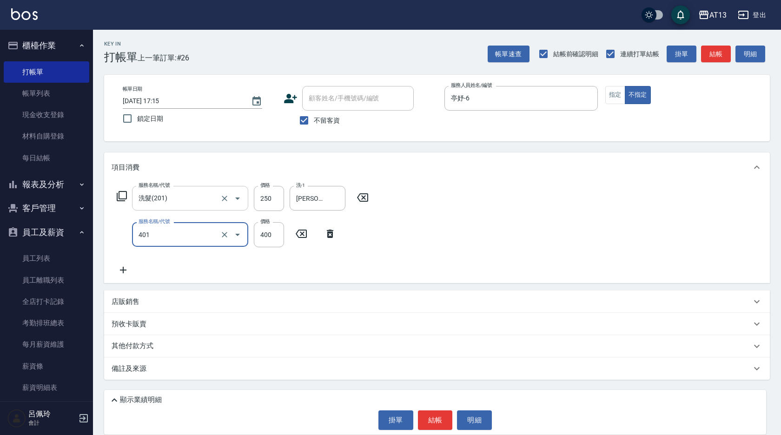
type input "剪髮(401)"
type input "200"
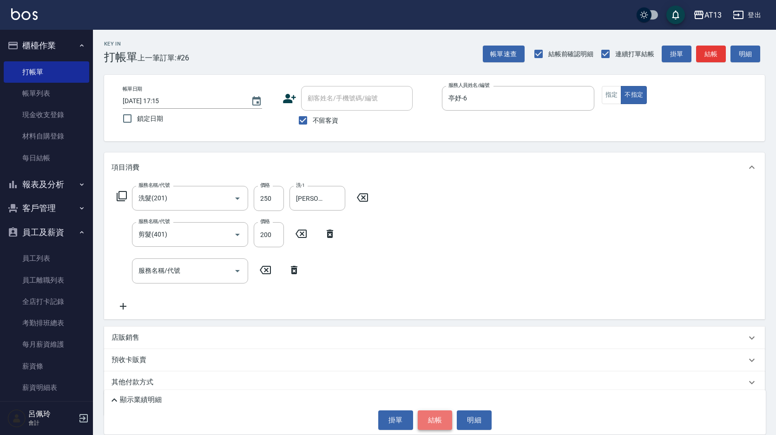
click at [429, 413] on button "結帳" at bounding box center [435, 420] width 35 height 20
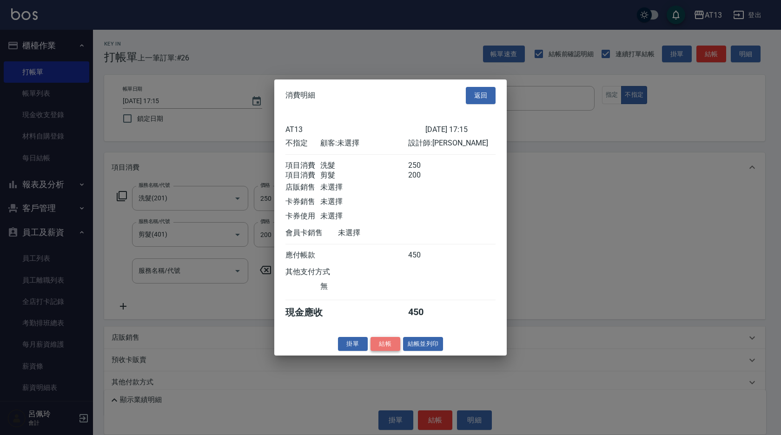
click at [388, 351] on button "結帳" at bounding box center [385, 343] width 30 height 14
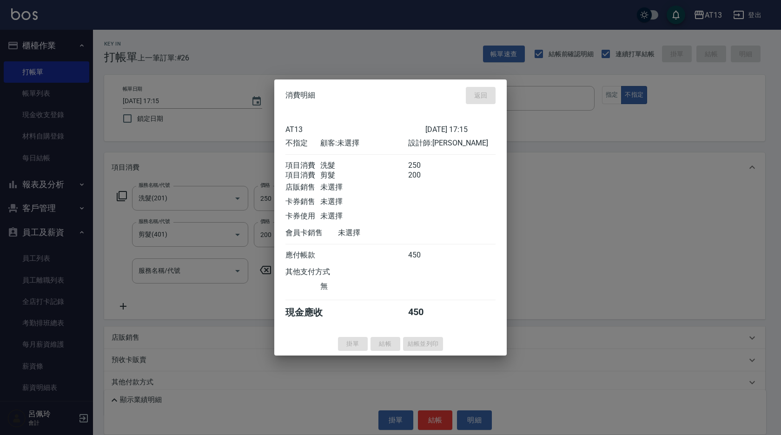
type input "[DATE] 17:24"
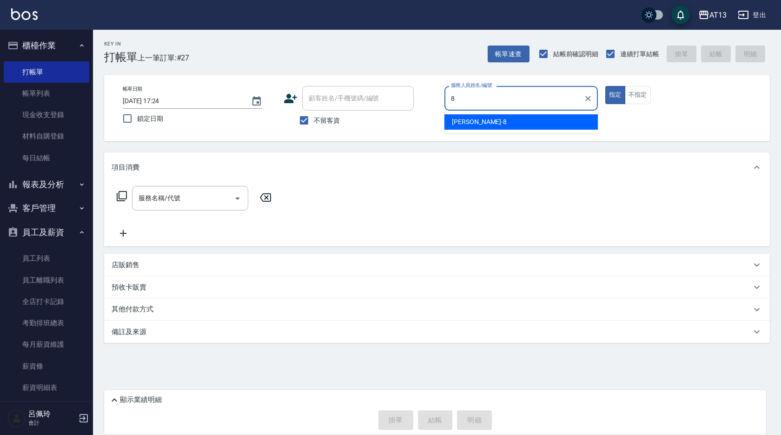
click at [518, 115] on div "[PERSON_NAME] -8" at bounding box center [520, 121] width 153 height 15
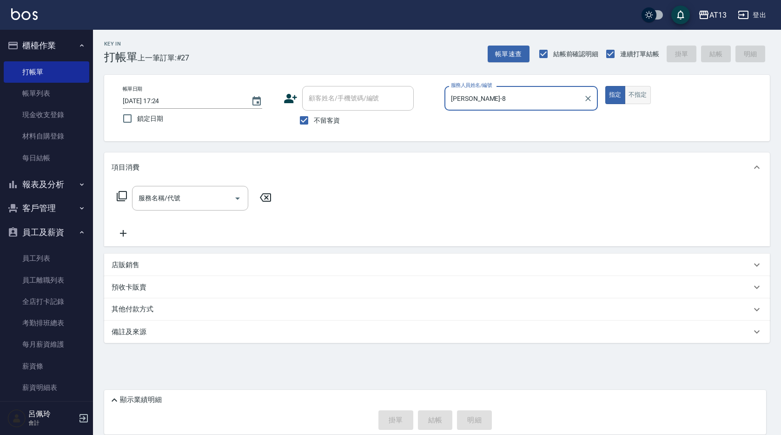
type input "[PERSON_NAME]-8"
click at [638, 91] on button "不指定" at bounding box center [638, 95] width 26 height 18
click at [157, 200] on input "服務名稱/代號" at bounding box center [183, 198] width 94 height 16
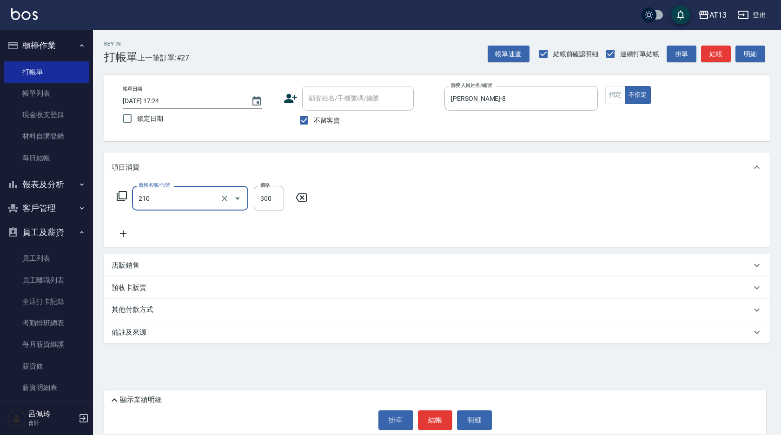
type input "[PERSON_NAME]洗髮精(210)"
type input "300"
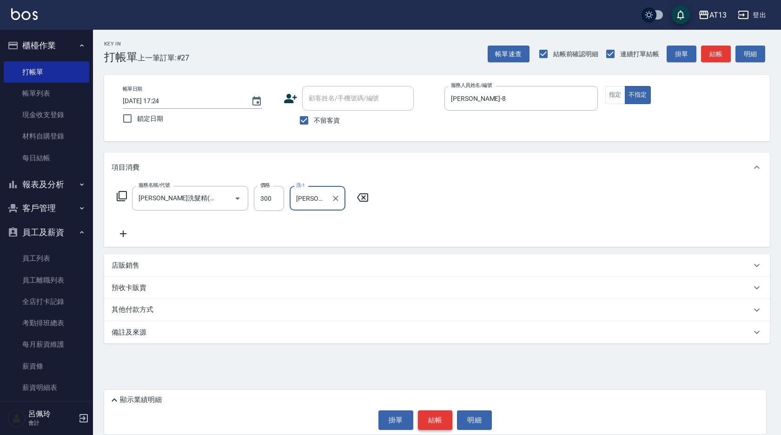
type input "[PERSON_NAME]-24"
click at [441, 413] on button "結帳" at bounding box center [435, 420] width 35 height 20
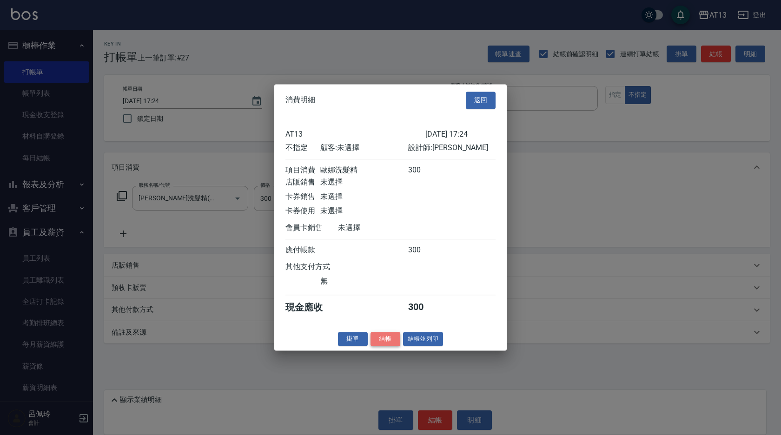
click at [392, 340] on button "結帳" at bounding box center [385, 339] width 30 height 14
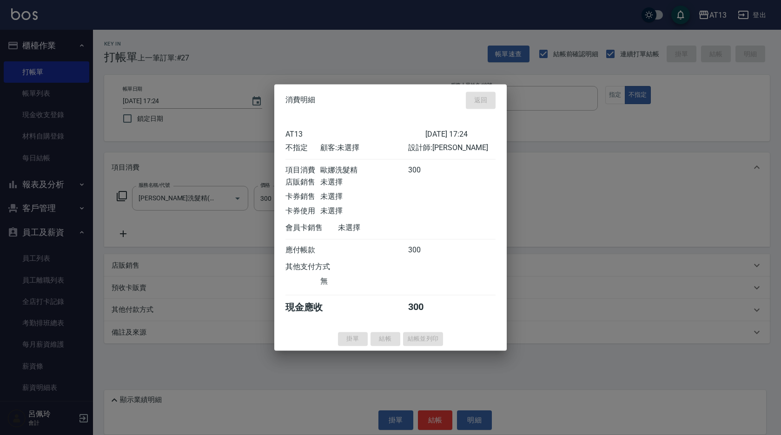
type input "[DATE] 17:25"
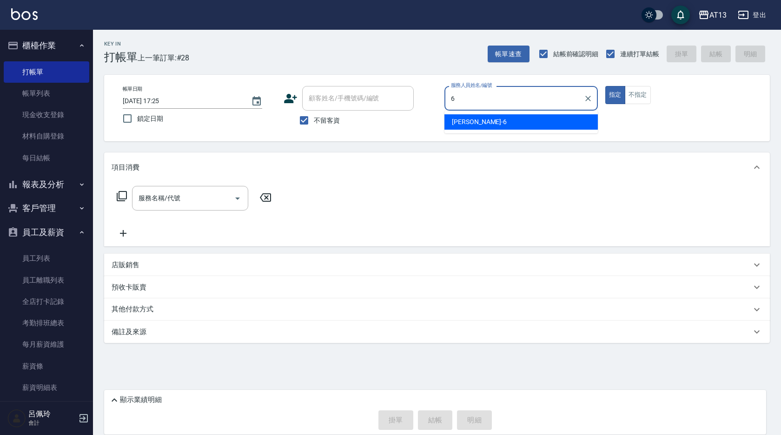
click at [472, 119] on div "亭妤 -6" at bounding box center [520, 121] width 153 height 15
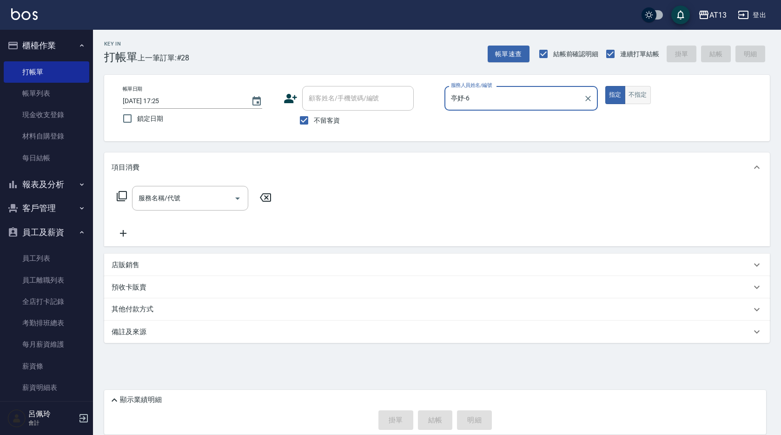
type input "亭妤-6"
click at [640, 96] on button "不指定" at bounding box center [638, 95] width 26 height 18
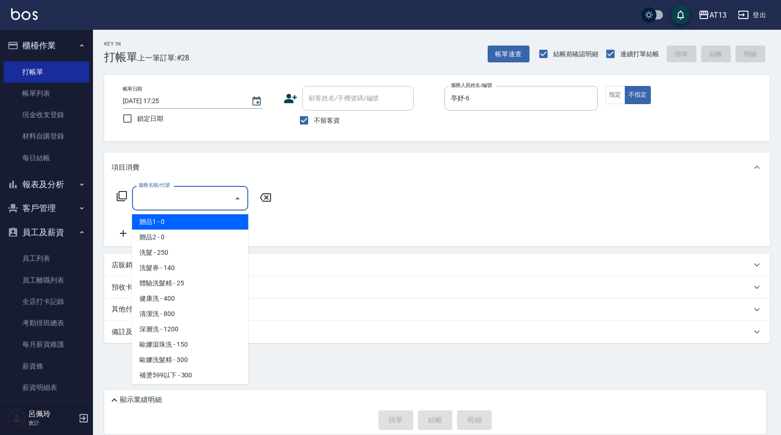
click at [186, 194] on input "服務名稱/代號" at bounding box center [183, 198] width 94 height 16
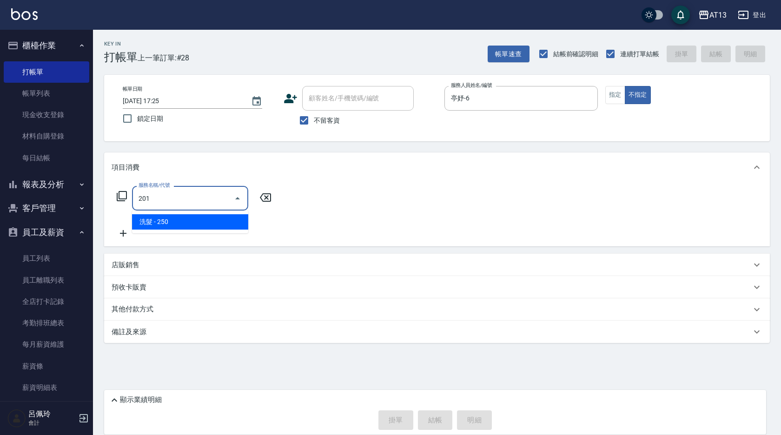
type input "洗髮(201)"
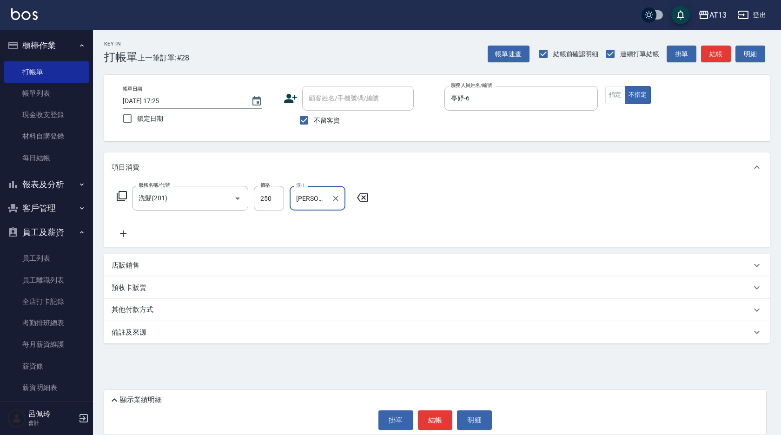
type input "[PERSON_NAME]-33"
click at [452, 225] on div "服務名稱/代號 洗髮(201) 服務名稱/代號 價格 250 價格 洗-1 [PERSON_NAME]-33 洗-1" at bounding box center [436, 214] width 665 height 65
click at [445, 419] on button "結帳" at bounding box center [435, 420] width 35 height 20
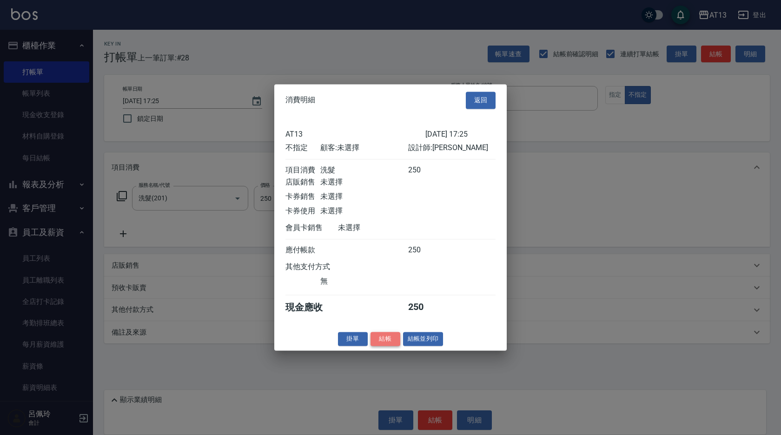
click at [382, 342] on button "結帳" at bounding box center [385, 339] width 30 height 14
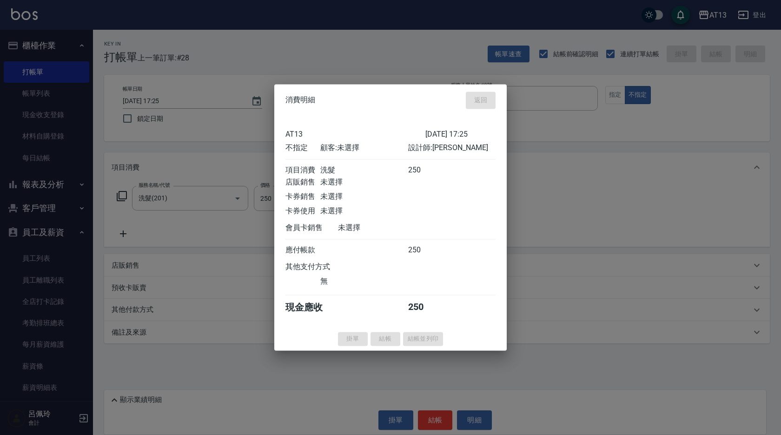
type input "[DATE] 17:40"
